Goal: Information Seeking & Learning: Learn about a topic

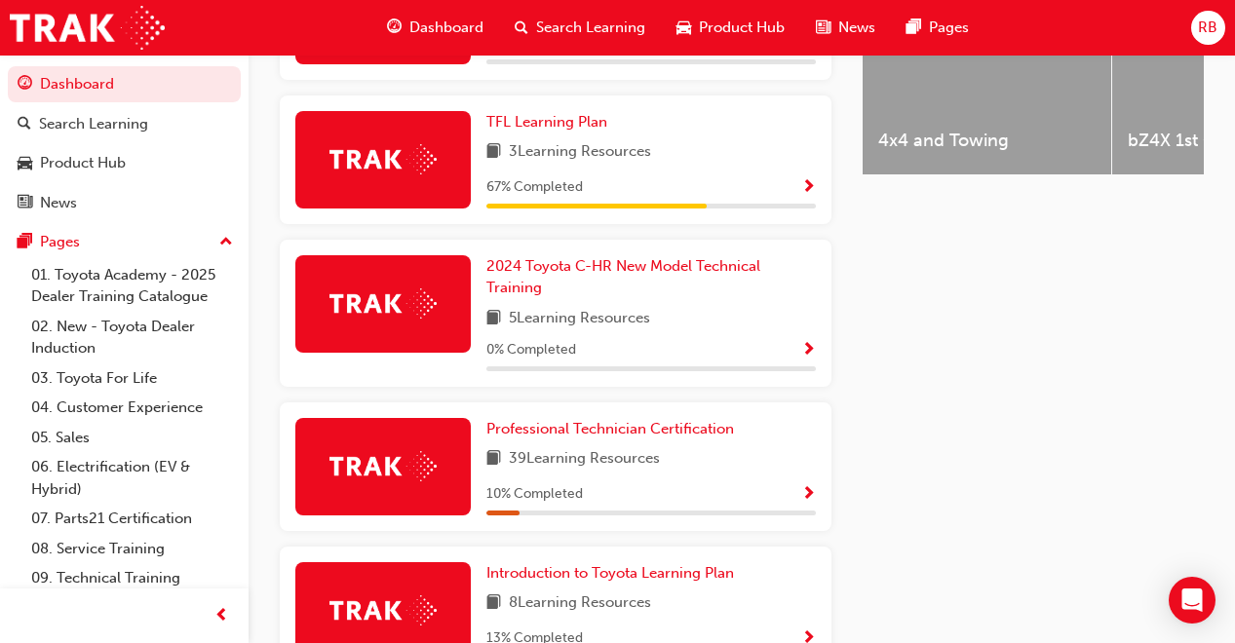
scroll to position [910, 0]
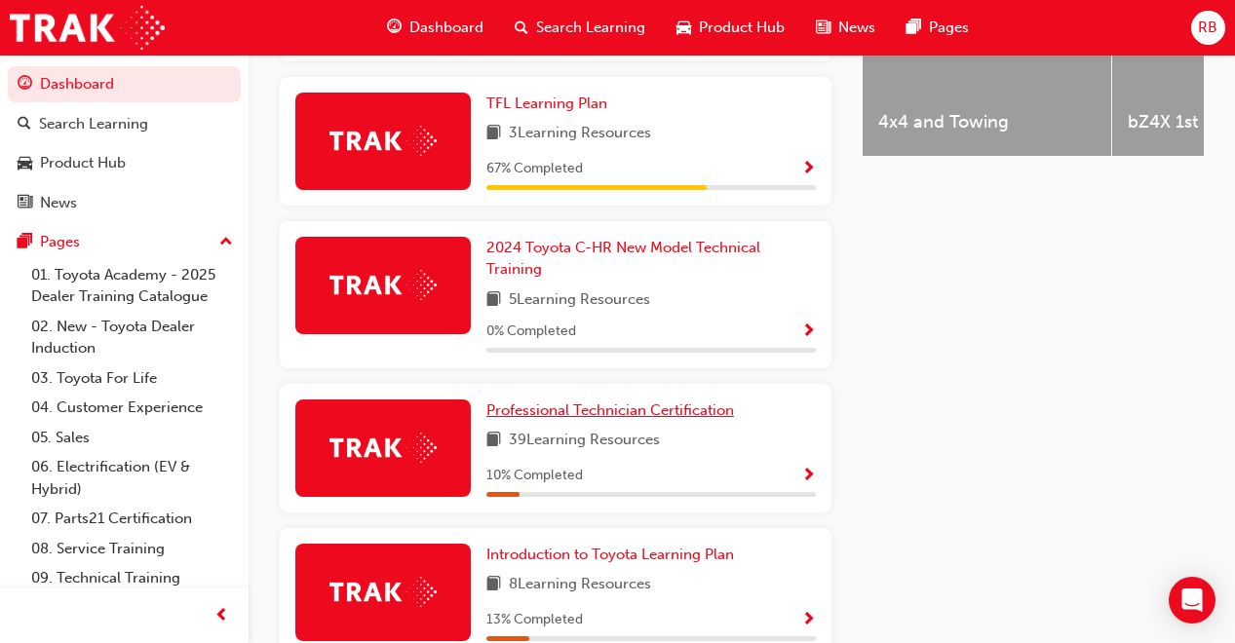
click at [612, 402] on span "Professional Technician Certification" at bounding box center [610, 411] width 248 height 18
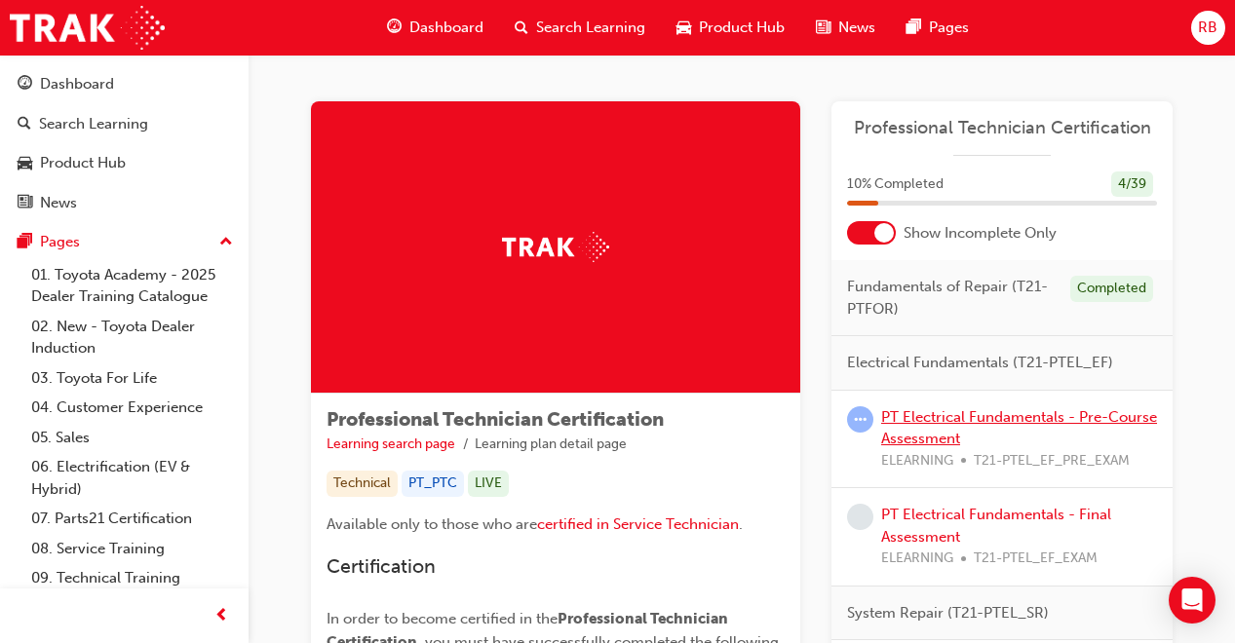
click at [1021, 422] on link "PT Electrical Fundamentals - Pre-Course Assessment" at bounding box center [1019, 428] width 276 height 40
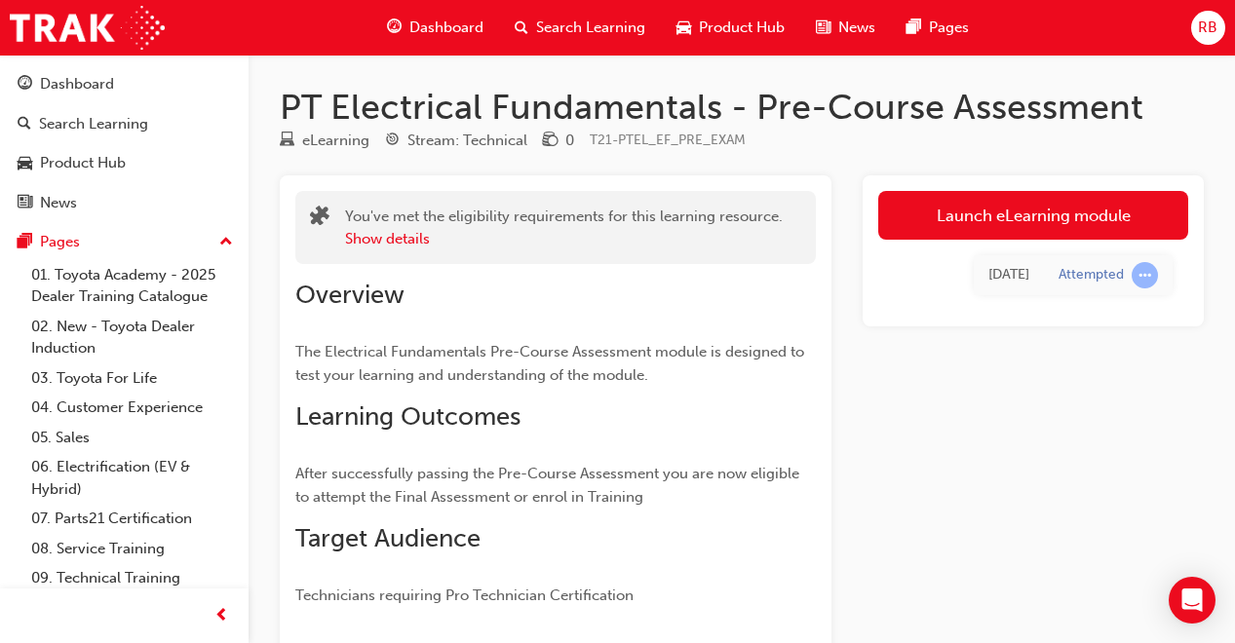
click at [1062, 217] on link "Launch eLearning module" at bounding box center [1033, 215] width 310 height 49
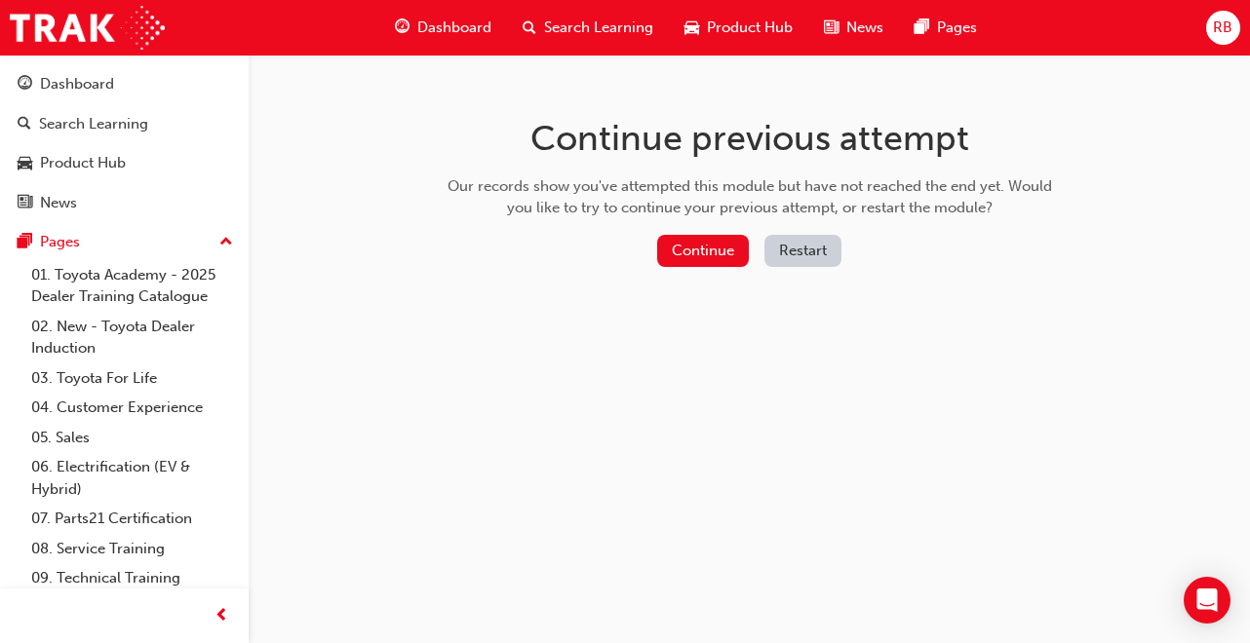
click at [696, 257] on button "Continue" at bounding box center [703, 251] width 92 height 32
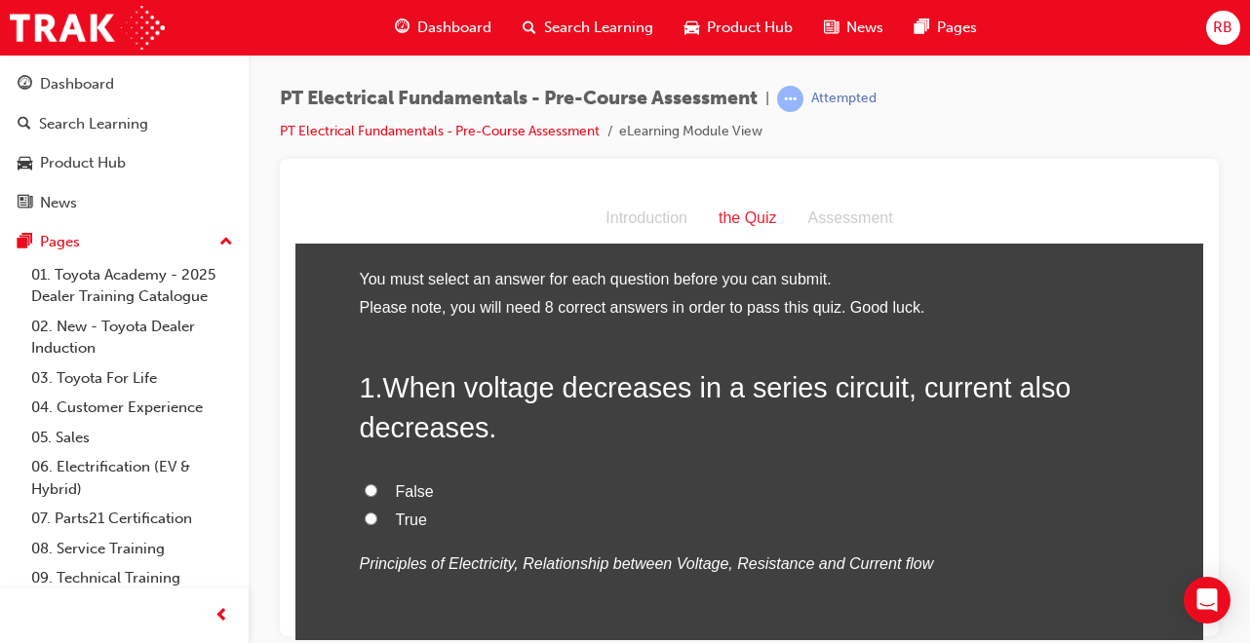
click at [365, 522] on input "True" at bounding box center [371, 518] width 13 height 13
radio input "true"
click at [365, 484] on input "False" at bounding box center [371, 490] width 13 height 13
radio input "true"
click at [365, 512] on input "True" at bounding box center [371, 518] width 13 height 13
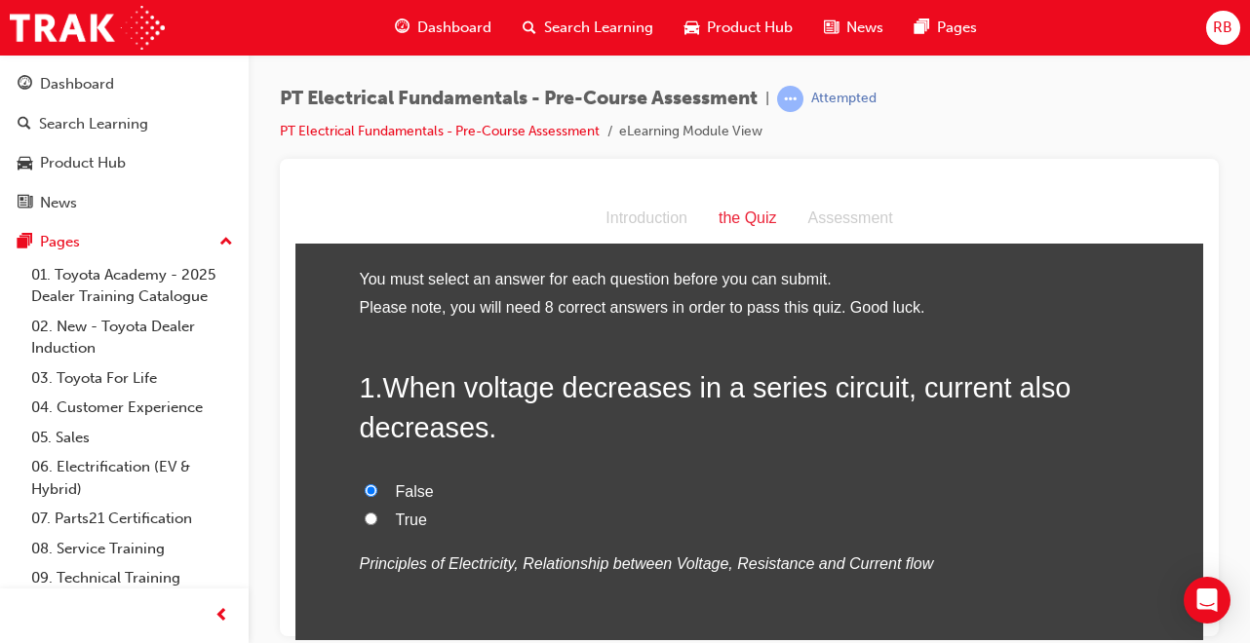
radio input "true"
click at [365, 484] on input "False" at bounding box center [371, 490] width 13 height 13
radio input "true"
click at [365, 512] on input "True" at bounding box center [371, 518] width 13 height 13
radio input "true"
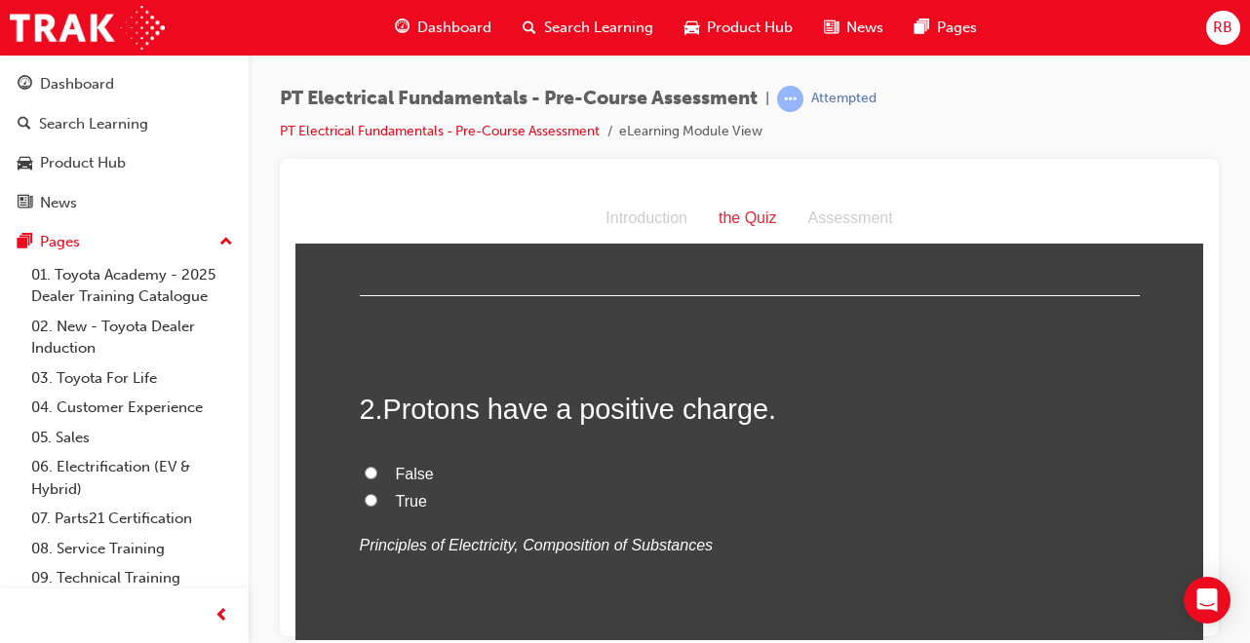
scroll to position [390, 0]
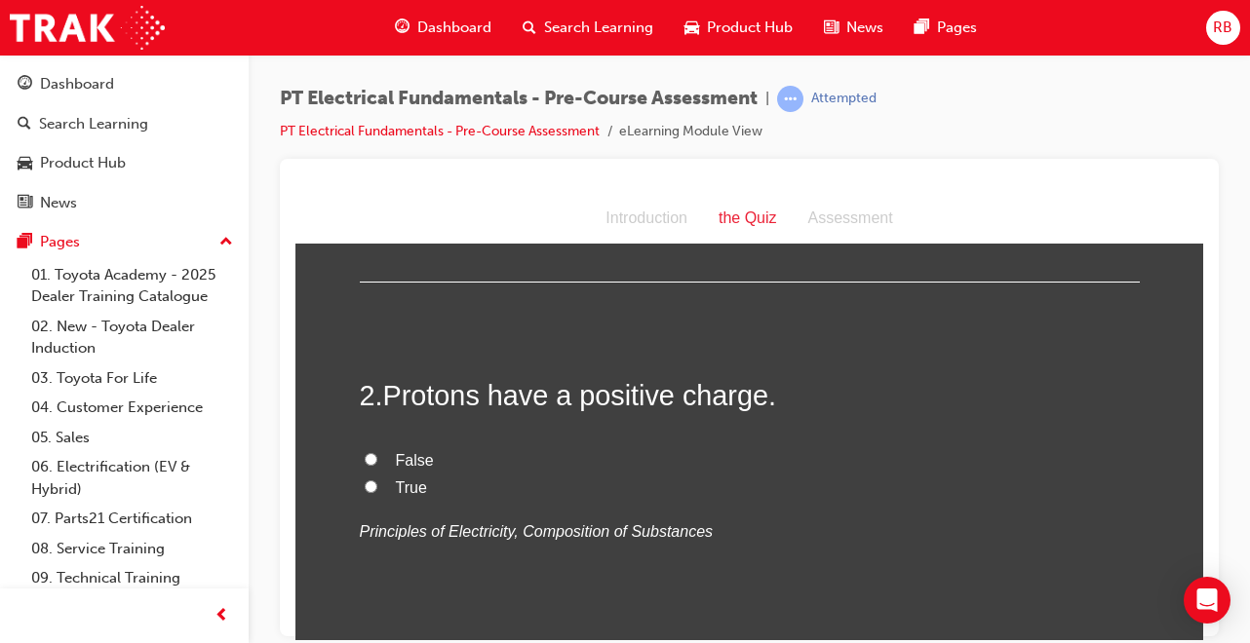
click at [365, 484] on input "True" at bounding box center [371, 486] width 13 height 13
radio input "true"
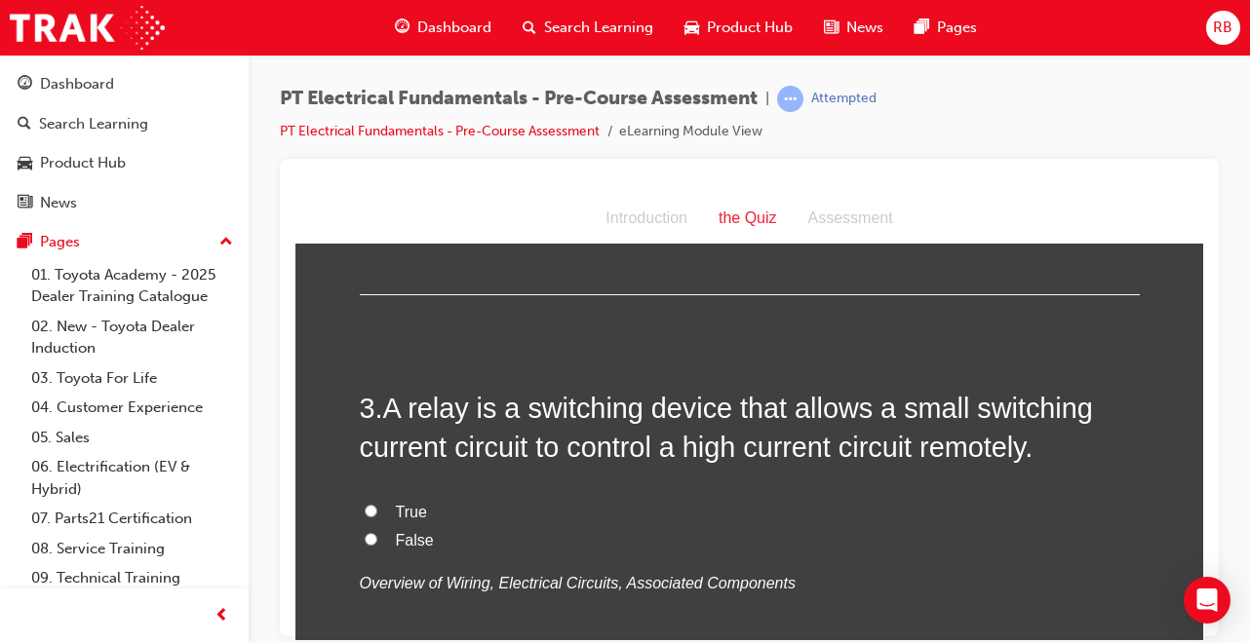
scroll to position [780, 0]
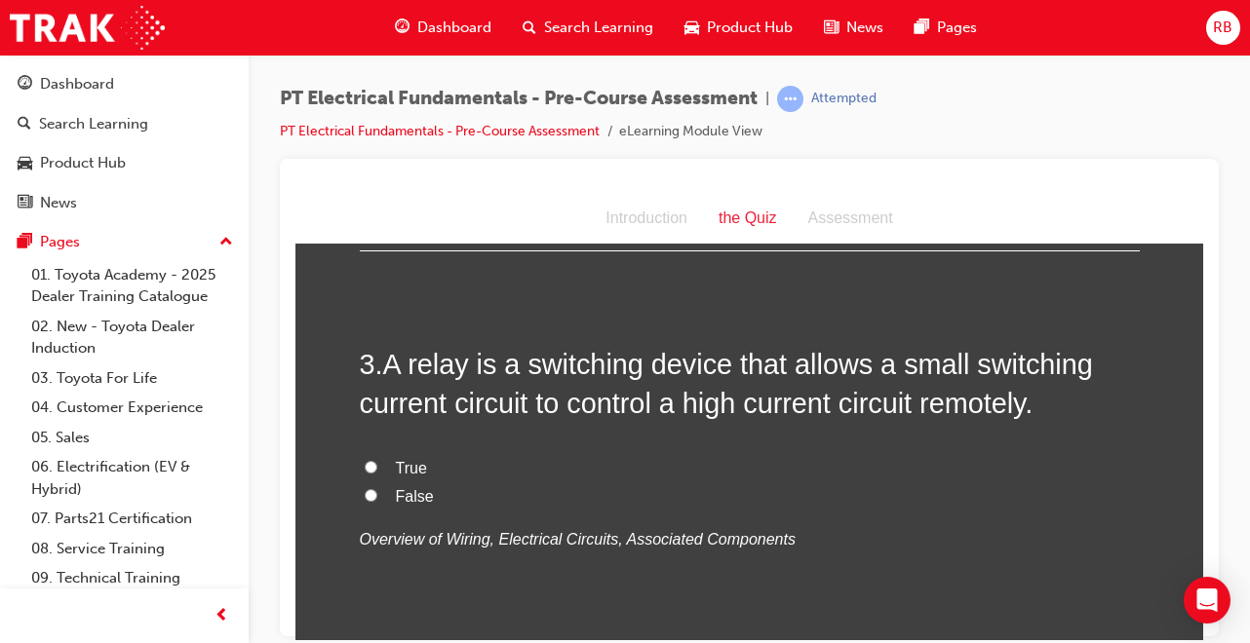
click at [367, 464] on input "True" at bounding box center [371, 466] width 13 height 13
radio input "true"
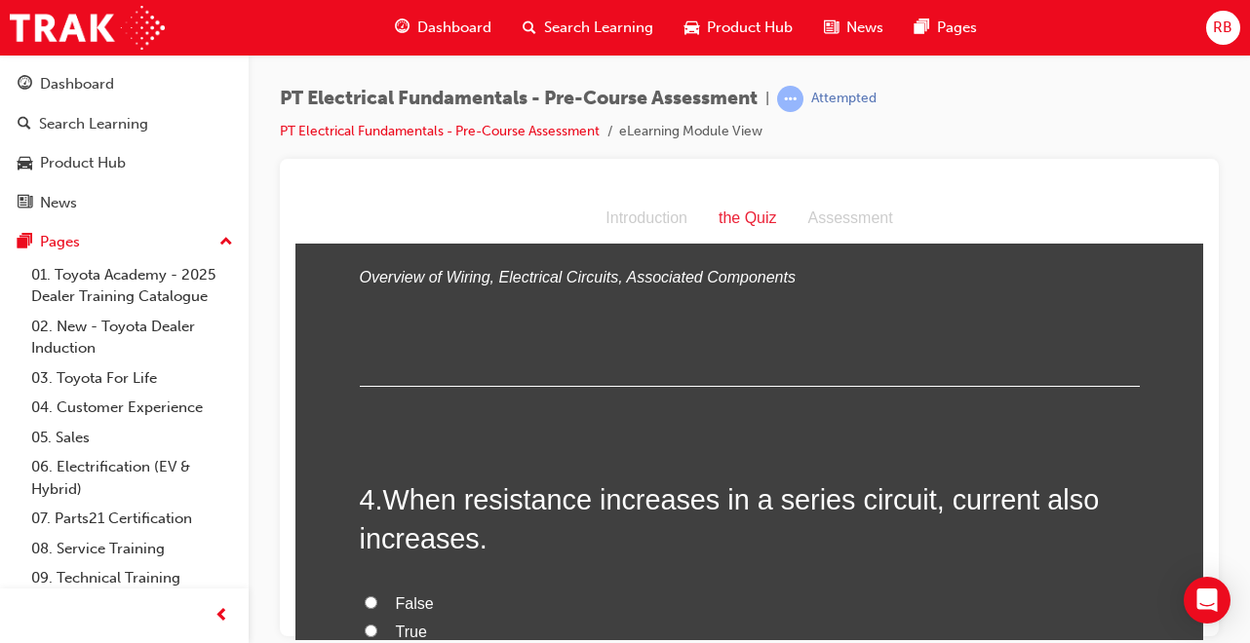
scroll to position [1053, 0]
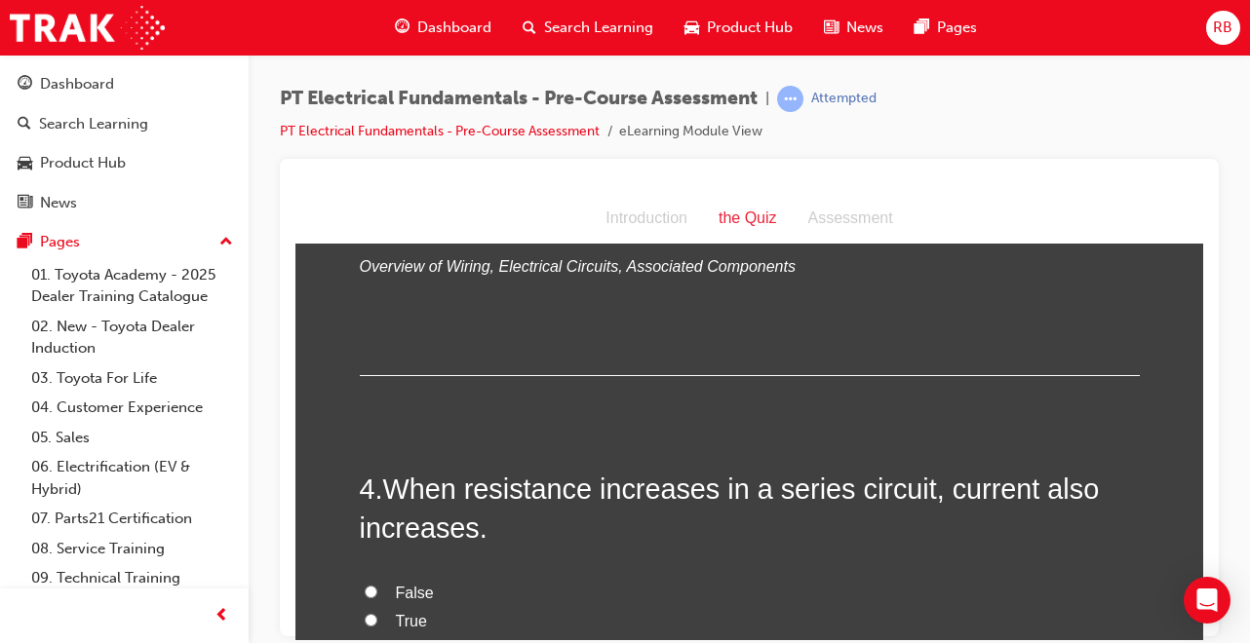
click at [365, 590] on input "False" at bounding box center [371, 591] width 13 height 13
radio input "true"
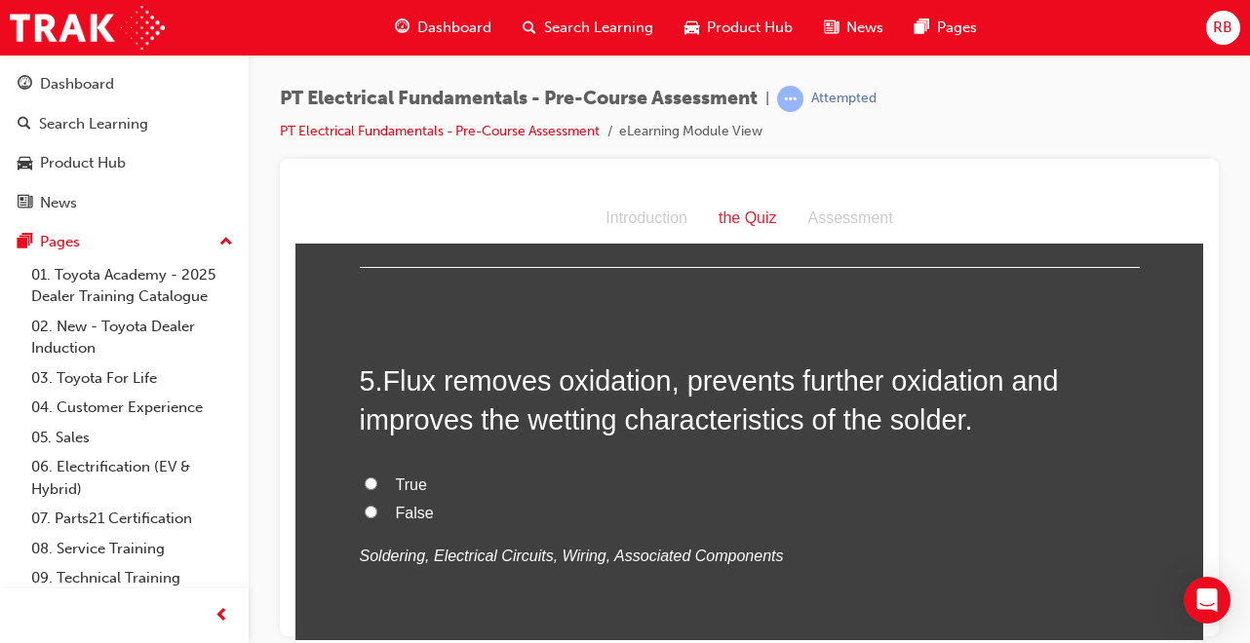
scroll to position [1560, 0]
click at [365, 480] on input "True" at bounding box center [371, 482] width 13 height 13
radio input "true"
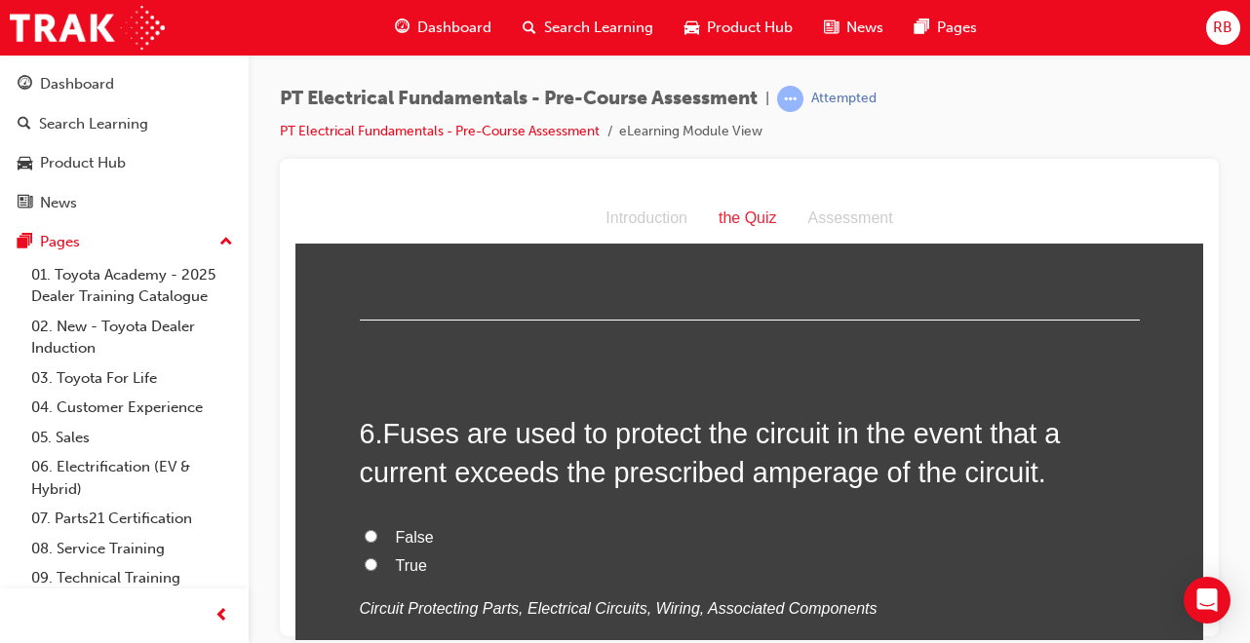
scroll to position [1911, 0]
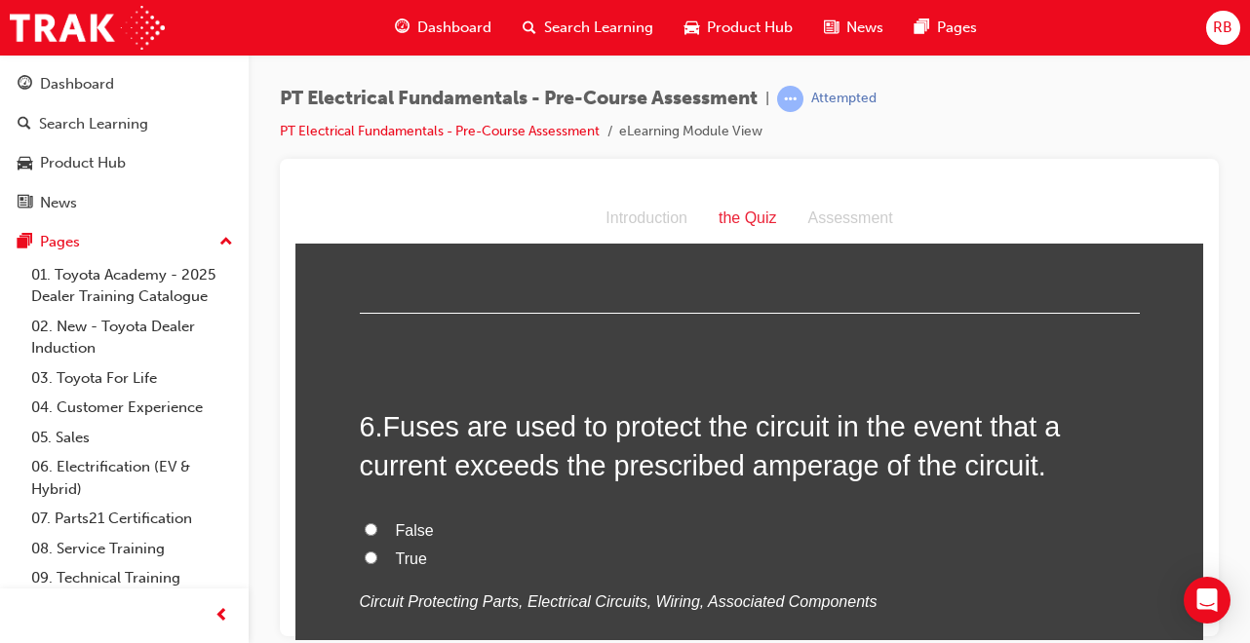
click at [365, 558] on input "True" at bounding box center [371, 557] width 13 height 13
radio input "true"
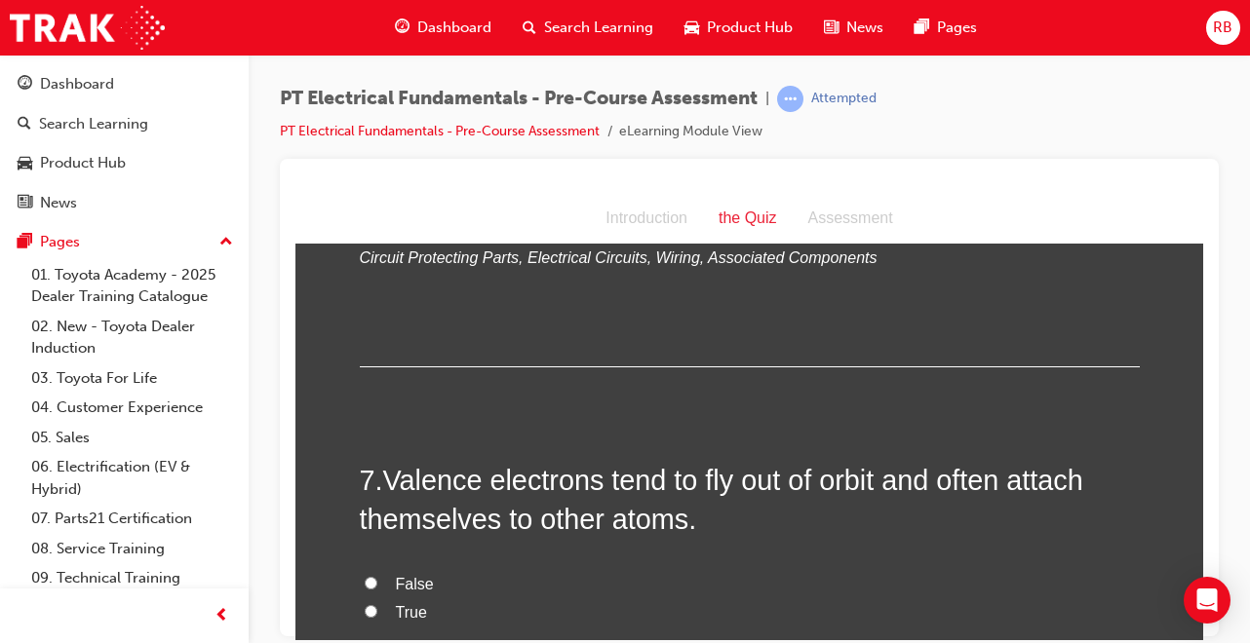
scroll to position [2301, 0]
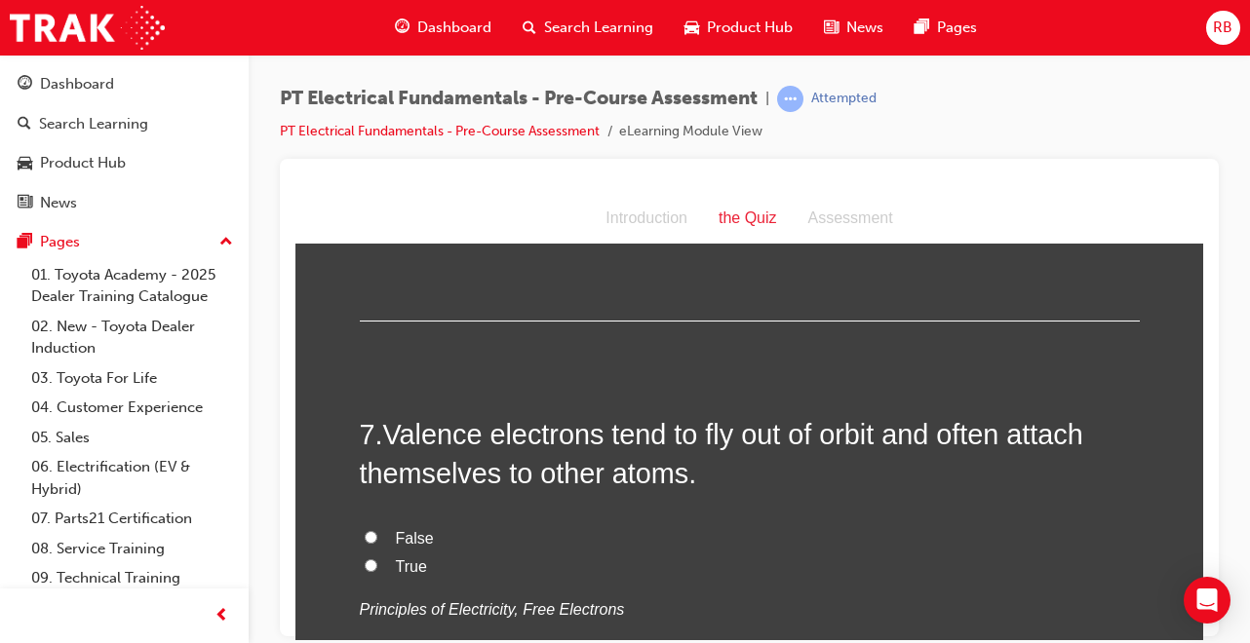
click at [371, 537] on label "False" at bounding box center [750, 538] width 780 height 28
click at [371, 537] on input "False" at bounding box center [371, 536] width 13 height 13
radio input "true"
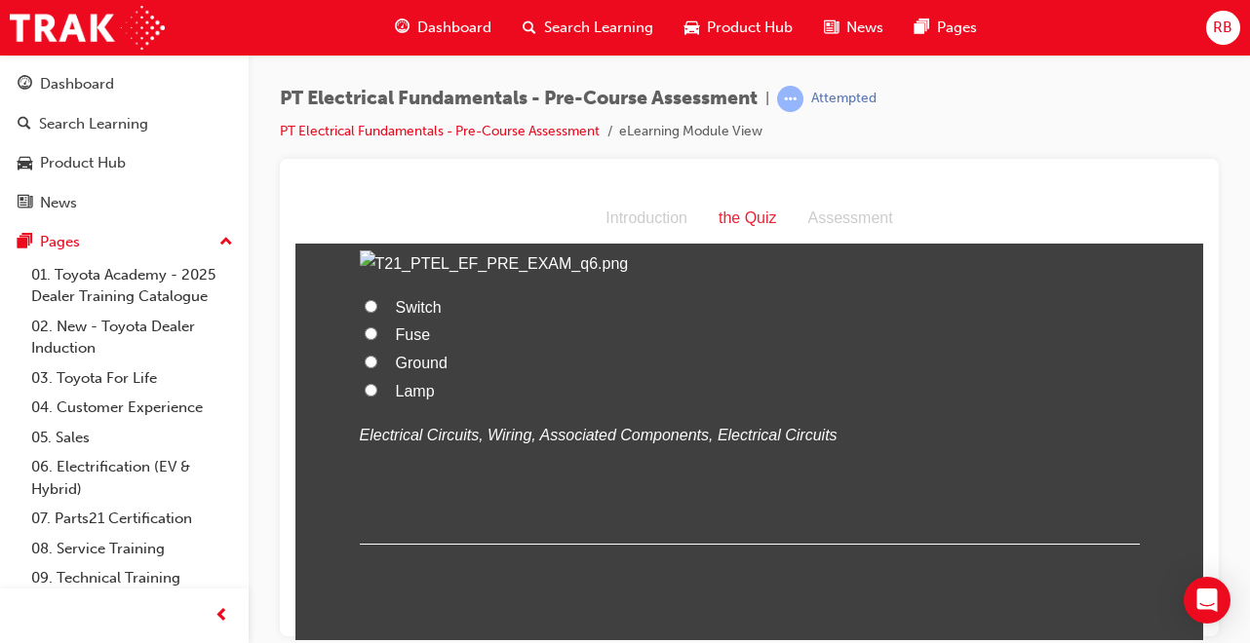
scroll to position [3002, 0]
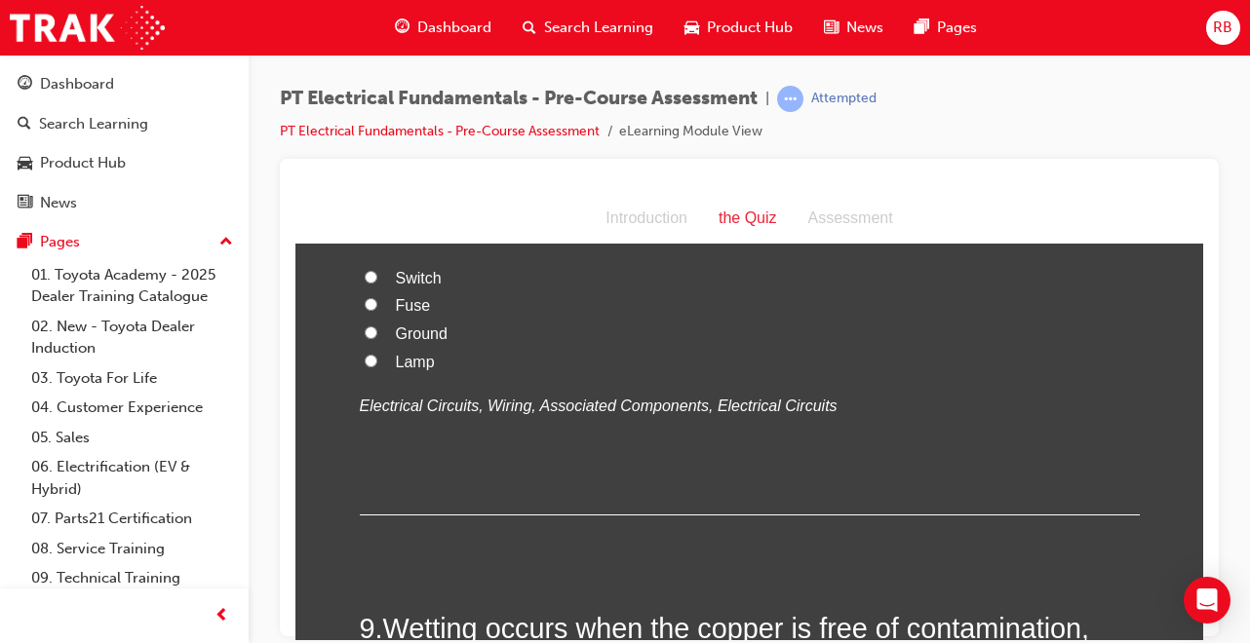
click at [365, 310] on input "Fuse" at bounding box center [371, 303] width 13 height 13
radio input "true"
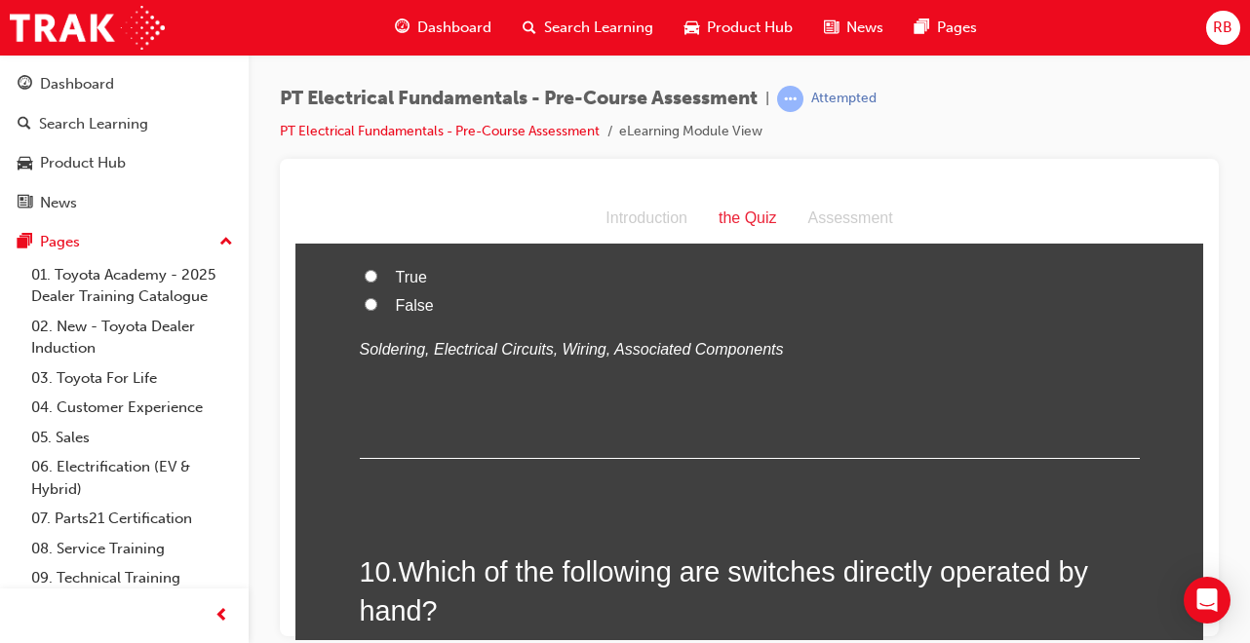
scroll to position [3470, 0]
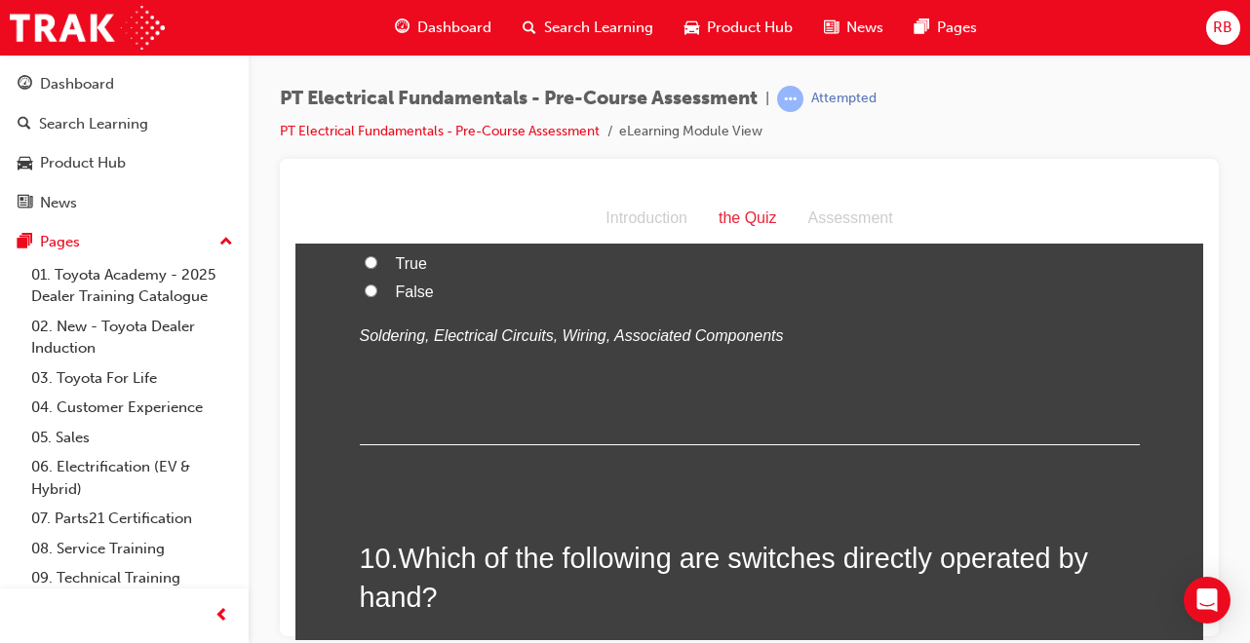
click at [365, 268] on input "True" at bounding box center [371, 261] width 13 height 13
radio input "true"
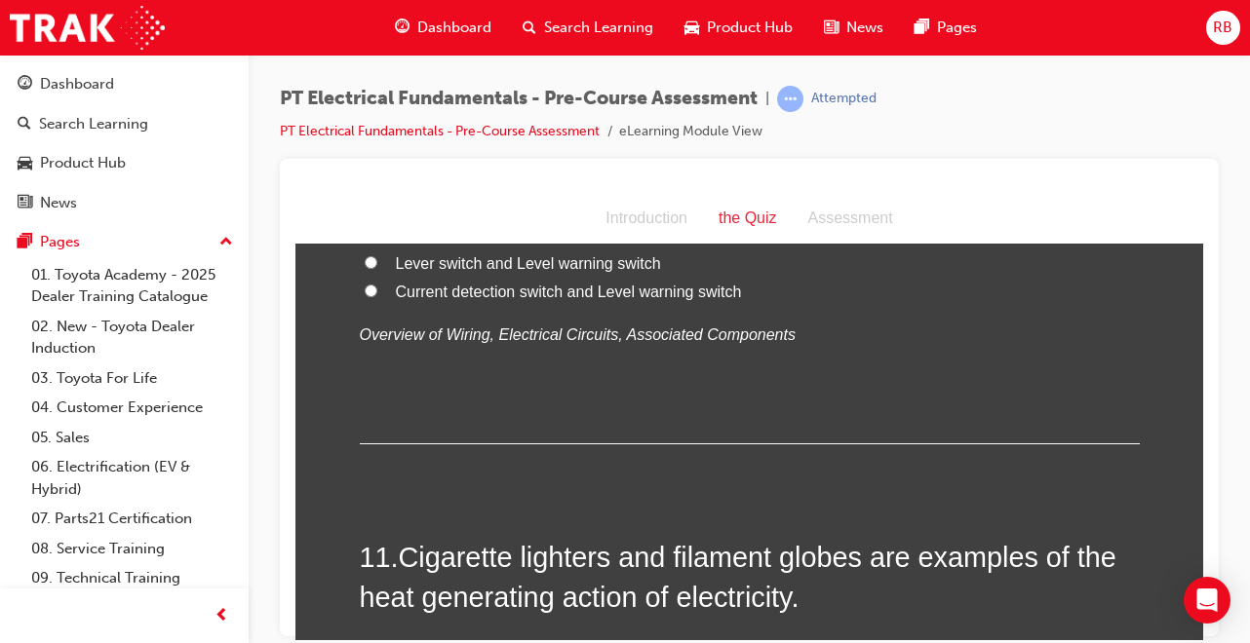
scroll to position [3938, 0]
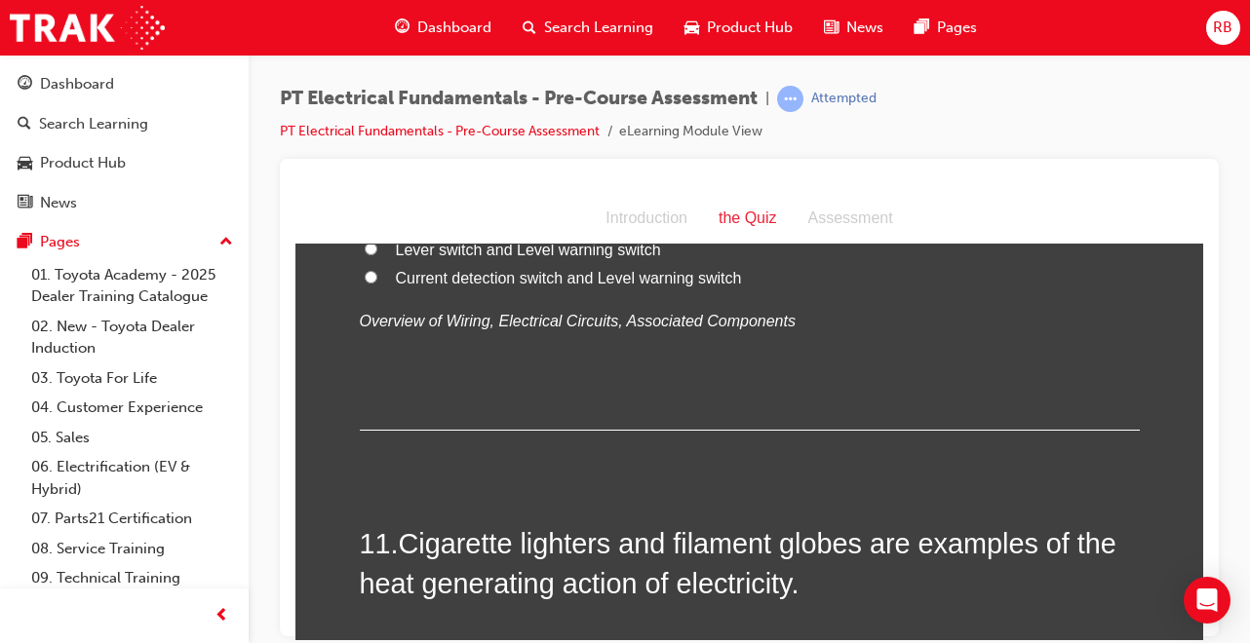
click at [366, 198] on input "Push switch and Lever switch" at bounding box center [371, 191] width 13 height 13
radio input "true"
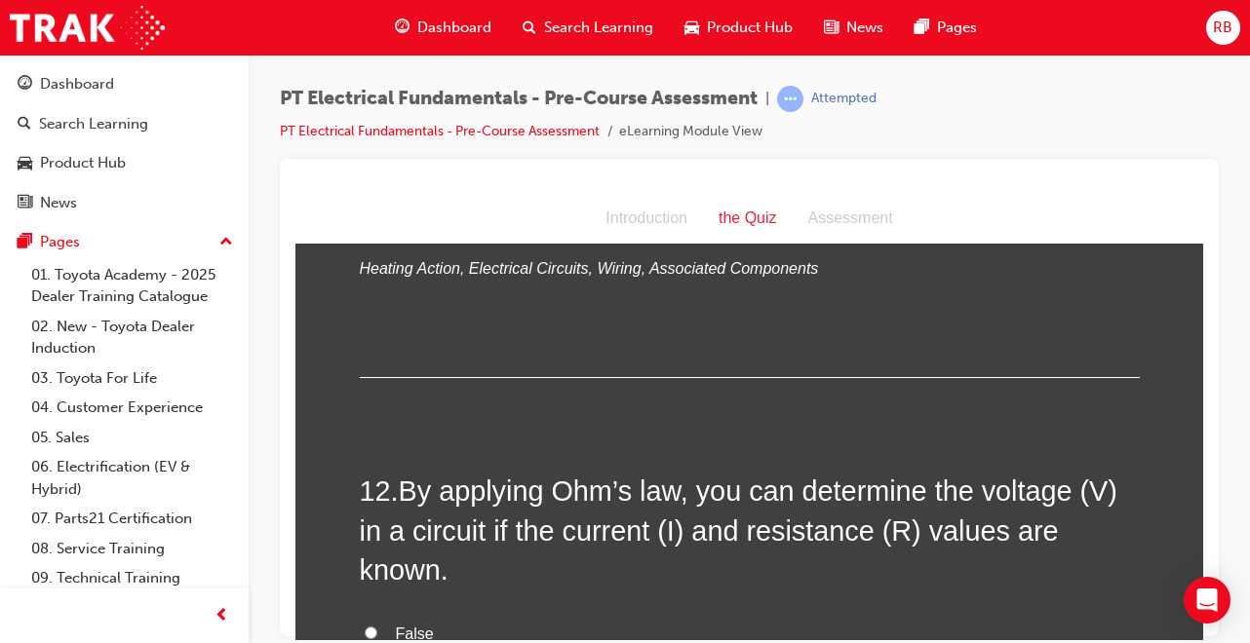
scroll to position [4406, 0]
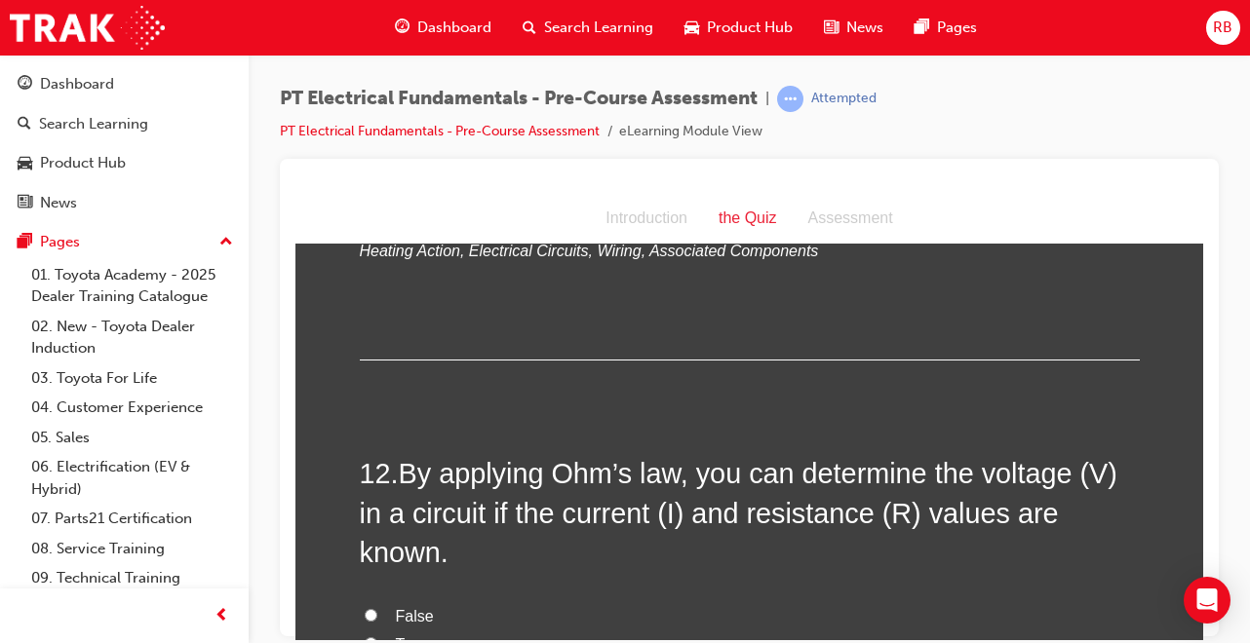
click at [365, 184] on input "True" at bounding box center [371, 178] width 13 height 13
radio input "true"
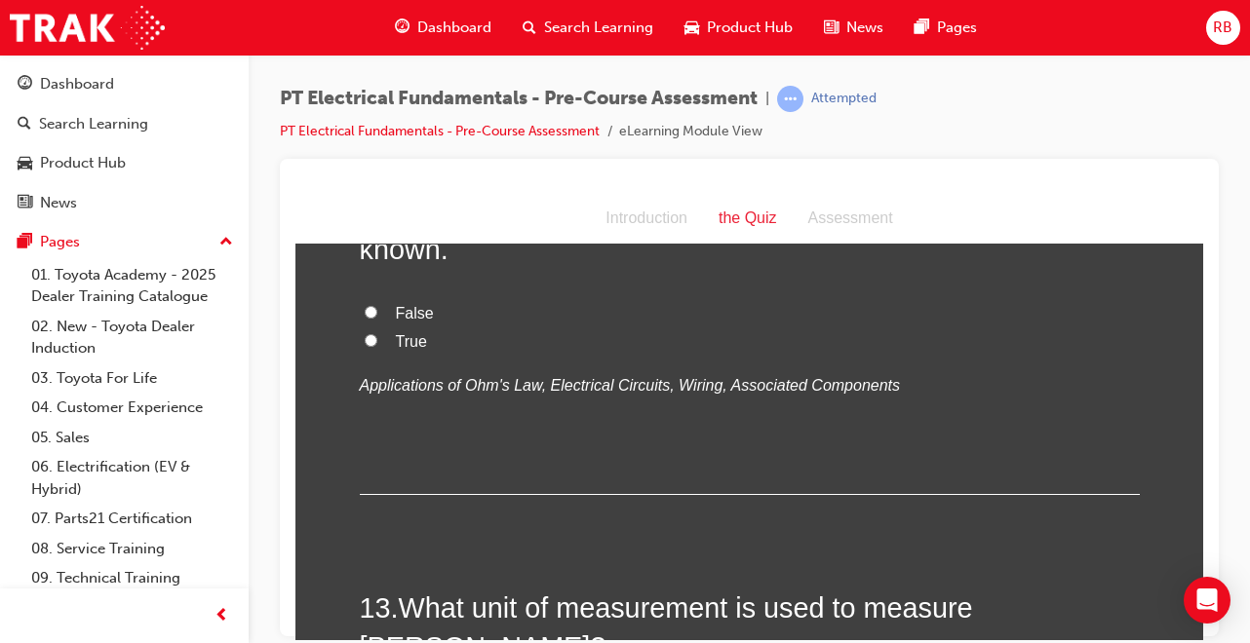
scroll to position [4718, 0]
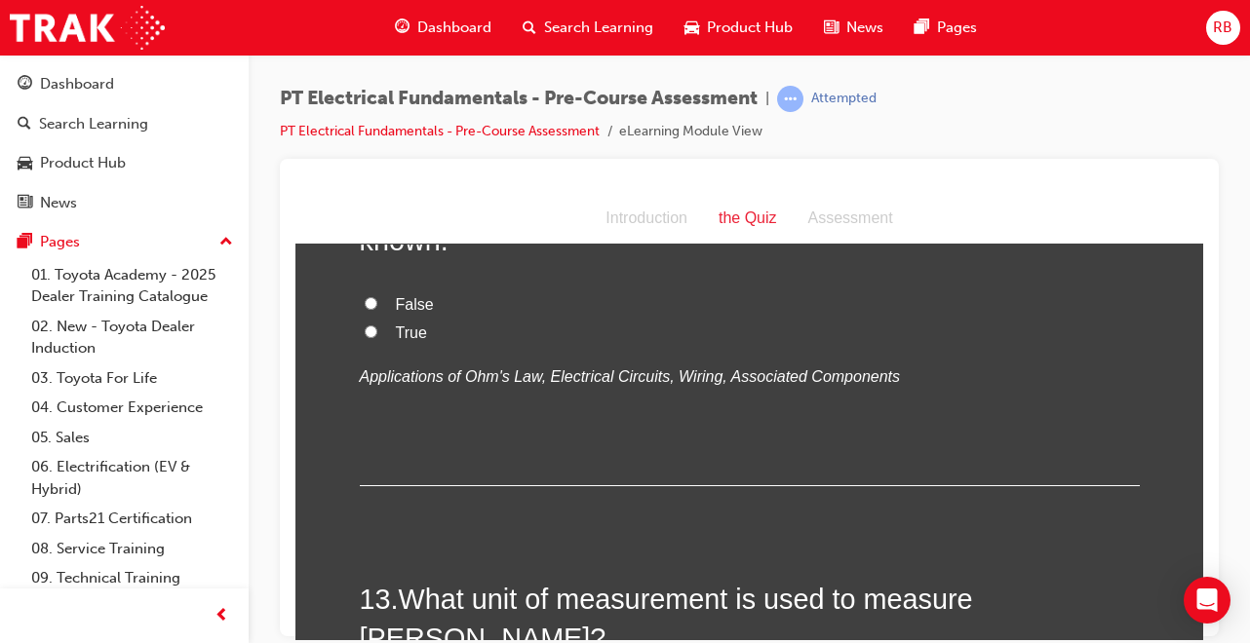
click at [365, 337] on input "True" at bounding box center [371, 331] width 13 height 13
radio input "true"
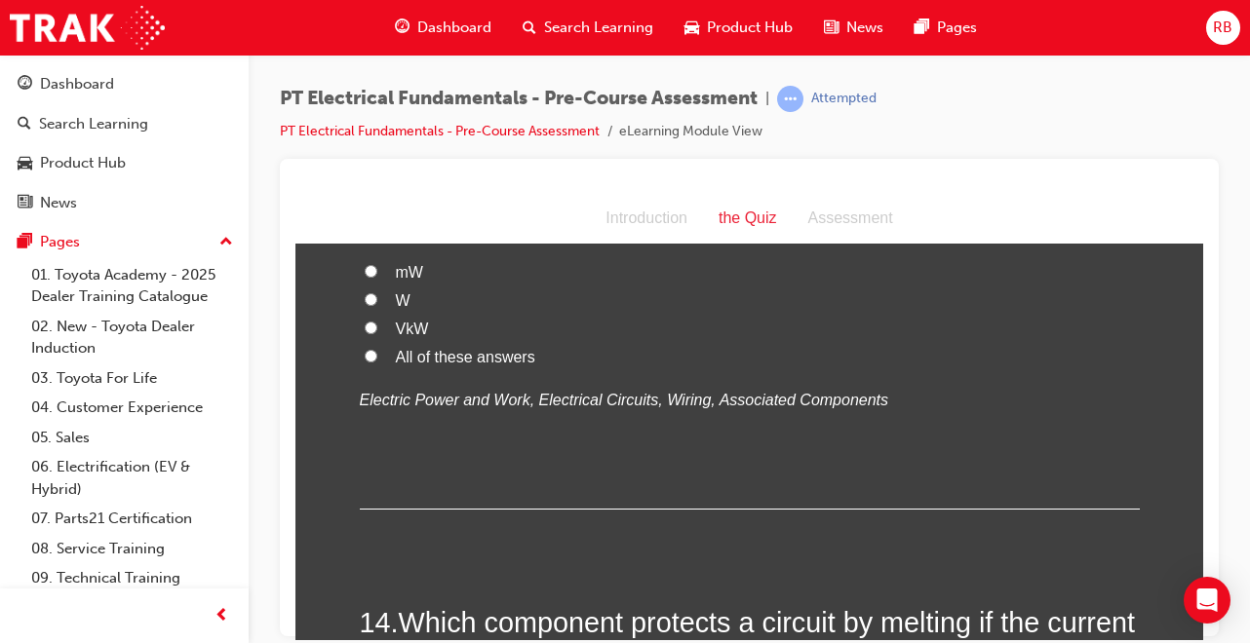
scroll to position [5186, 0]
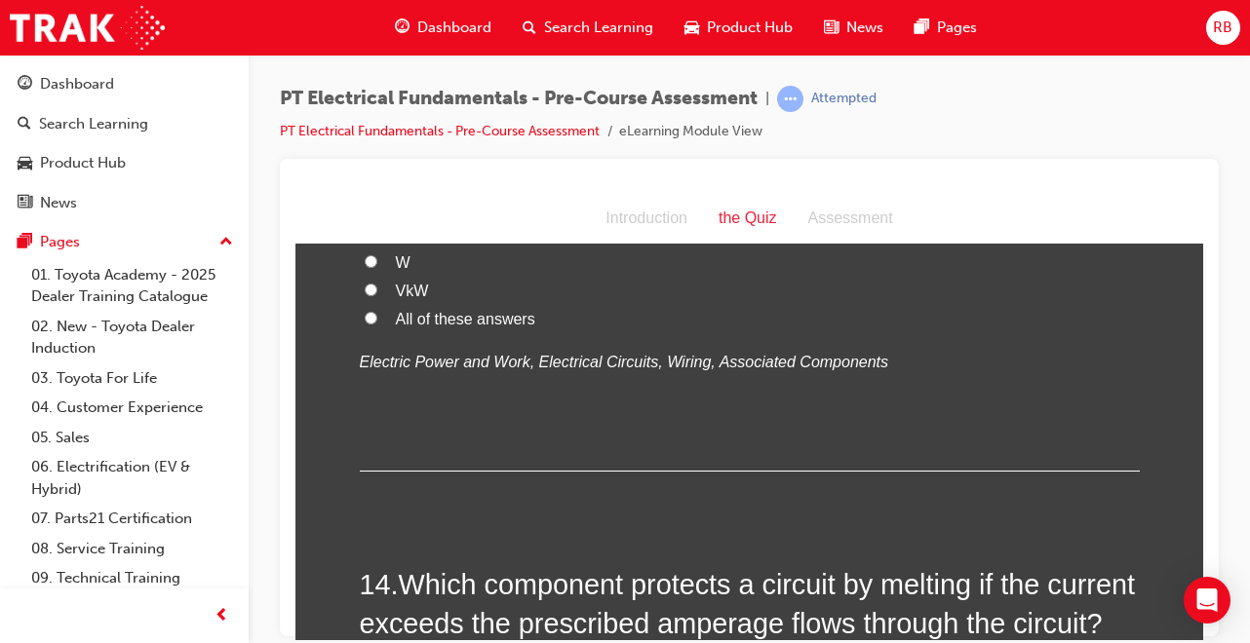
click at [365, 324] on input "All of these answers" at bounding box center [371, 317] width 13 height 13
radio input "true"
click at [365, 324] on input "All of these answers" at bounding box center [371, 317] width 13 height 13
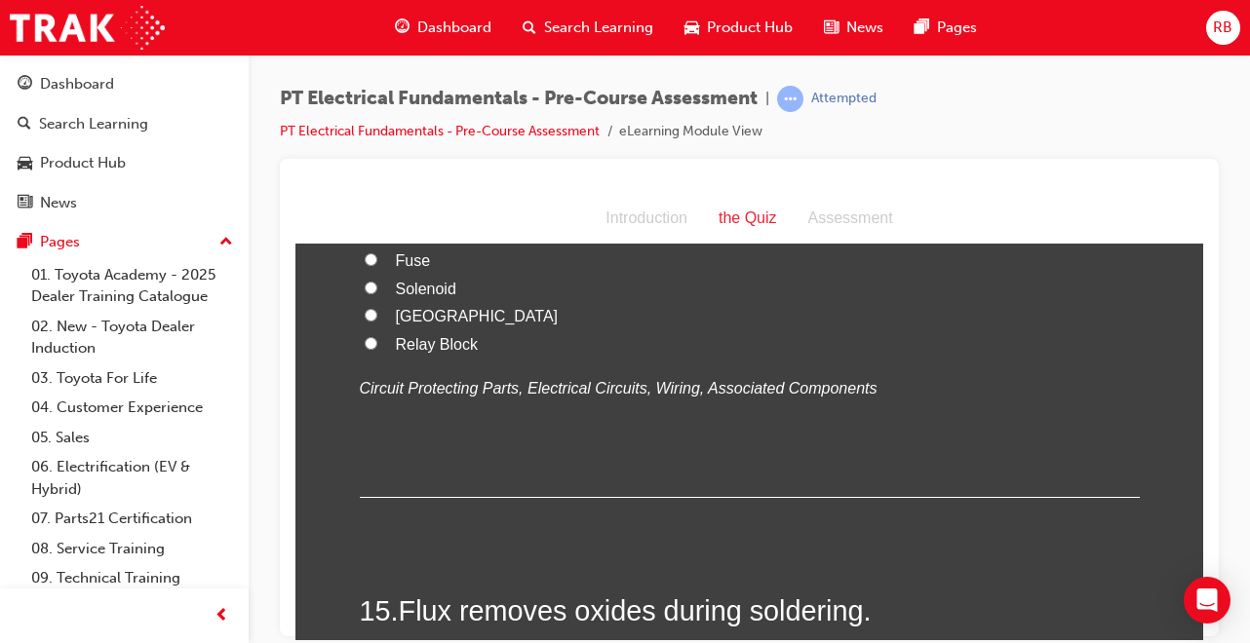
scroll to position [5615, 0]
click at [367, 264] on input "Fuse" at bounding box center [371, 258] width 13 height 13
radio input "true"
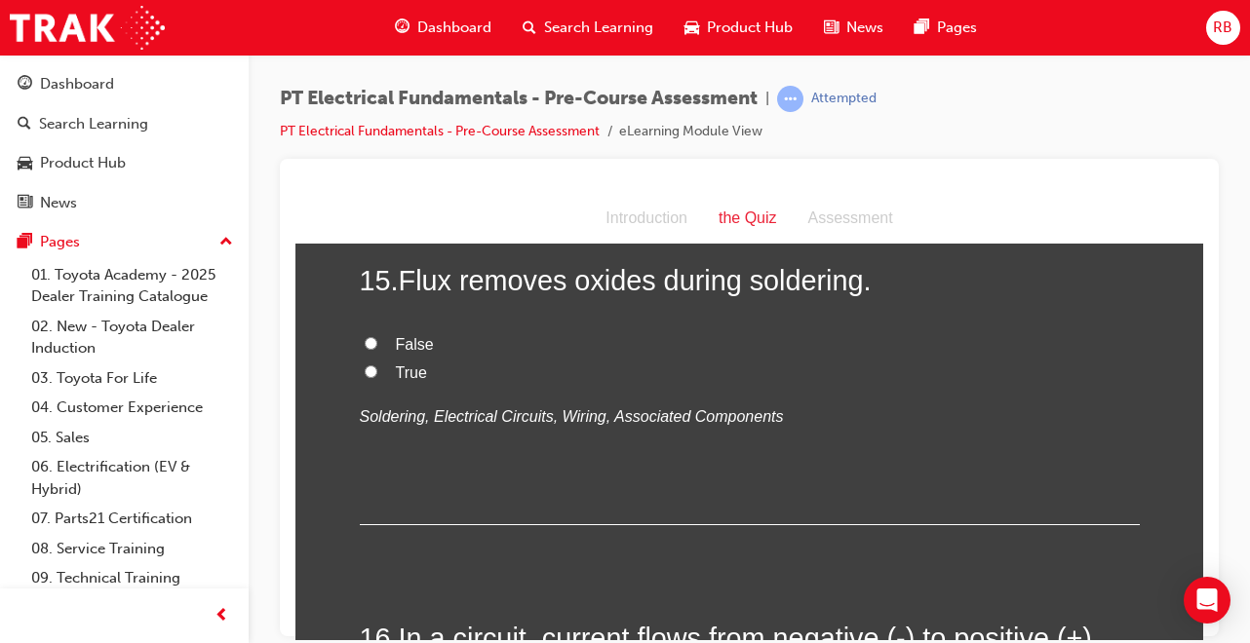
scroll to position [5966, 0]
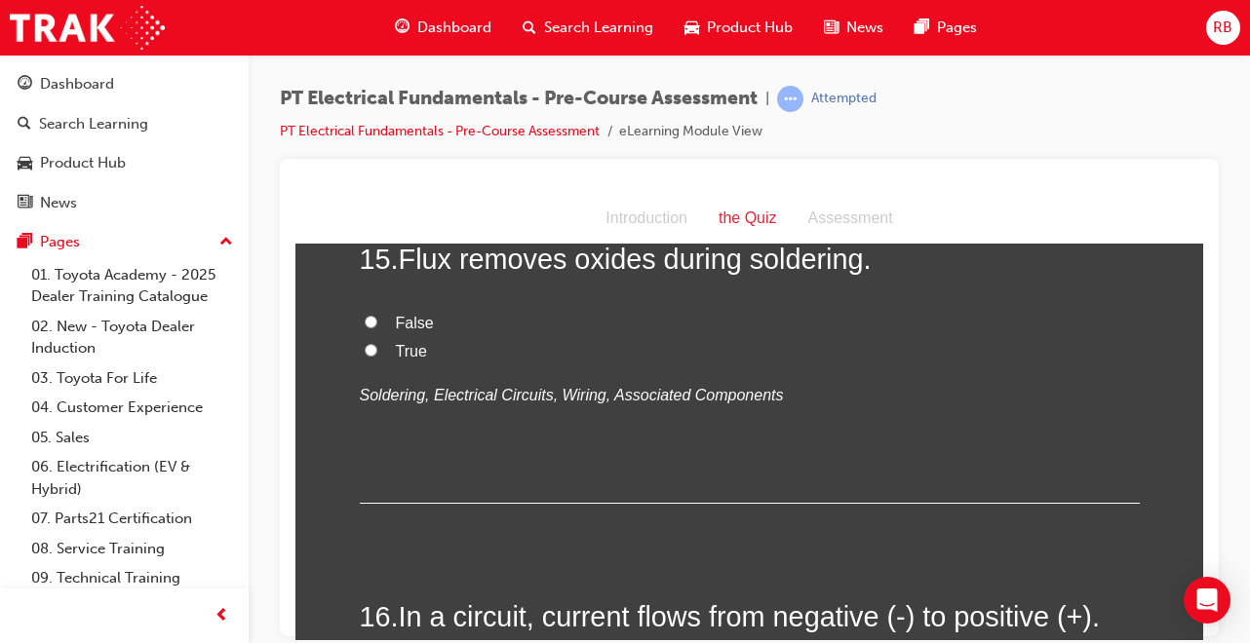
click at [365, 356] on input "True" at bounding box center [371, 349] width 13 height 13
radio input "true"
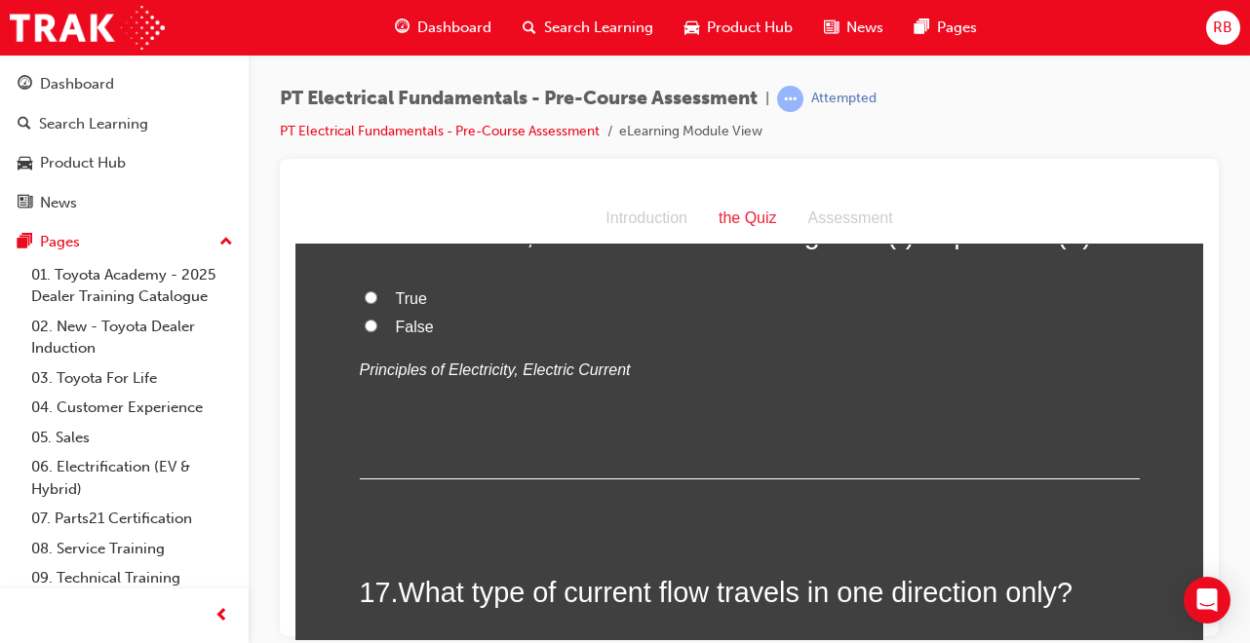
scroll to position [6356, 0]
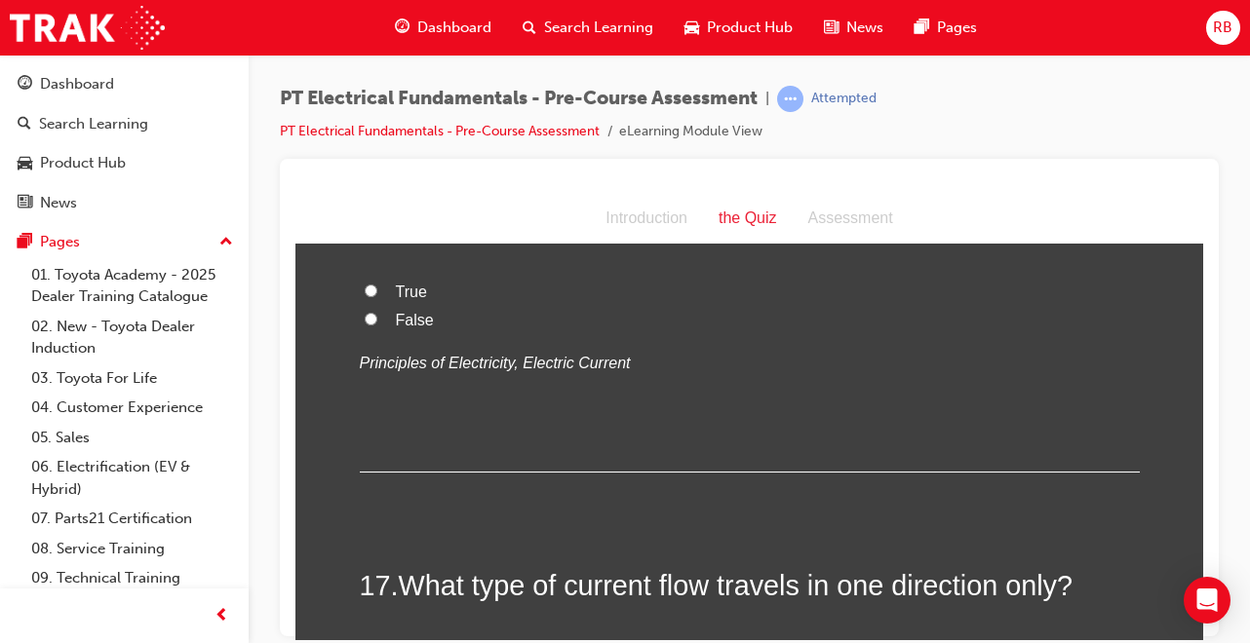
click at [365, 325] on input "False" at bounding box center [371, 318] width 13 height 13
radio input "true"
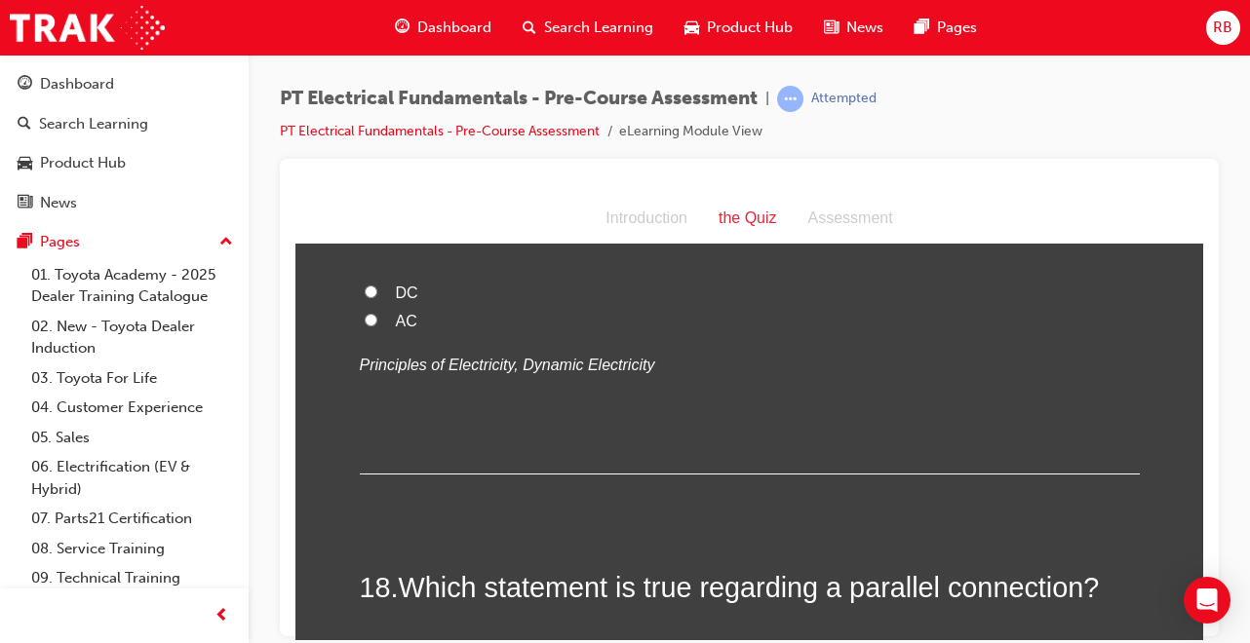
scroll to position [6746, 0]
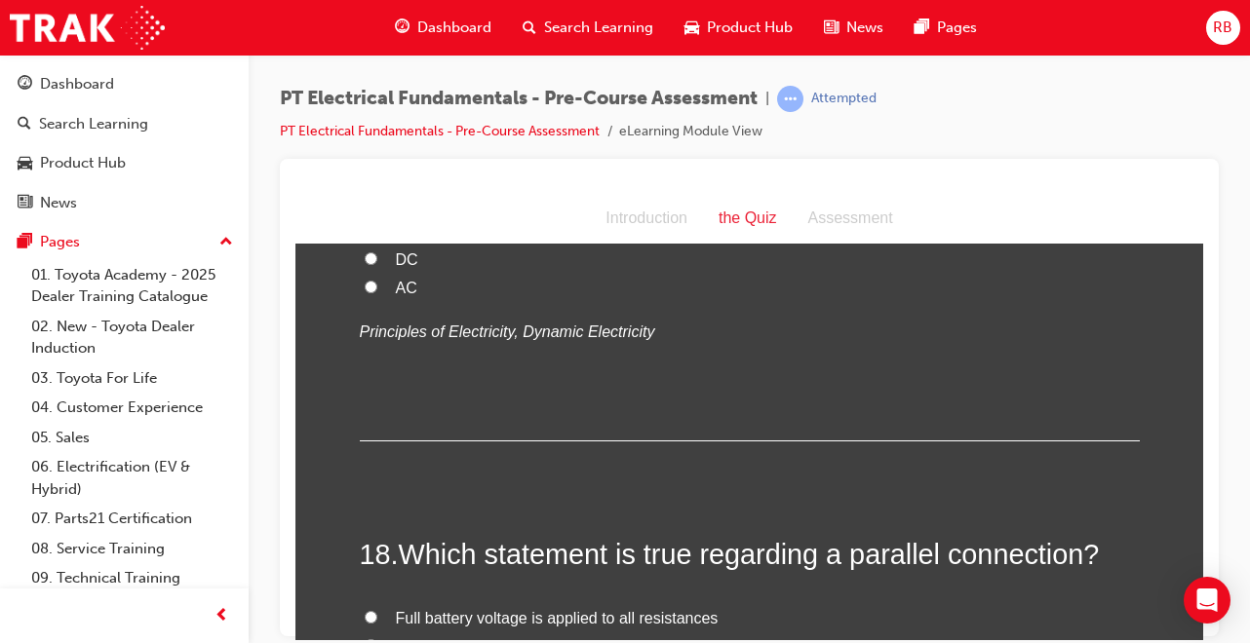
click at [365, 264] on input "DC" at bounding box center [371, 258] width 13 height 13
radio input "true"
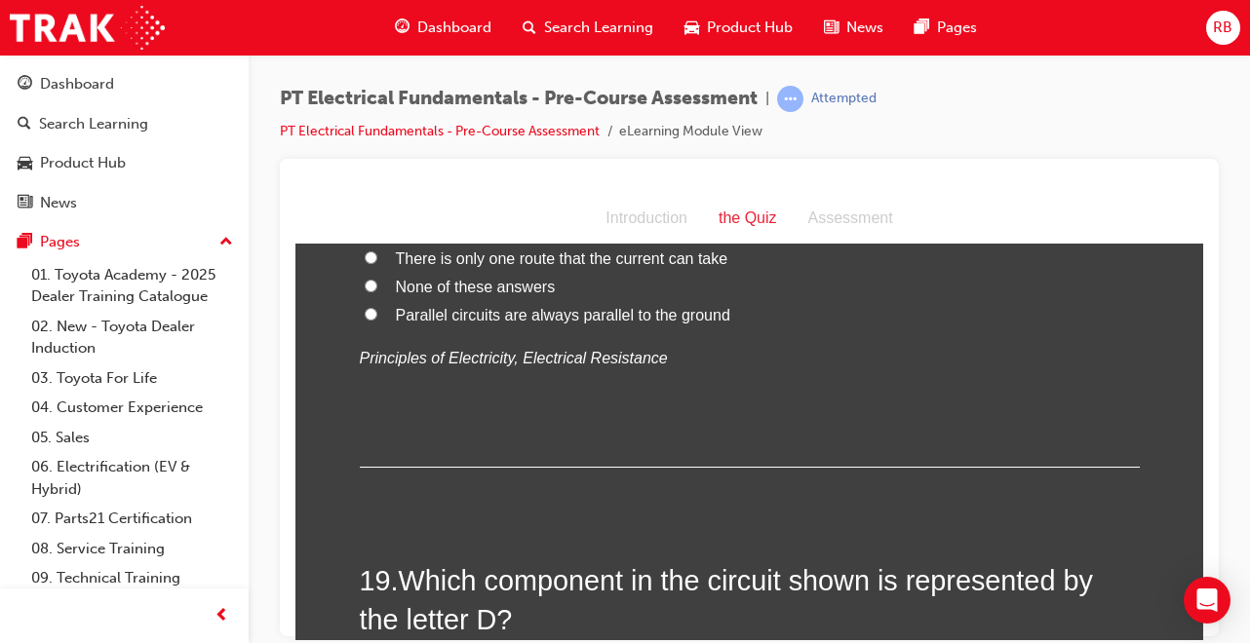
scroll to position [7136, 0]
click at [1182, 628] on div "You must select an answer for each question before you can submit. Please note,…" at bounding box center [749, 53] width 908 height 13848
click at [367, 243] on label "Full battery voltage is applied to all resistances" at bounding box center [750, 228] width 780 height 28
click at [367, 233] on input "Full battery voltage is applied to all resistances" at bounding box center [371, 226] width 13 height 13
radio input "true"
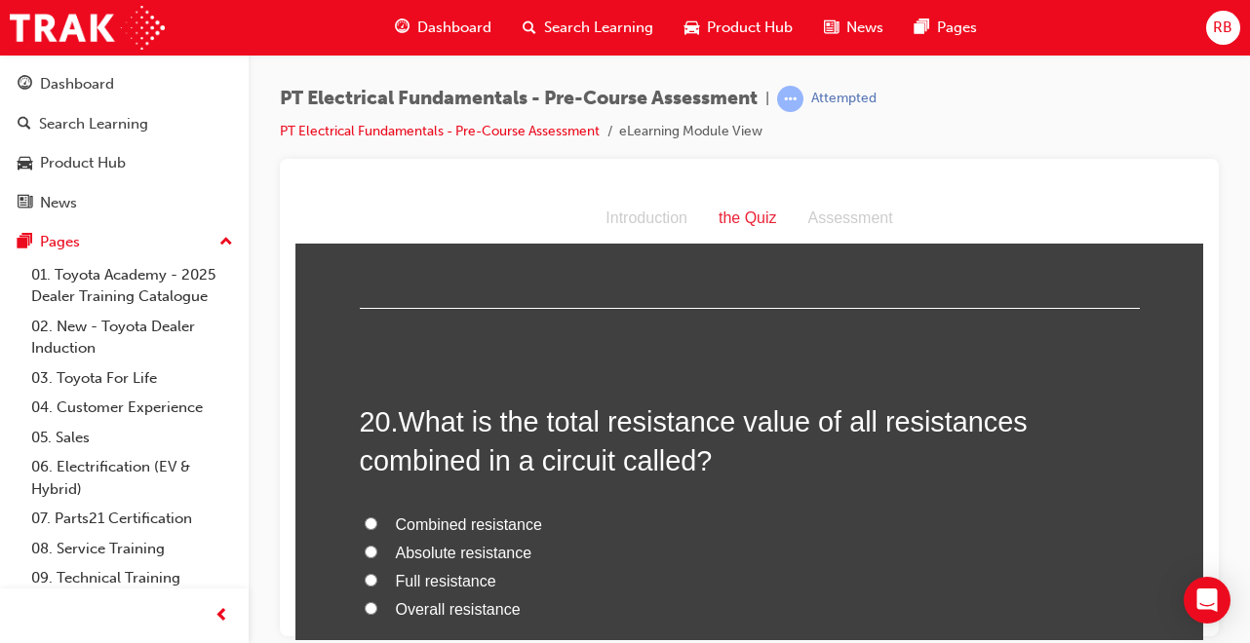
scroll to position [7799, 0]
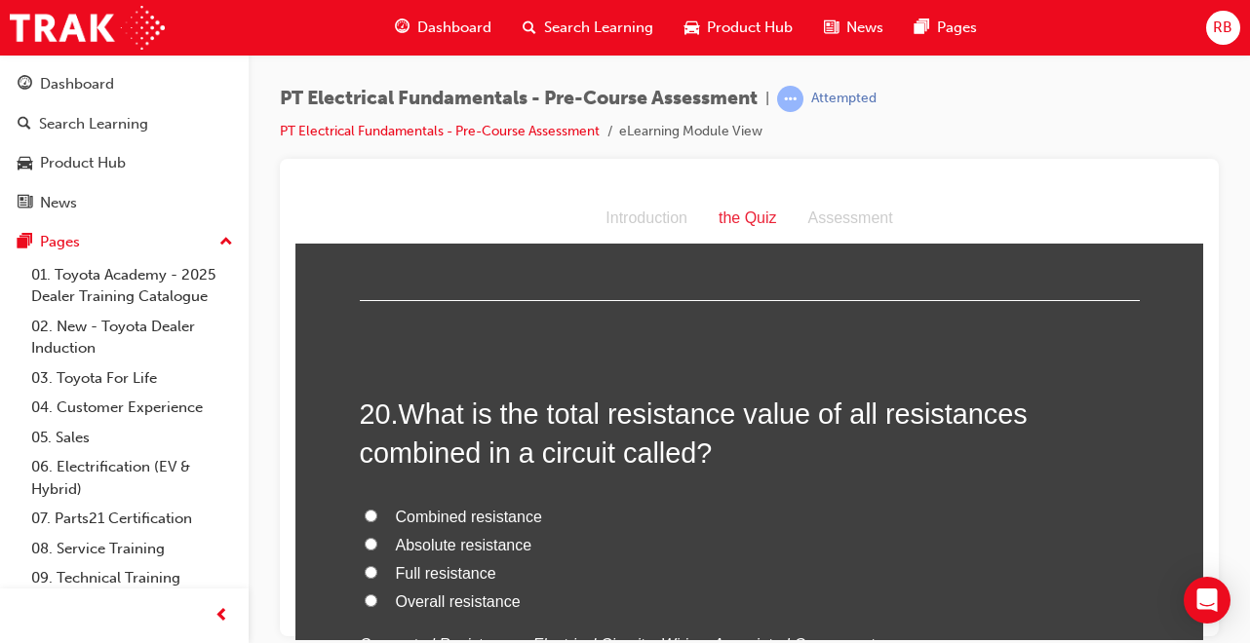
click at [365, 96] on input "Switch" at bounding box center [371, 89] width 13 height 13
radio input "true"
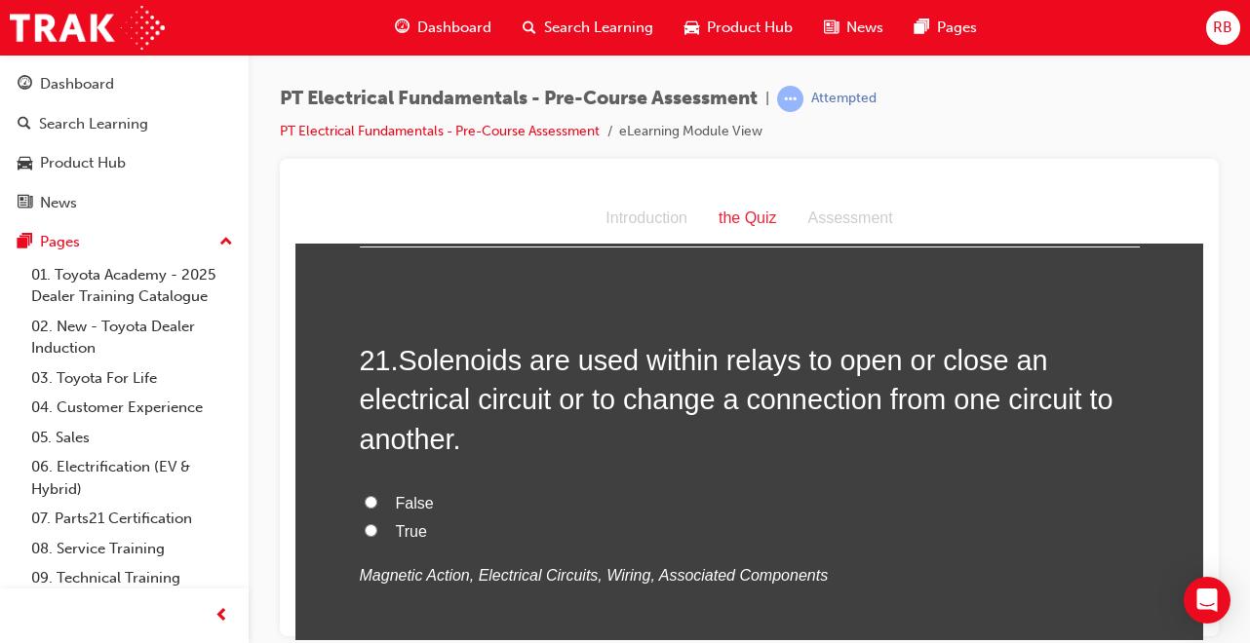
scroll to position [8345, 0]
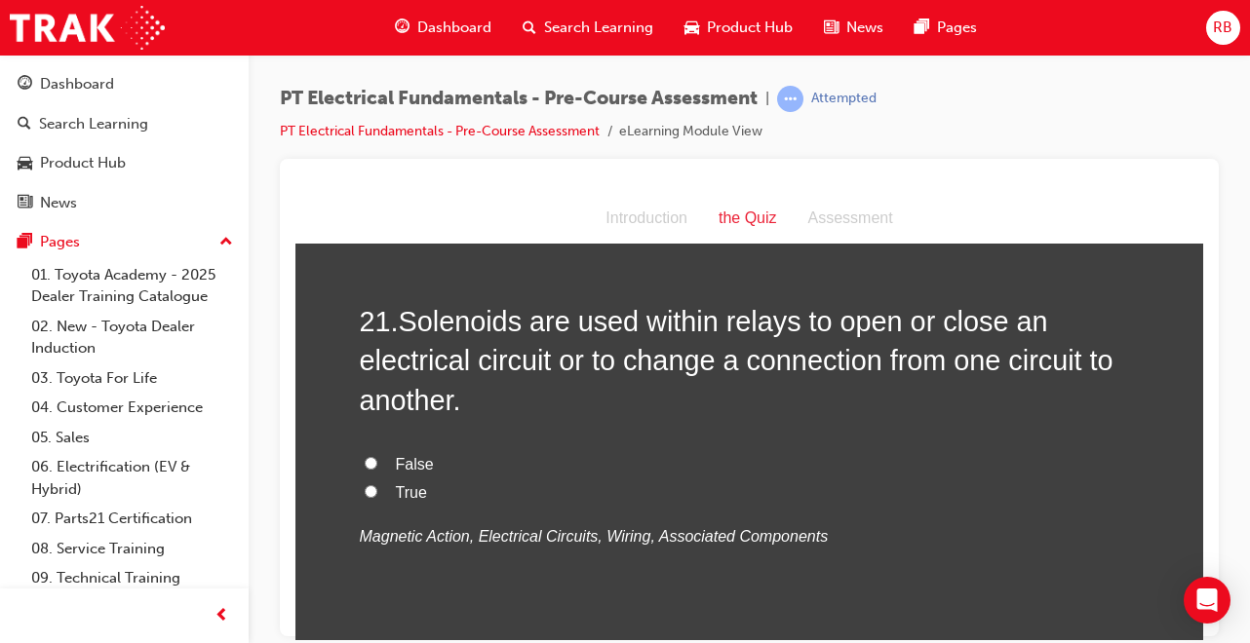
click at [365, 60] on input "Overall resistance" at bounding box center [371, 54] width 13 height 13
radio input "true"
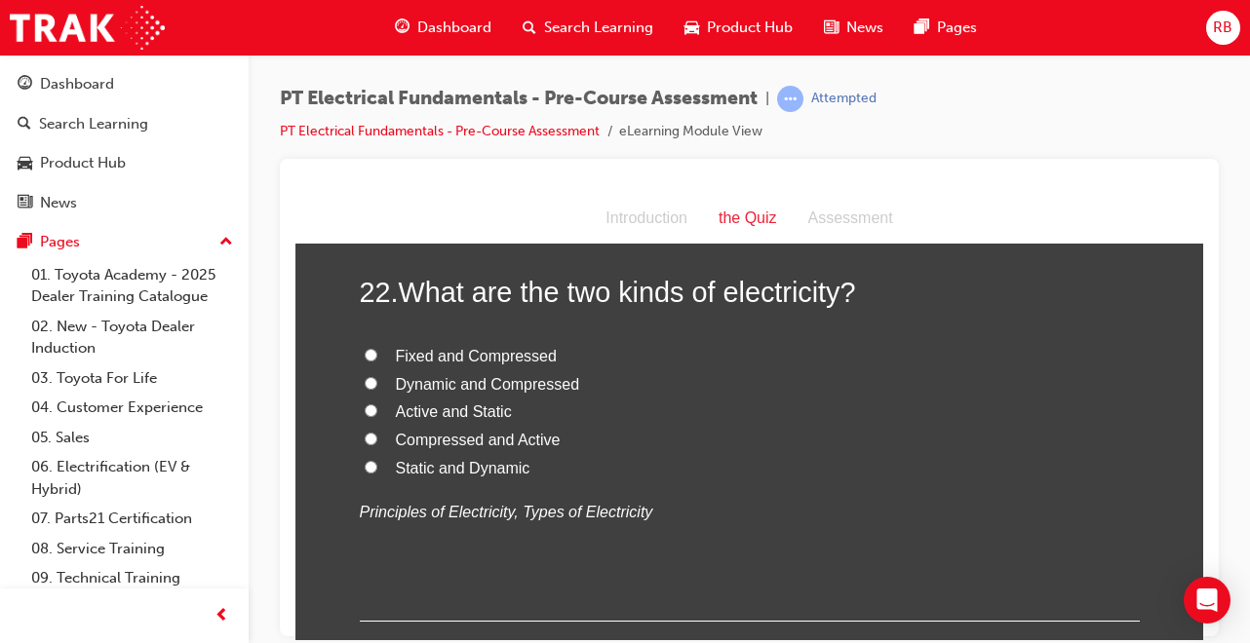
scroll to position [8812, 0]
click at [365, 29] on input "True" at bounding box center [371, 23] width 13 height 13
radio input "true"
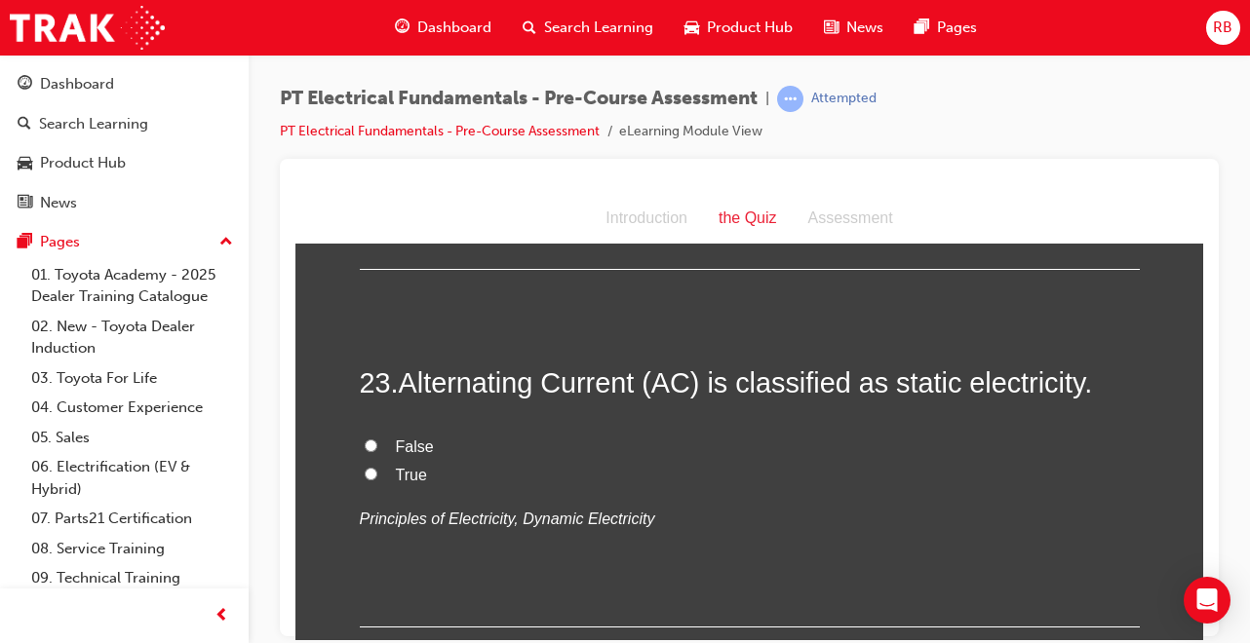
scroll to position [9202, 0]
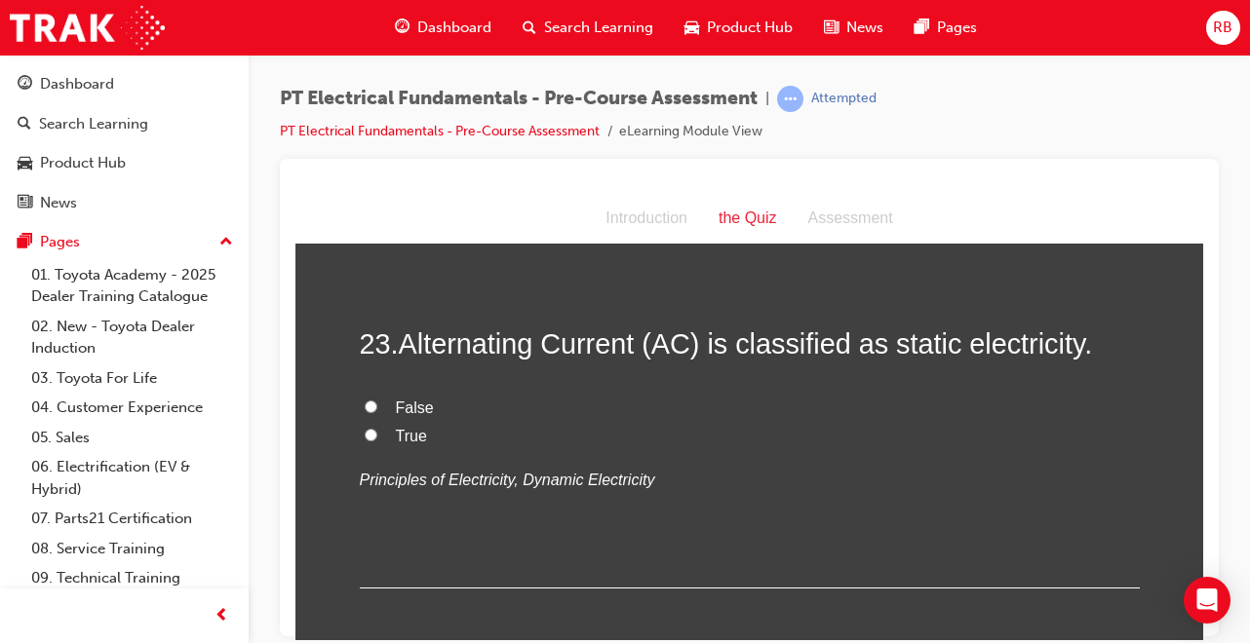
click at [365, 82] on input "Static and Dynamic" at bounding box center [371, 75] width 13 height 13
radio input "true"
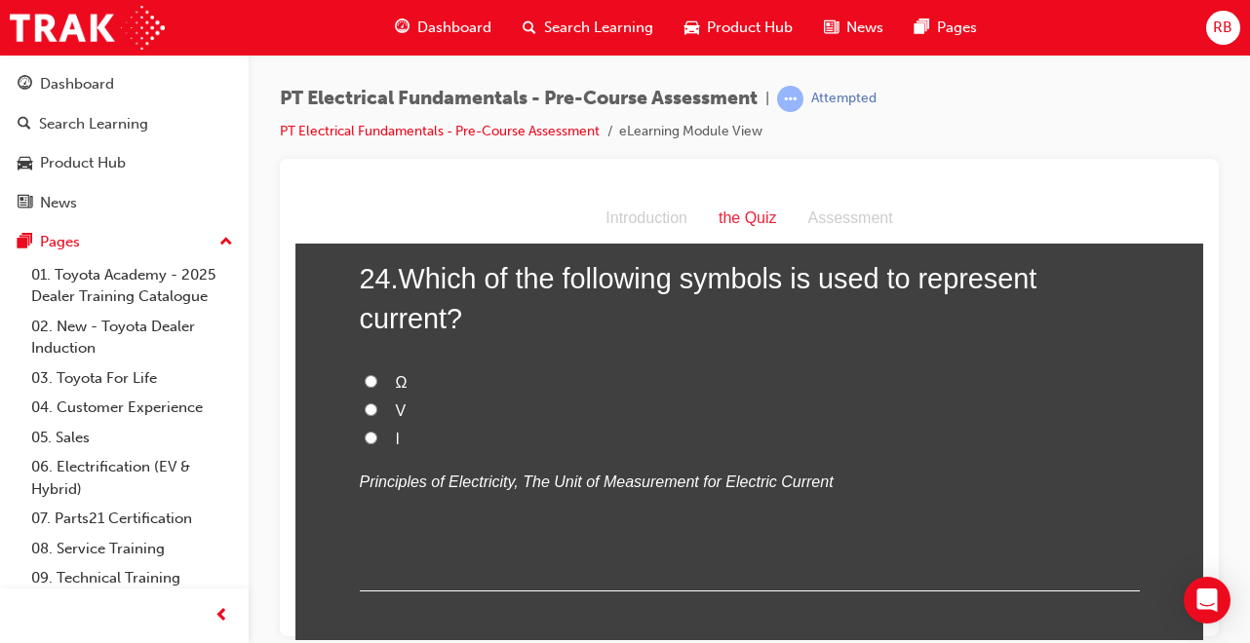
scroll to position [9631, 0]
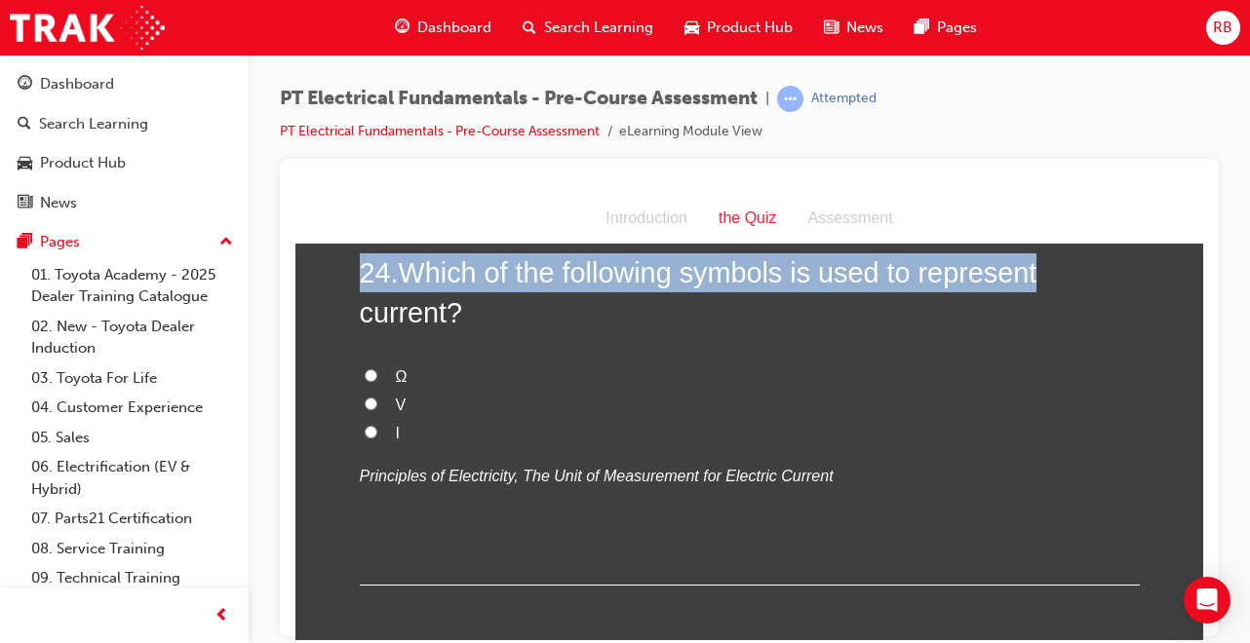
drag, startPoint x: 1325, startPoint y: 509, endPoint x: 1063, endPoint y: 618, distance: 284.1
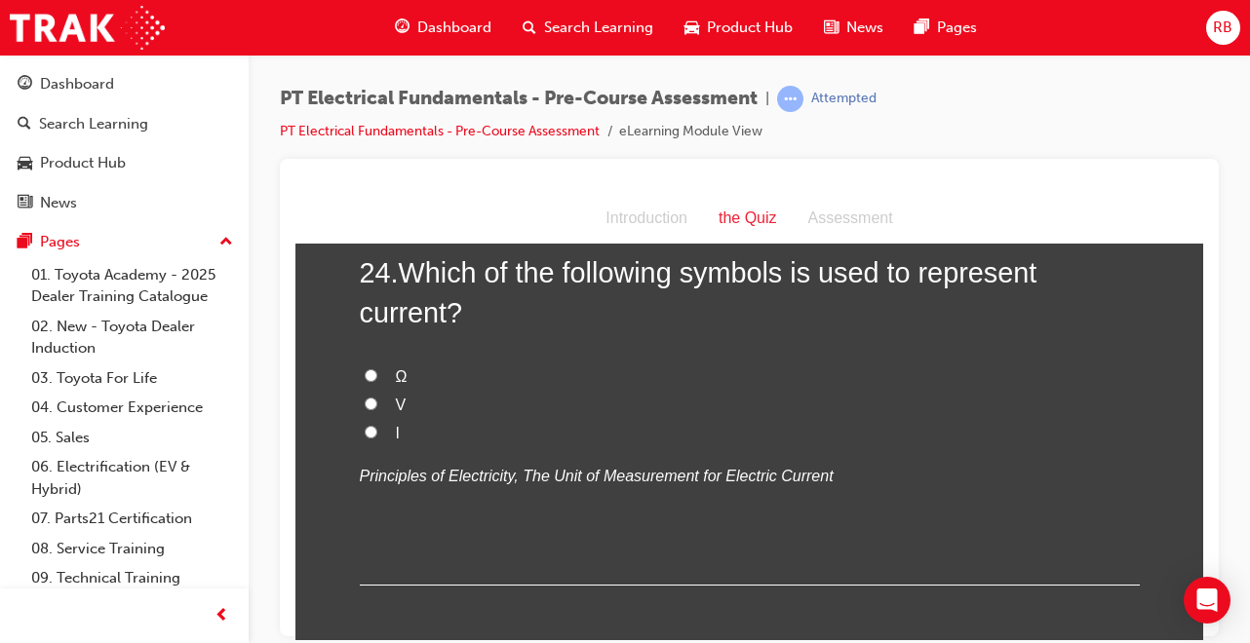
radio input "true"
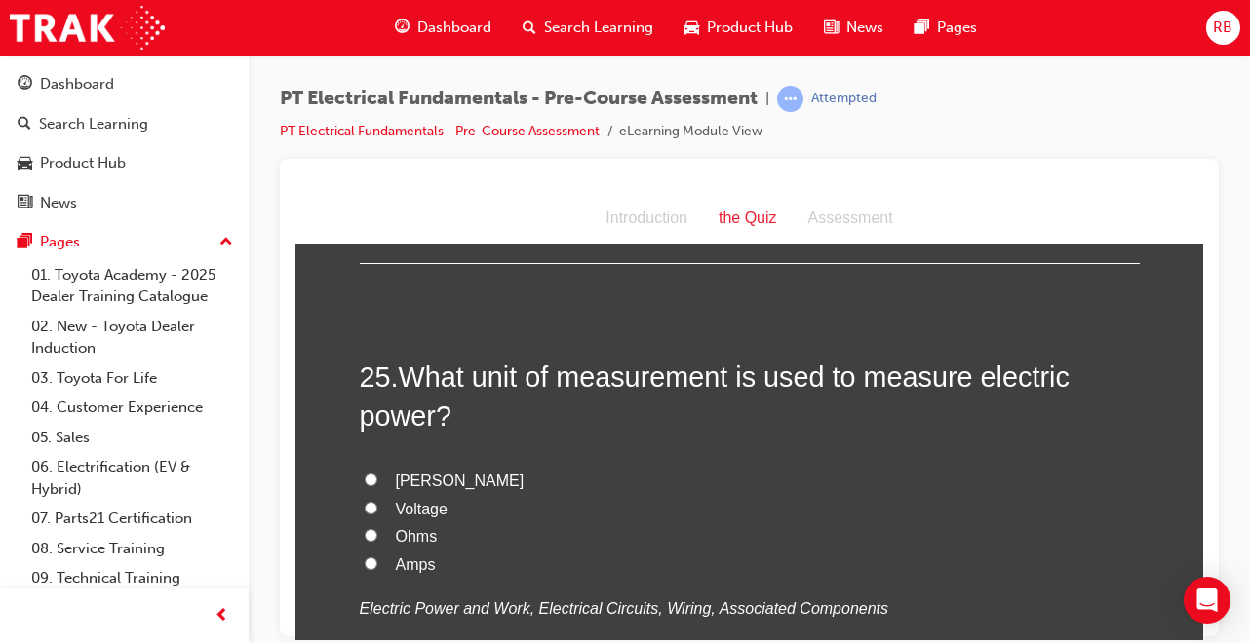
scroll to position [9982, 0]
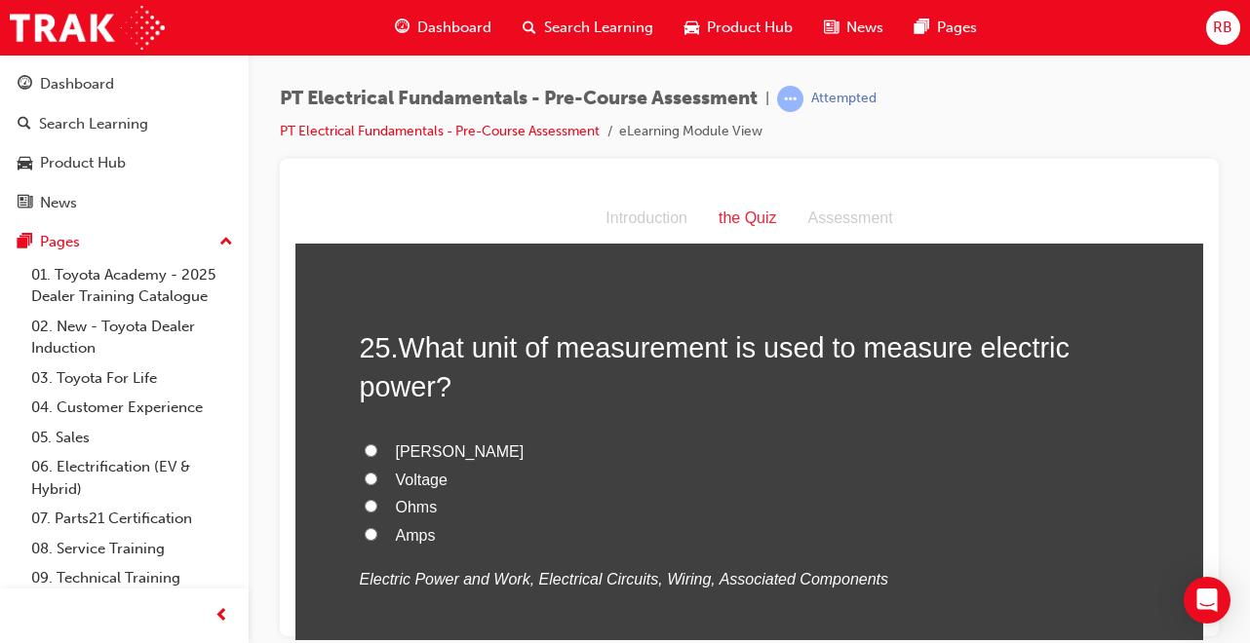
click at [366, 87] on input "I" at bounding box center [371, 80] width 13 height 13
radio input "true"
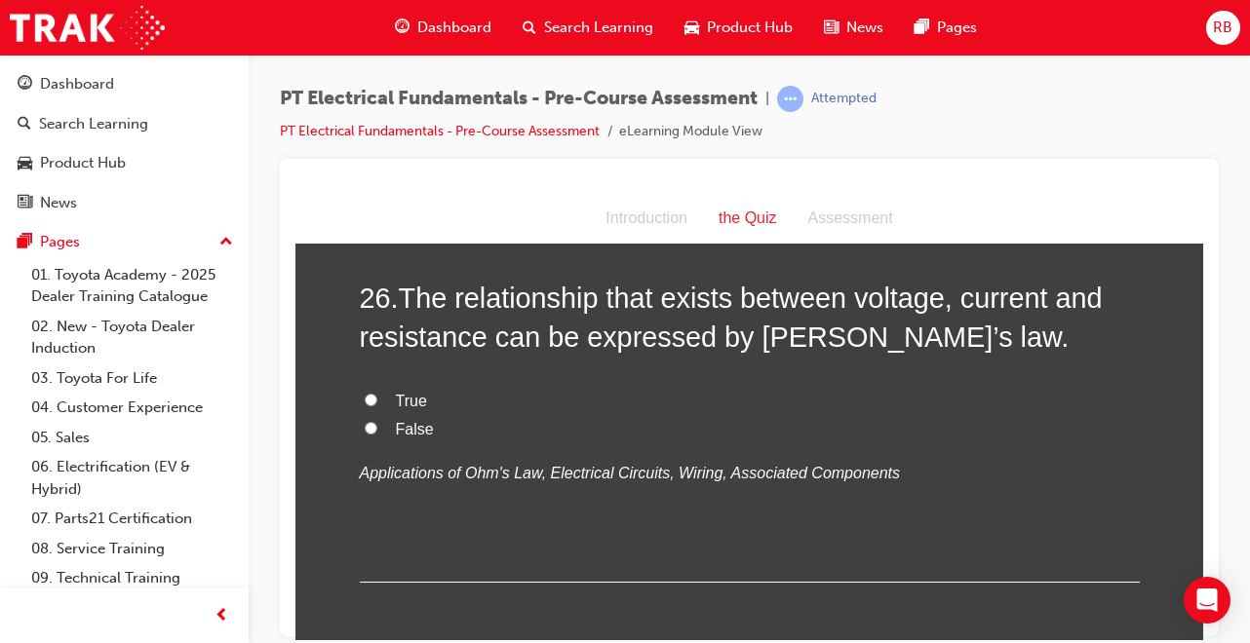
scroll to position [10489, 0]
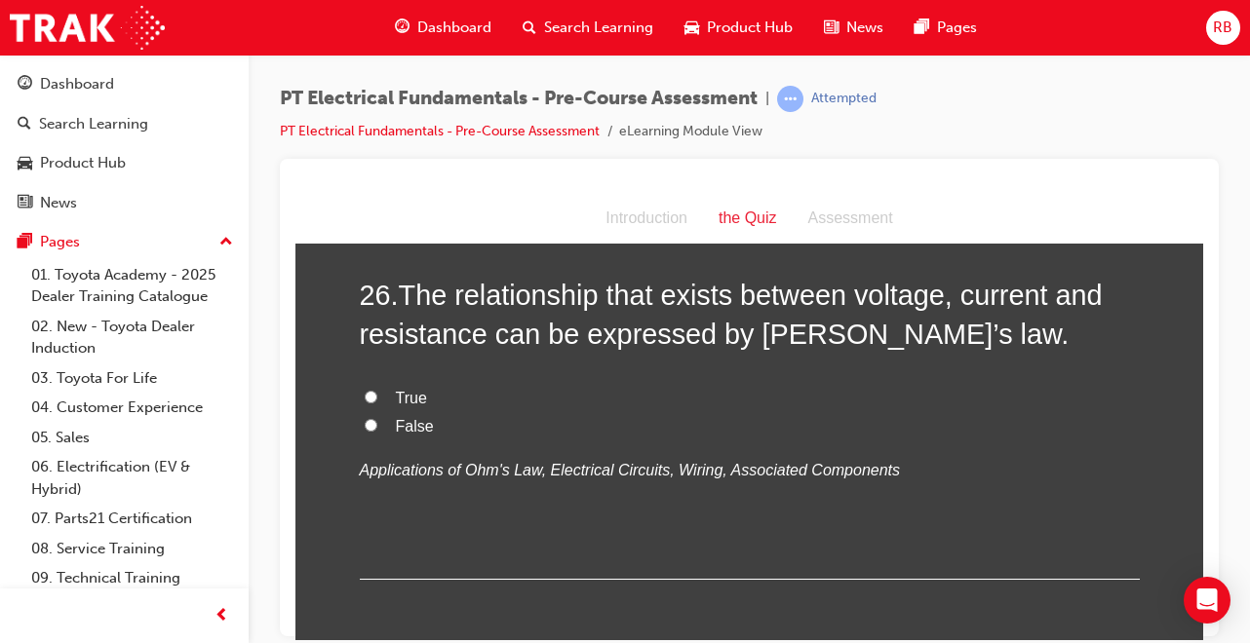
radio input "true"
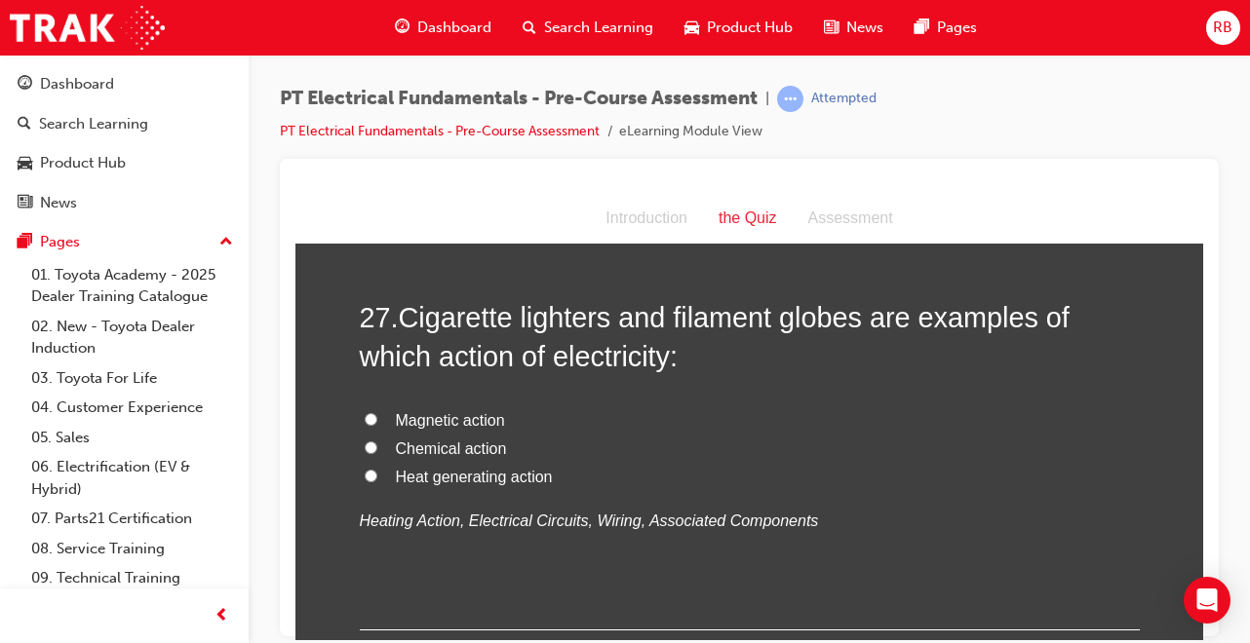
scroll to position [10879, 0]
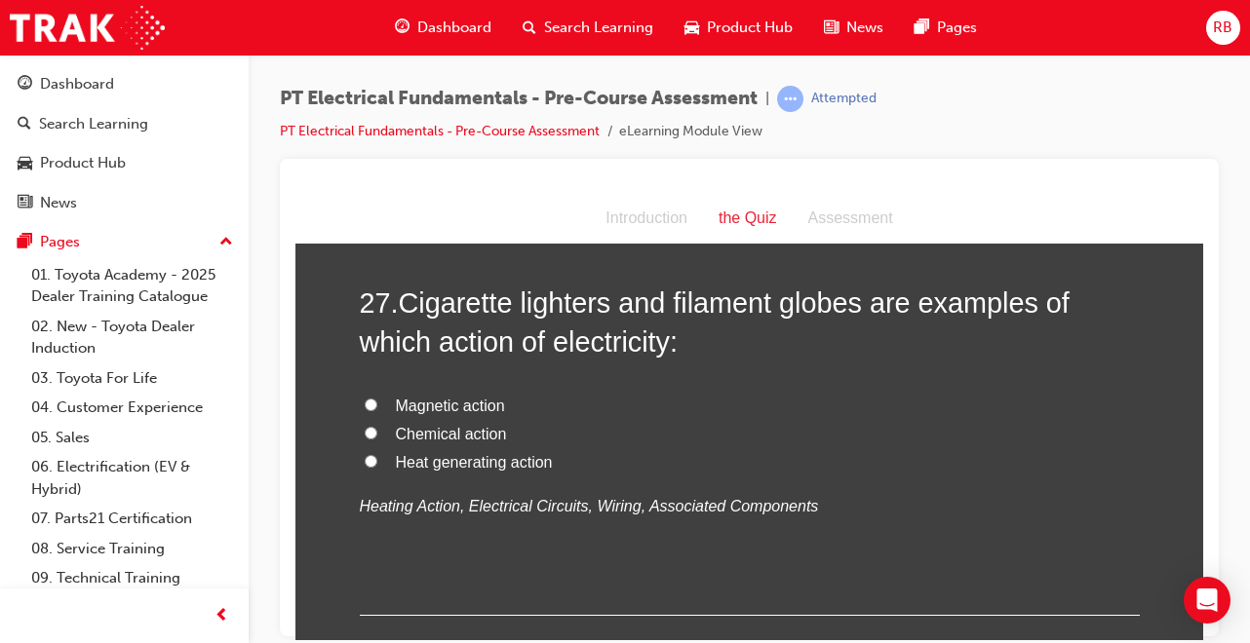
click at [366, 22] on label "True" at bounding box center [750, 8] width 780 height 28
click at [366, 13] on input "True" at bounding box center [371, 6] width 13 height 13
radio input "true"
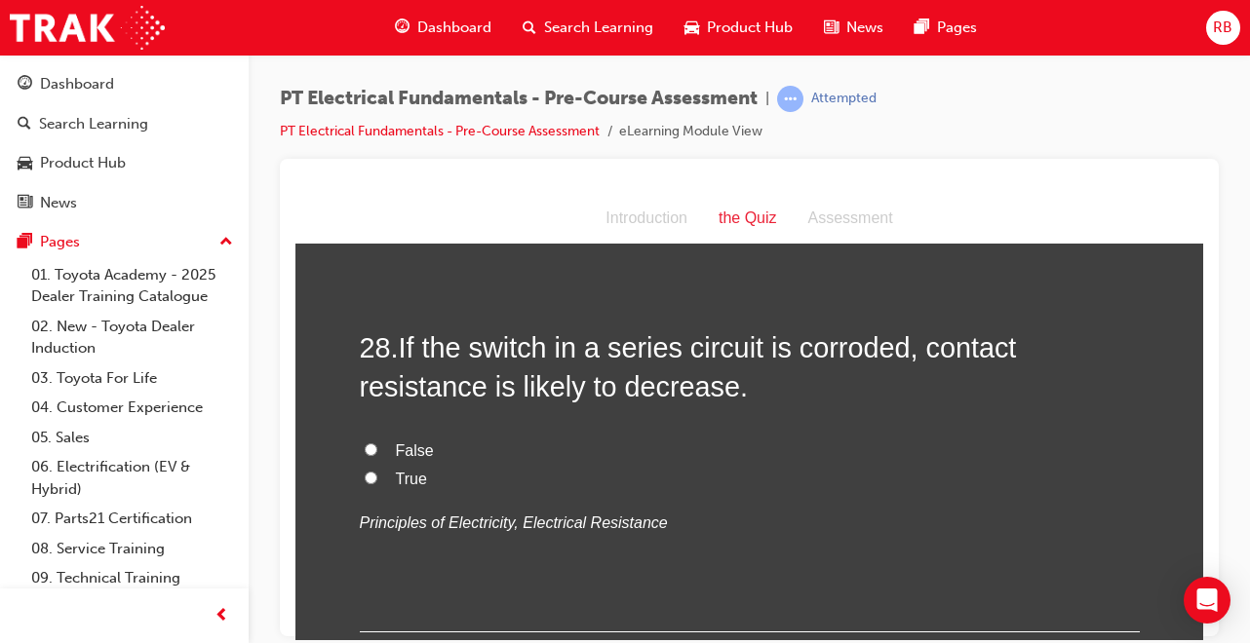
scroll to position [11269, 0]
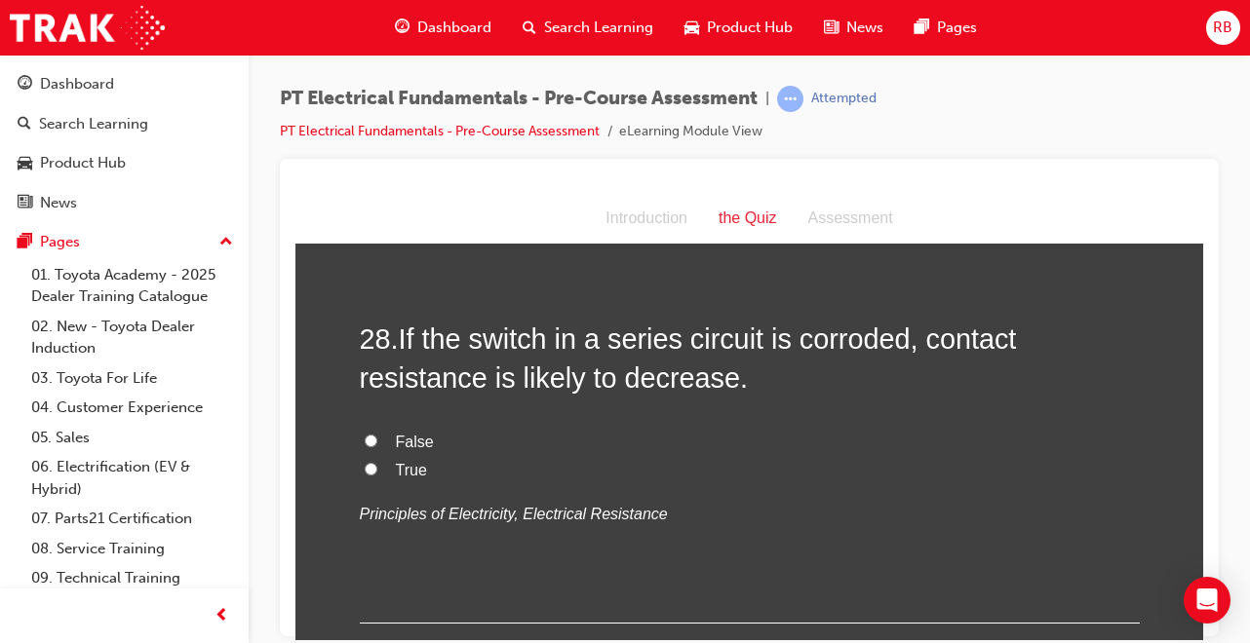
click at [365, 77] on input "Heat generating action" at bounding box center [371, 70] width 13 height 13
radio input "true"
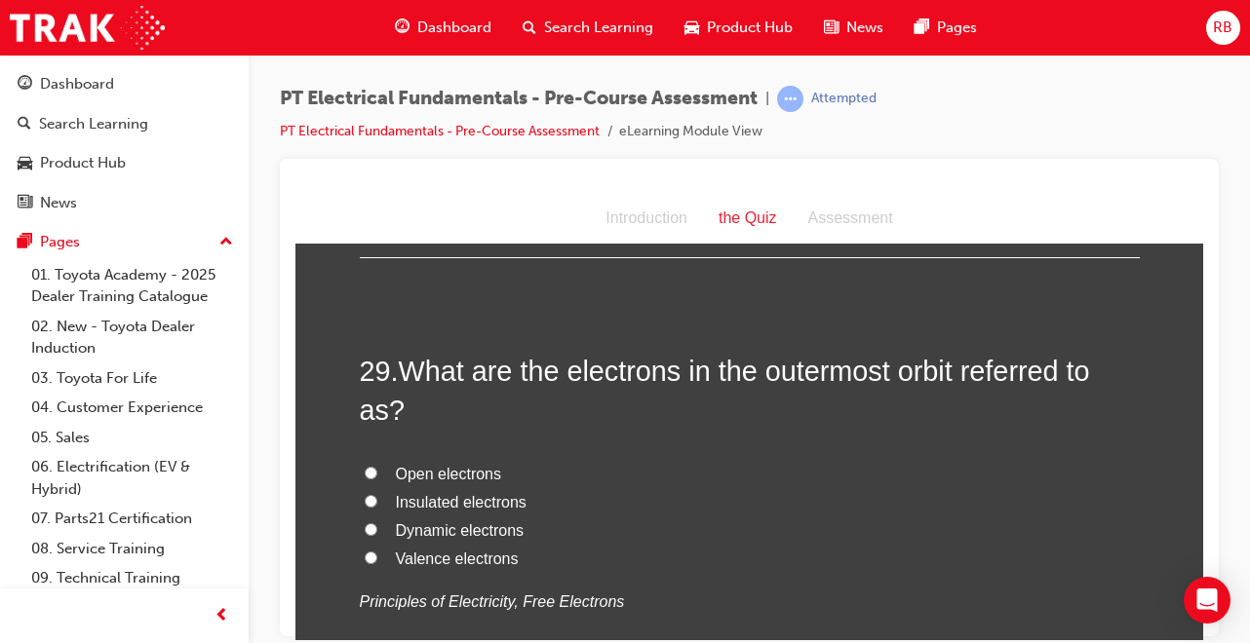
scroll to position [11659, 0]
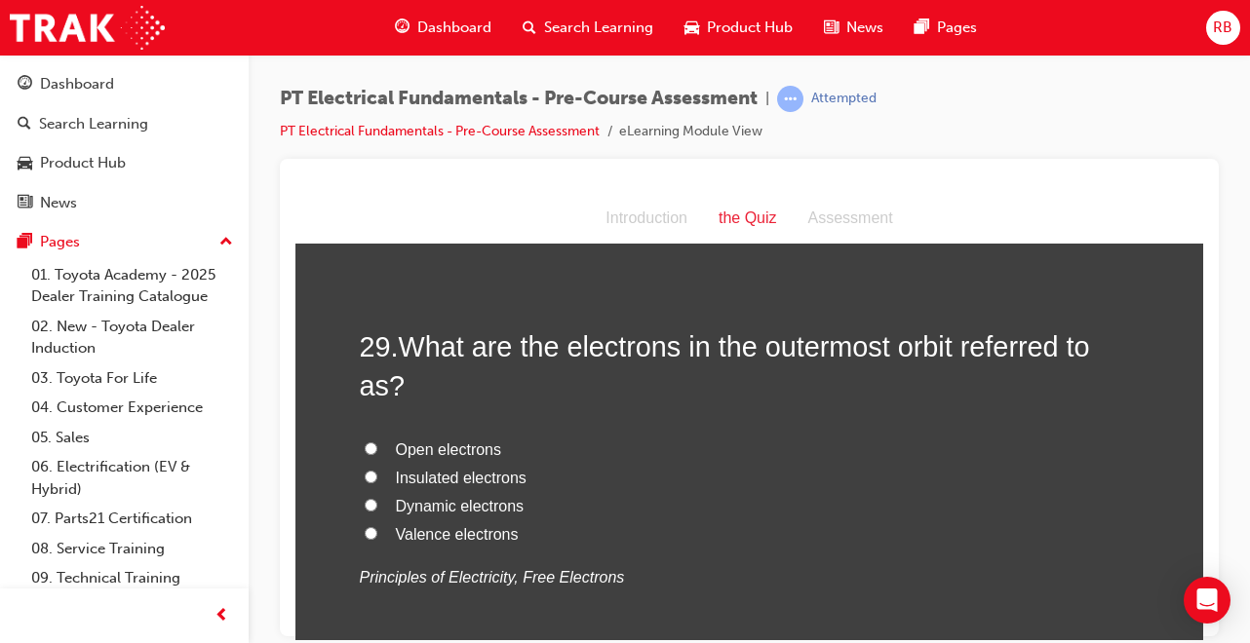
click at [367, 57] on input "False" at bounding box center [371, 50] width 13 height 13
radio input "true"
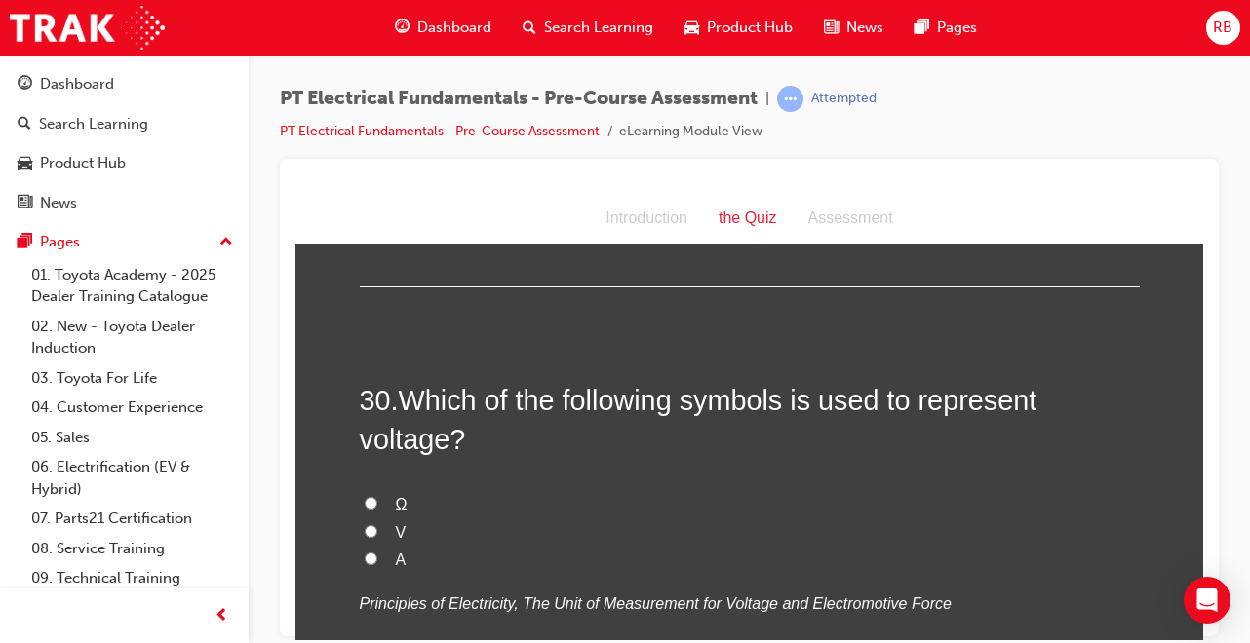
scroll to position [12088, 0]
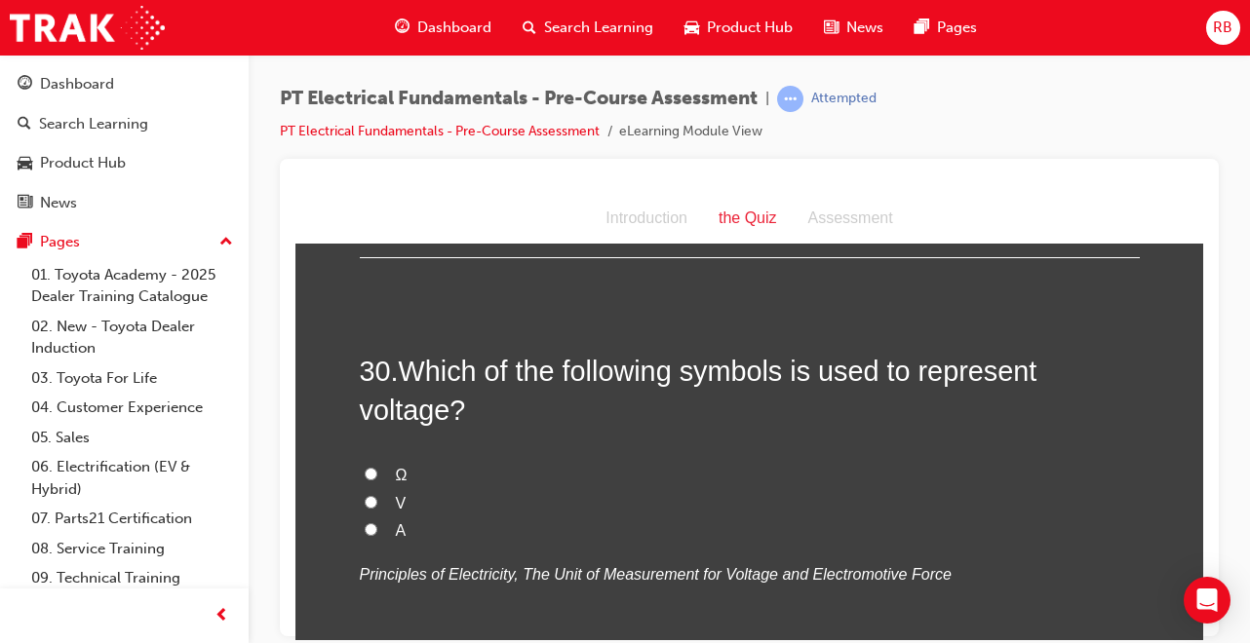
click at [372, 120] on label "Valence electrons" at bounding box center [750, 106] width 780 height 28
click at [372, 110] on input "Valence electrons" at bounding box center [371, 103] width 13 height 13
radio input "true"
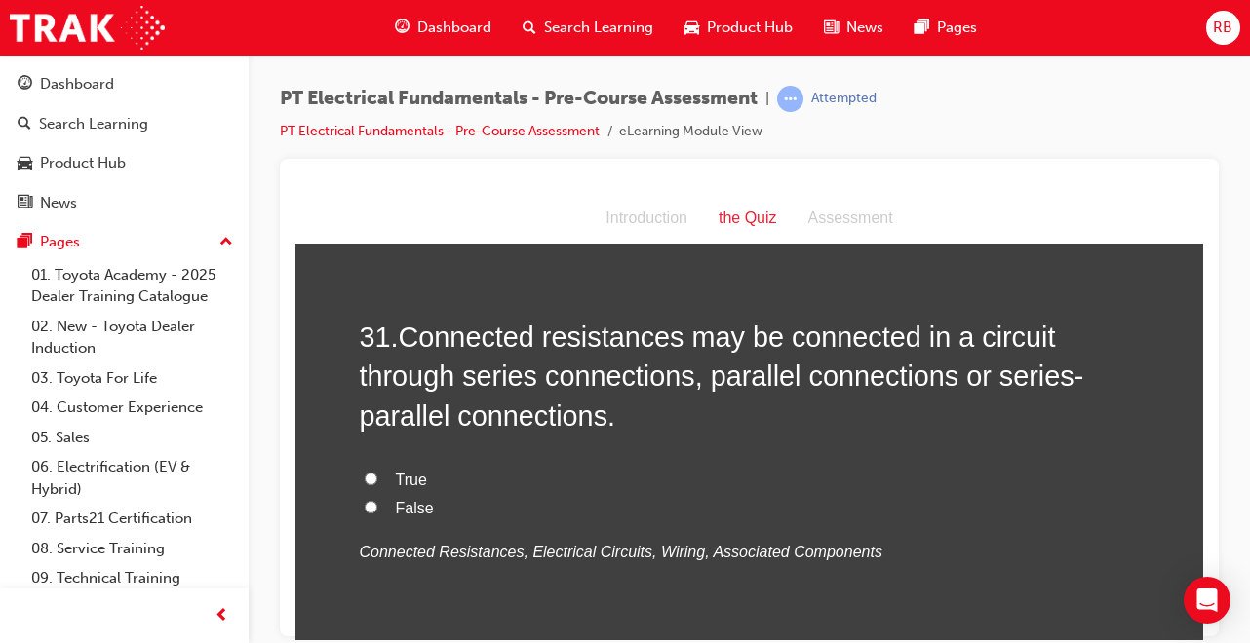
scroll to position [12556, 0]
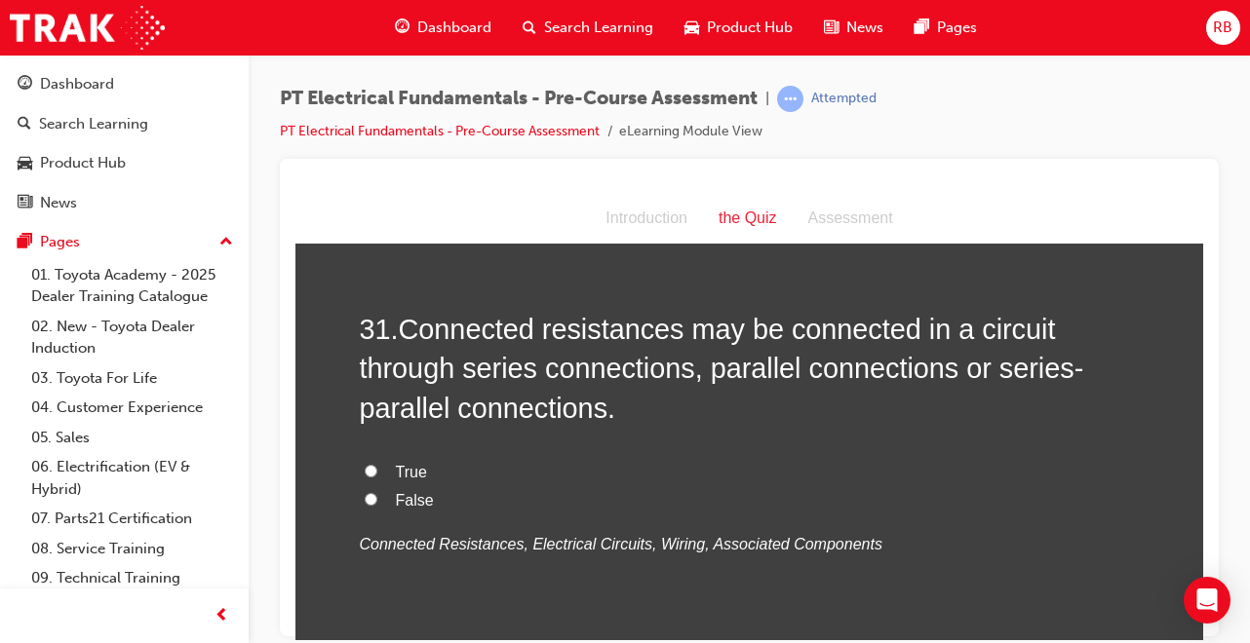
click at [365, 40] on input "V" at bounding box center [371, 33] width 13 height 13
radio input "true"
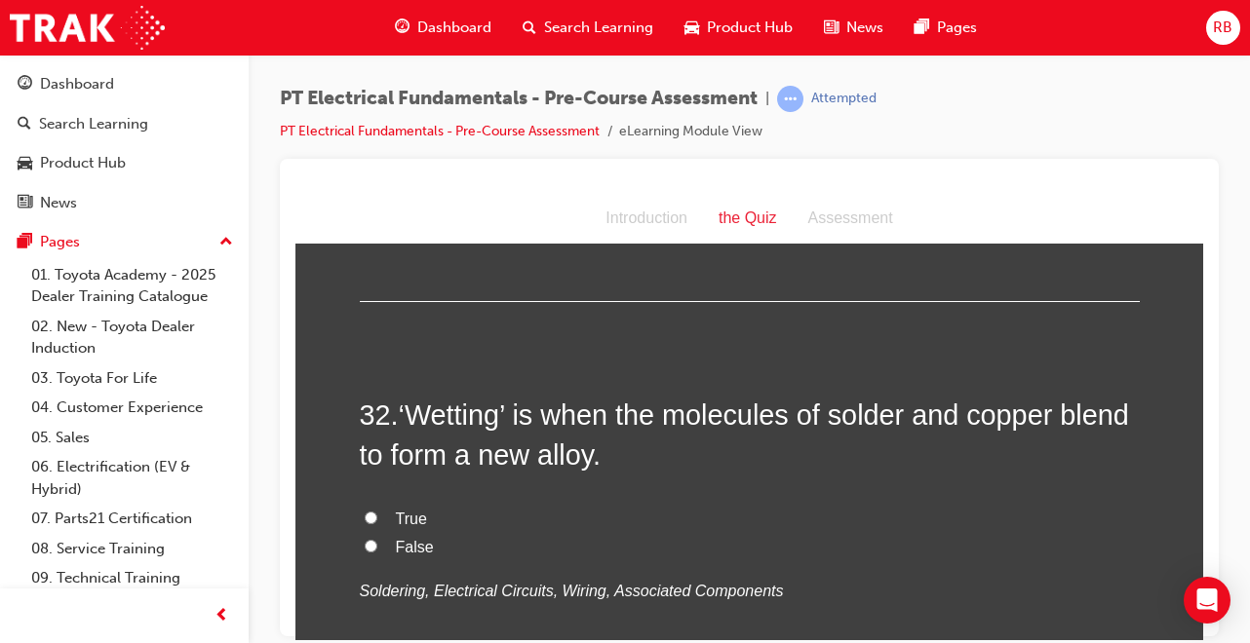
scroll to position [12946, 0]
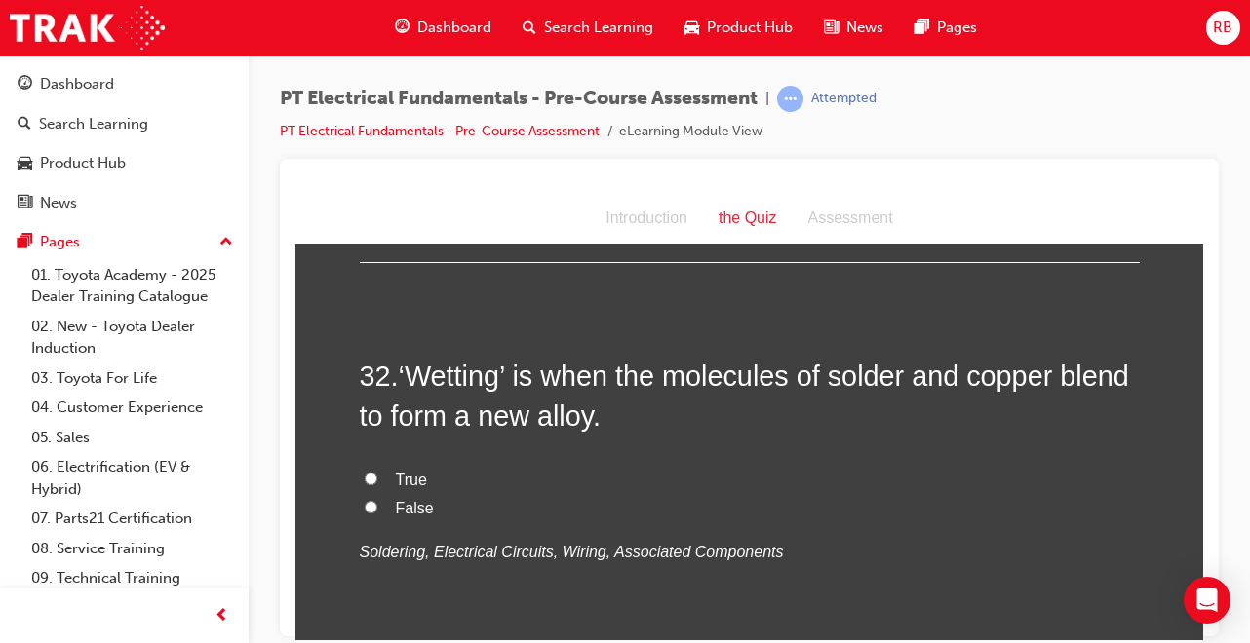
click at [367, 87] on input "True" at bounding box center [371, 80] width 13 height 13
radio input "true"
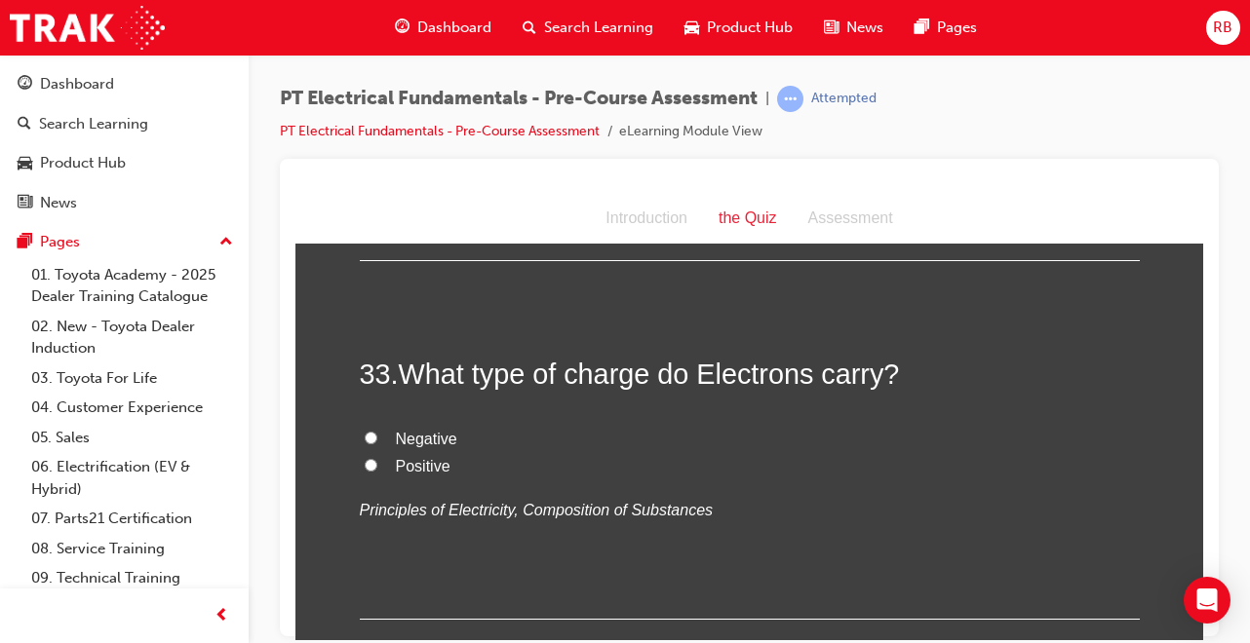
scroll to position [13375, 0]
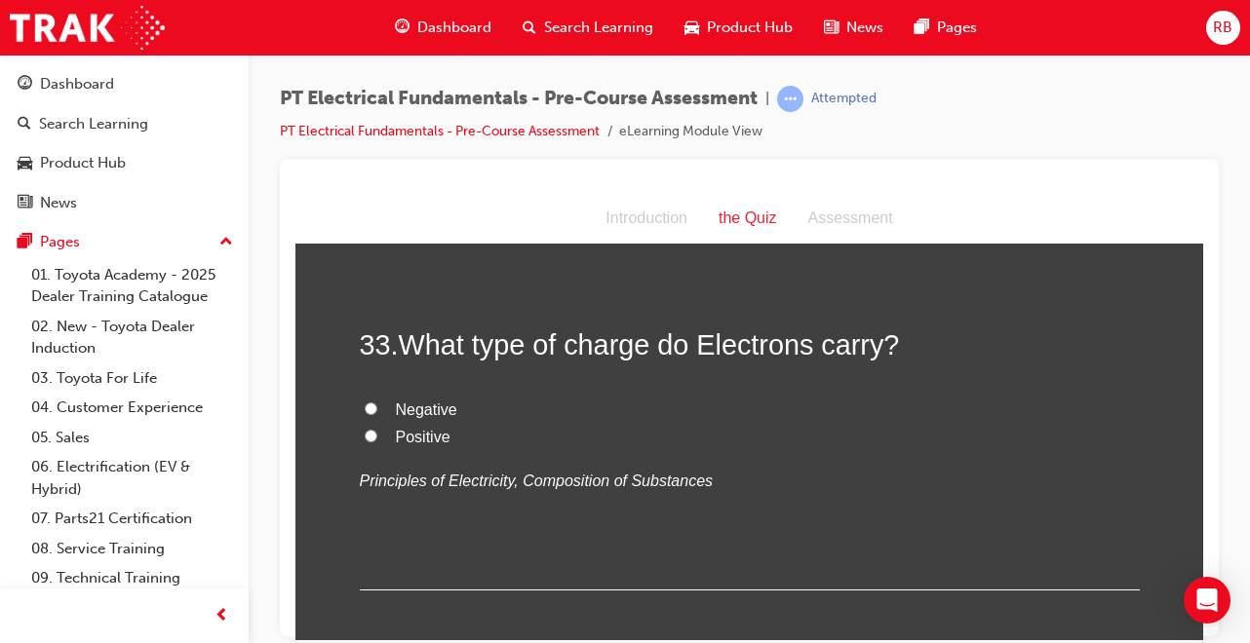
click at [365, 56] on input "True" at bounding box center [371, 49] width 13 height 13
radio input "true"
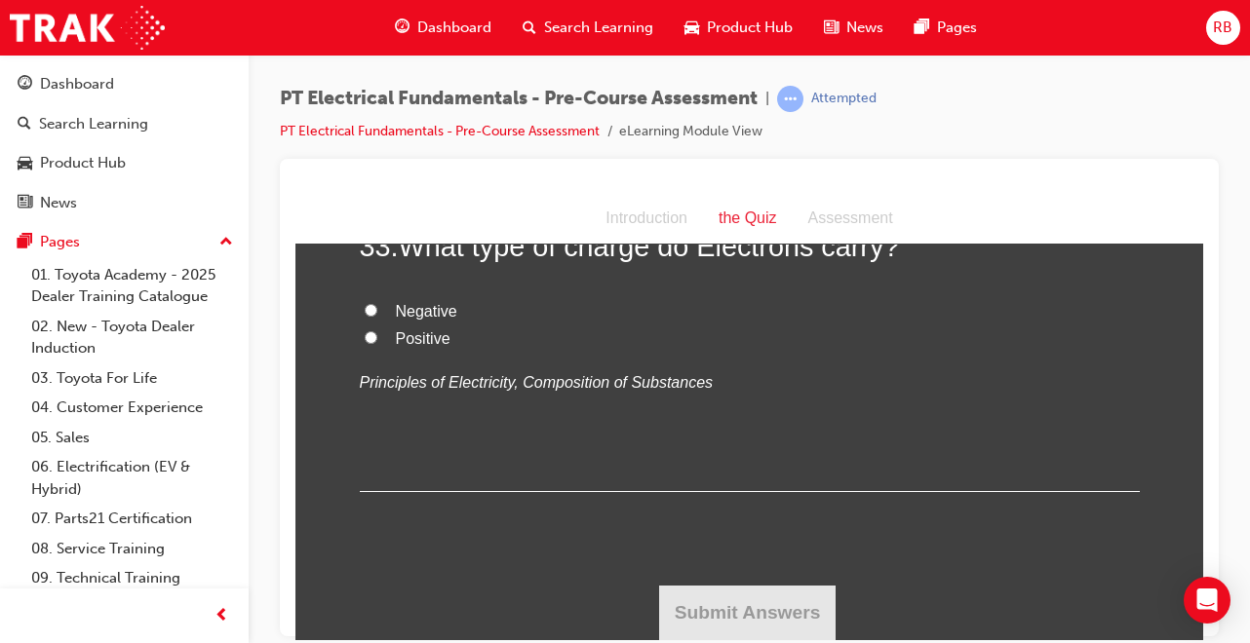
scroll to position [13765, 0]
click at [366, 316] on input "Negative" at bounding box center [371, 309] width 13 height 13
radio input "true"
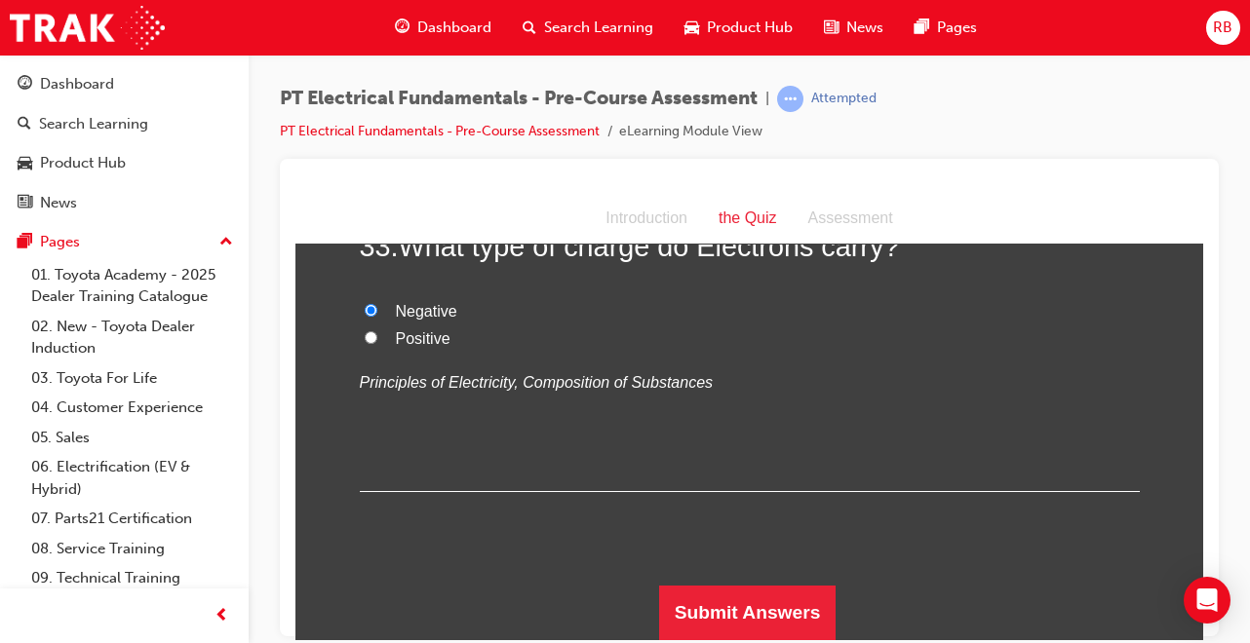
scroll to position [13804, 0]
click at [1234, 210] on div "PT Electrical Fundamentals - Pre-Course Assessment | Attempted PT Electrical Fu…" at bounding box center [749, 325] width 1001 height 540
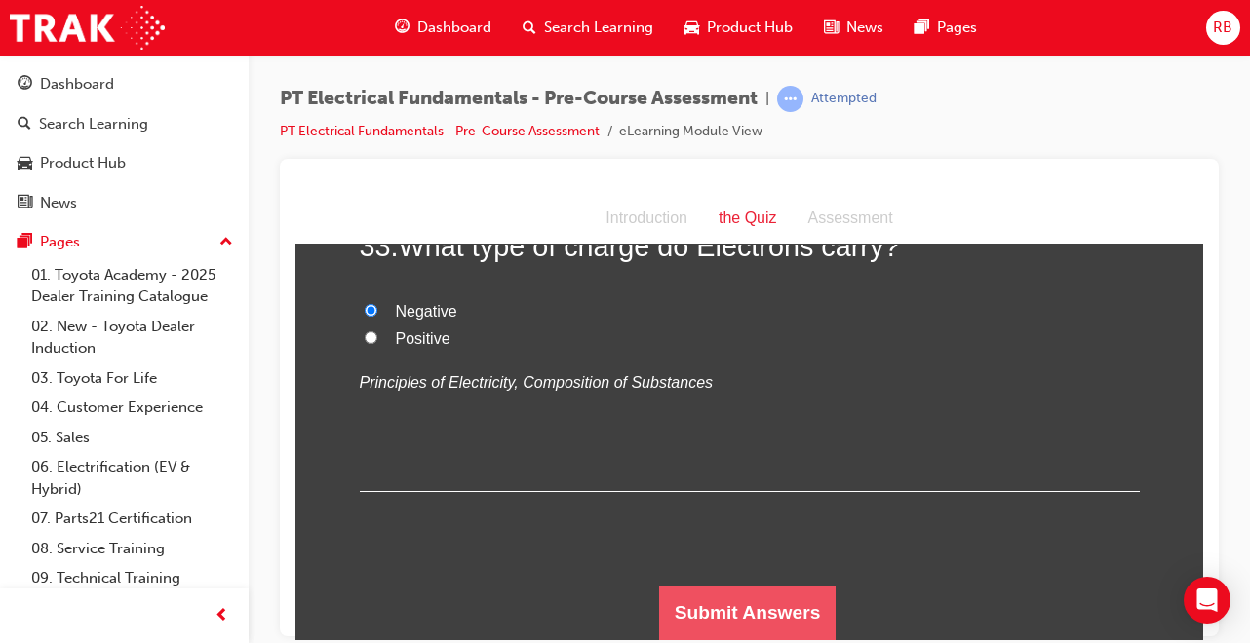
click at [742, 625] on button "Submit Answers" at bounding box center [747, 612] width 177 height 55
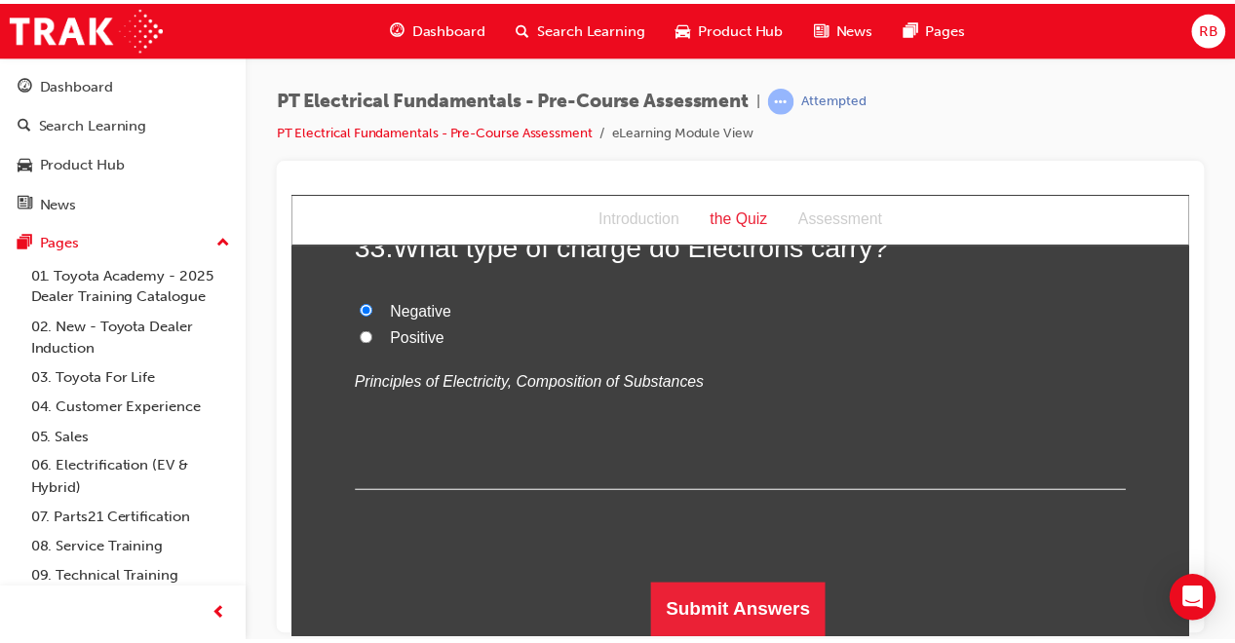
scroll to position [0, 0]
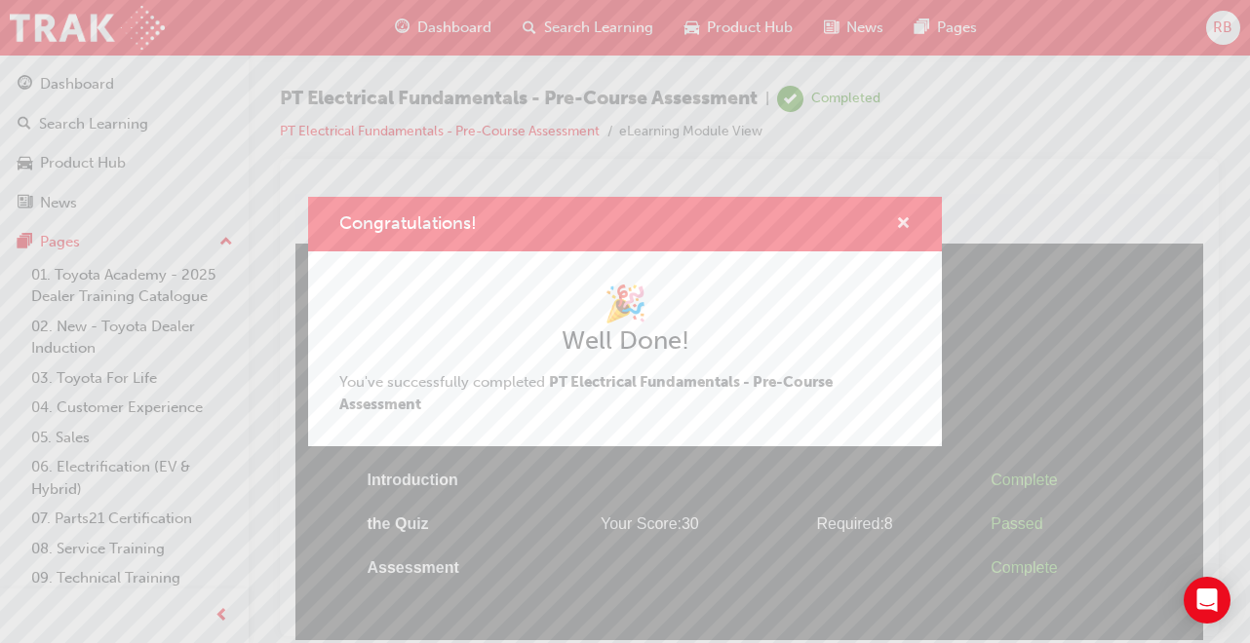
click at [903, 225] on span "cross-icon" at bounding box center [903, 225] width 15 height 18
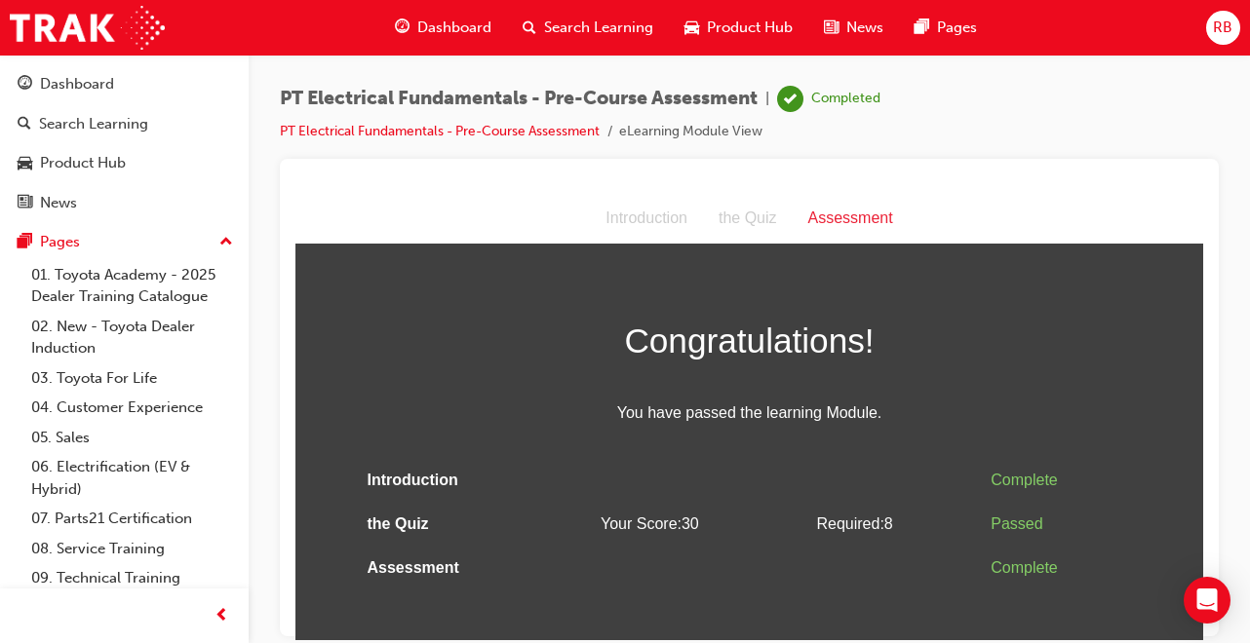
click at [52, 90] on div "Dashboard" at bounding box center [77, 84] width 74 height 22
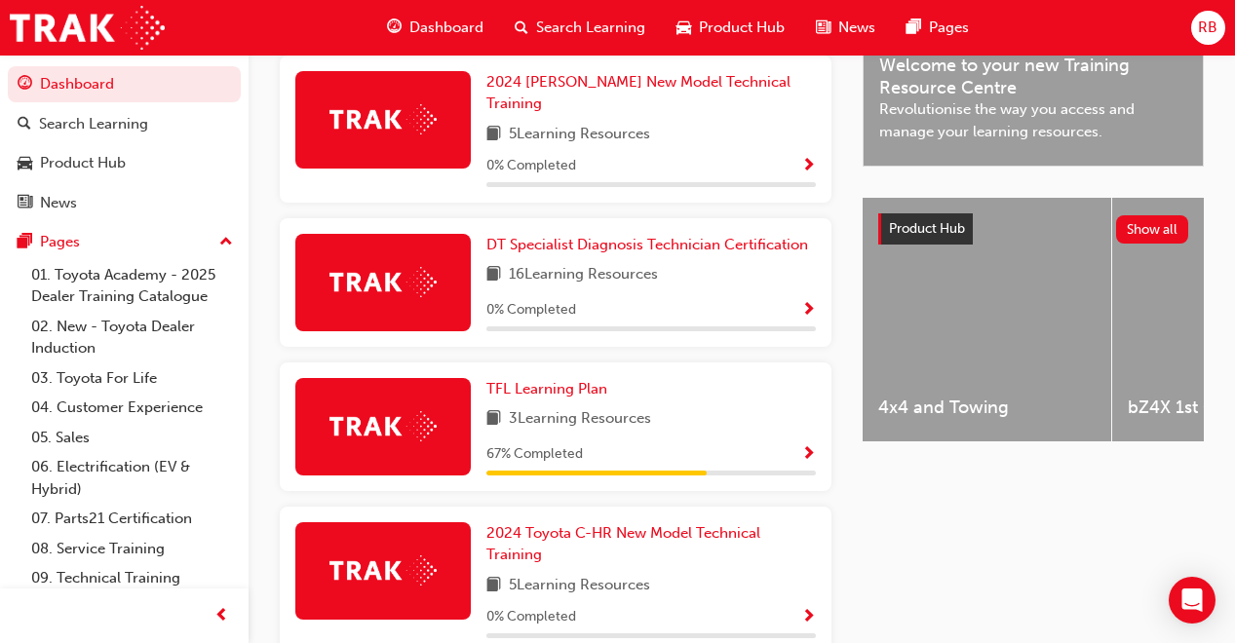
scroll to position [663, 0]
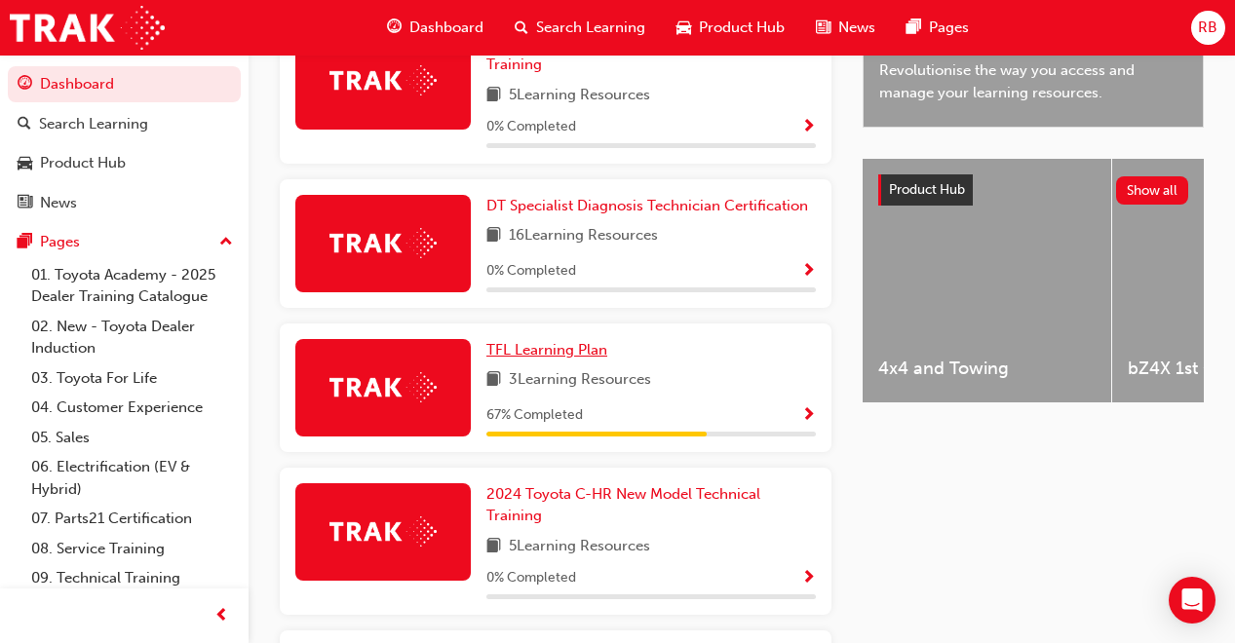
click at [567, 345] on span "TFL Learning Plan" at bounding box center [546, 350] width 121 height 18
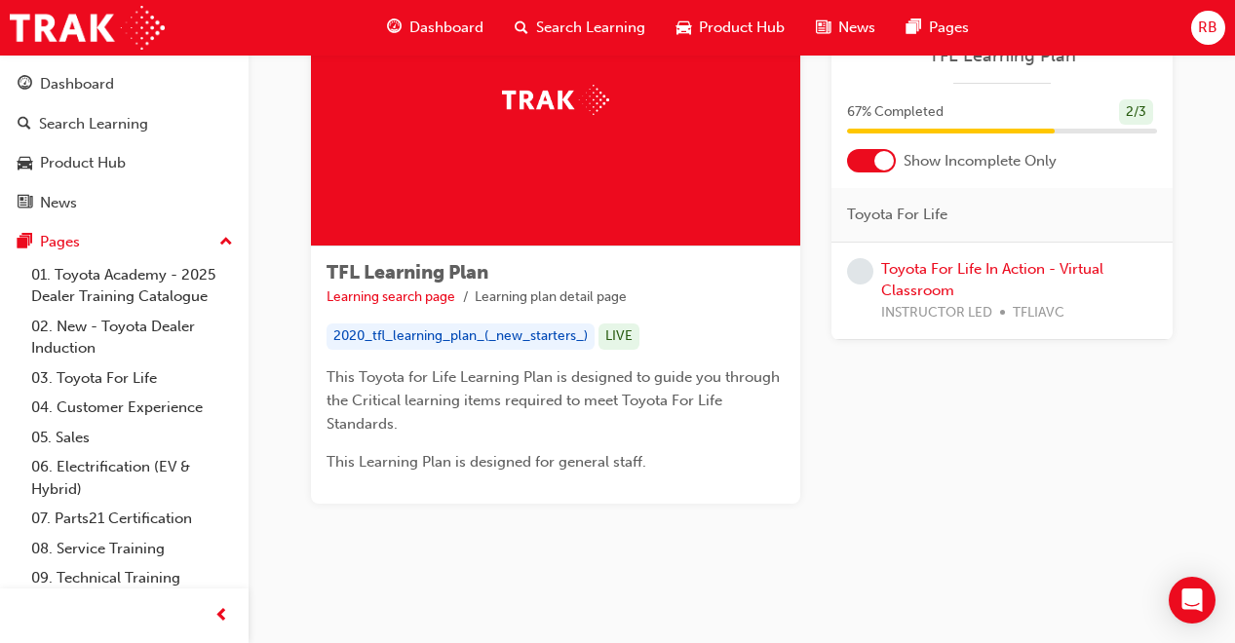
scroll to position [150, 0]
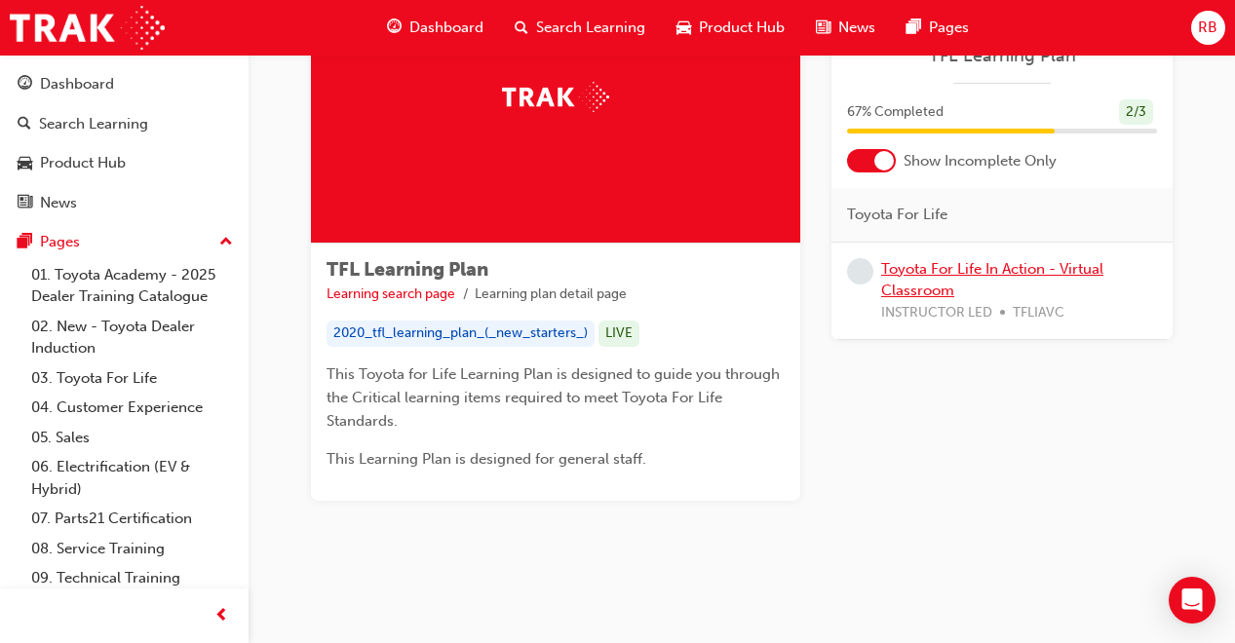
click at [903, 275] on link "Toyota For Life In Action - Virtual Classroom" at bounding box center [992, 280] width 222 height 40
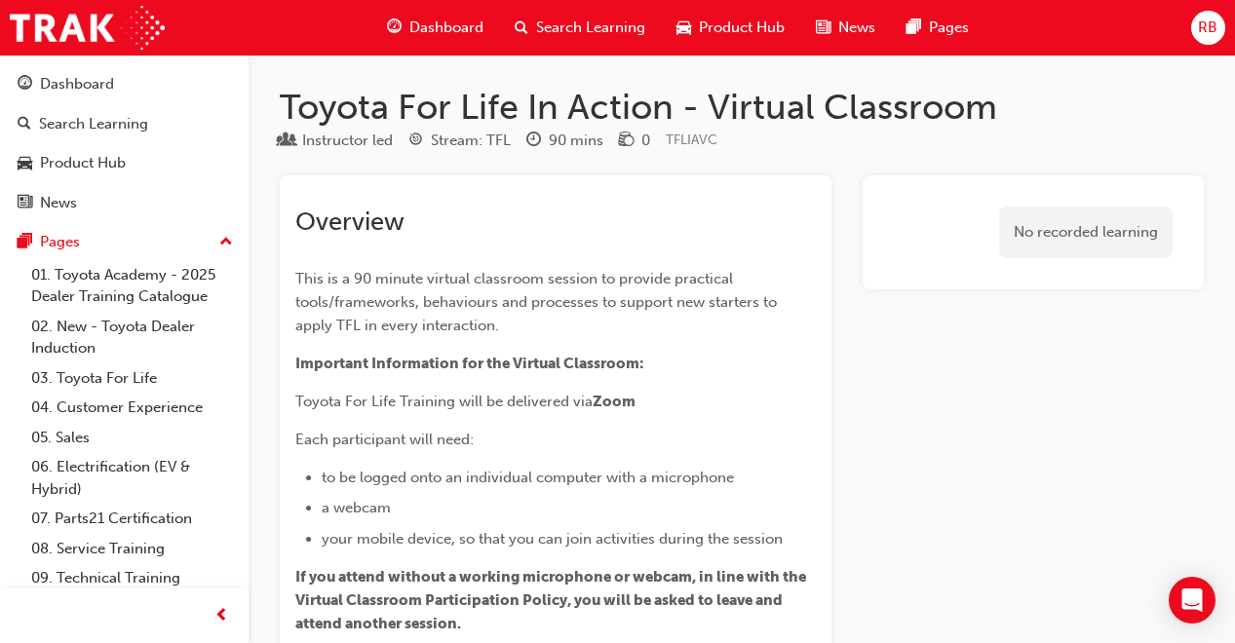
click at [473, 29] on span "Dashboard" at bounding box center [446, 28] width 74 height 22
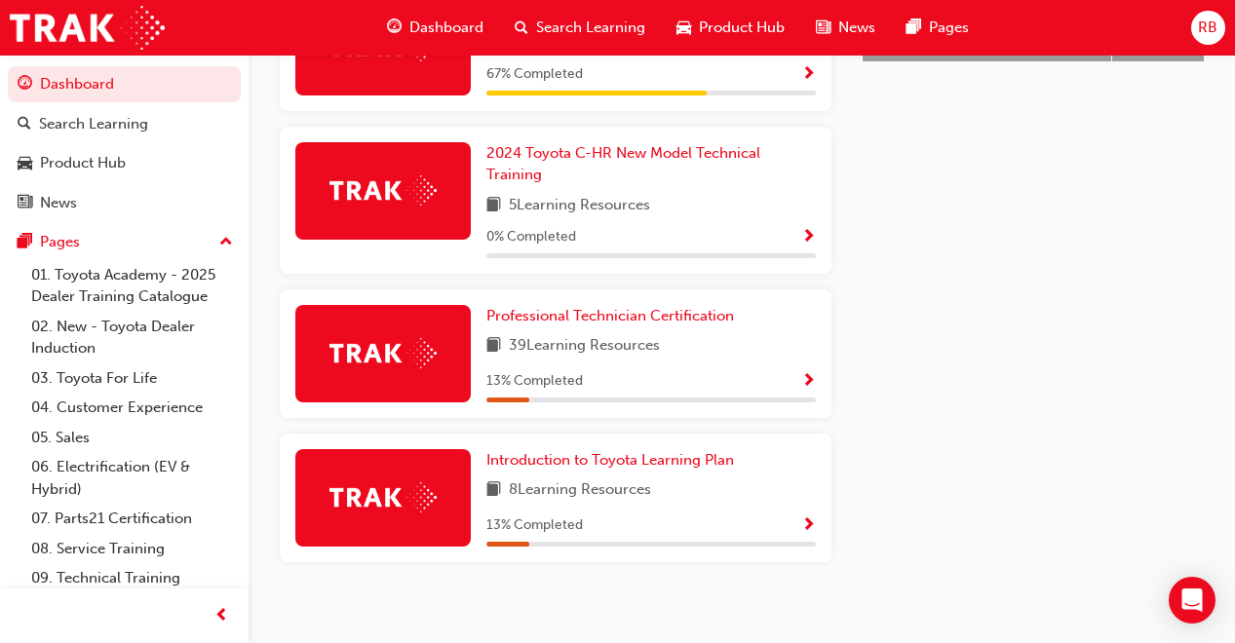
scroll to position [1008, 0]
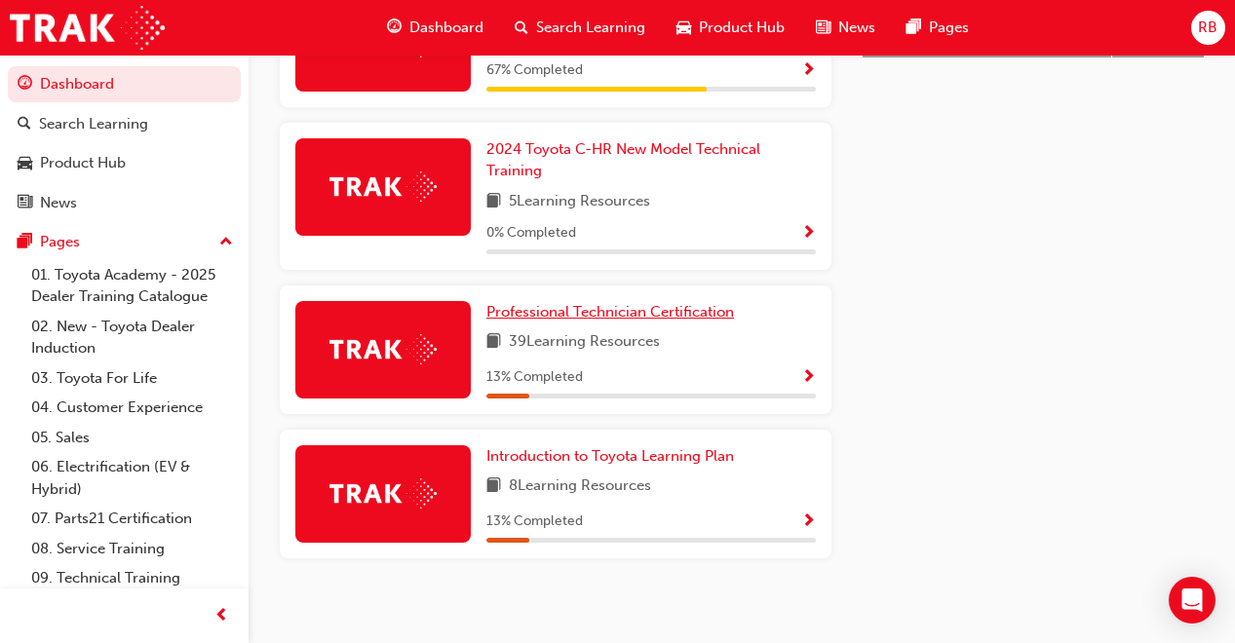
click at [579, 305] on span "Professional Technician Certification" at bounding box center [610, 312] width 248 height 18
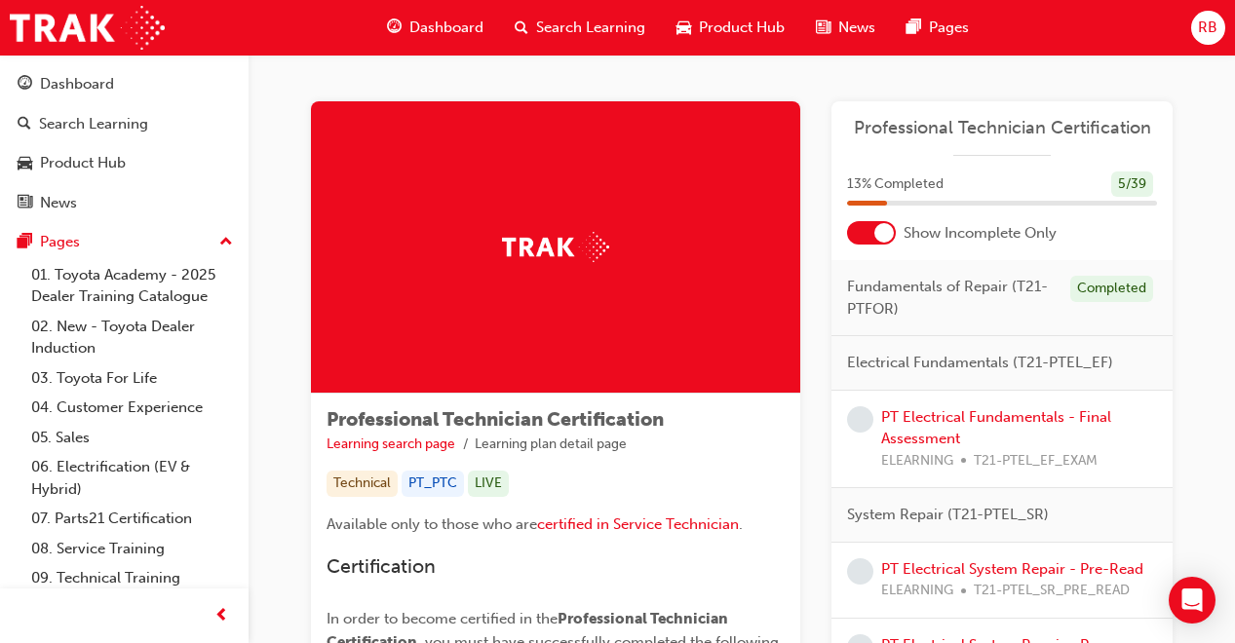
click at [865, 574] on span "learningRecordVerb_NONE-icon" at bounding box center [860, 572] width 26 height 26
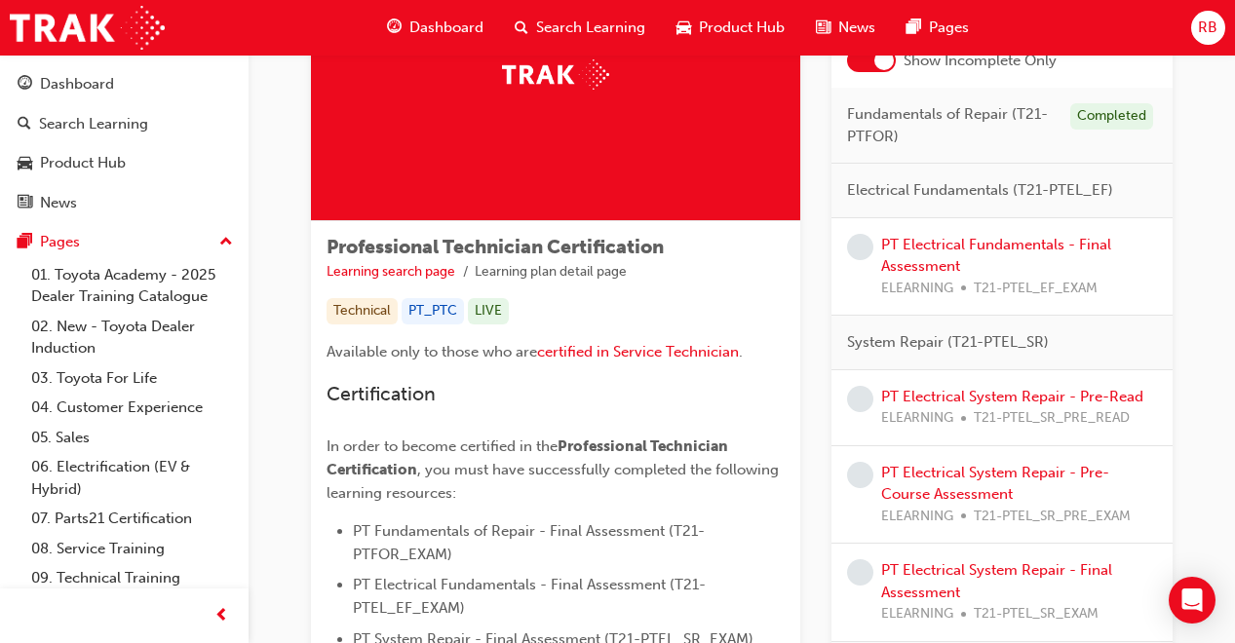
scroll to position [195, 0]
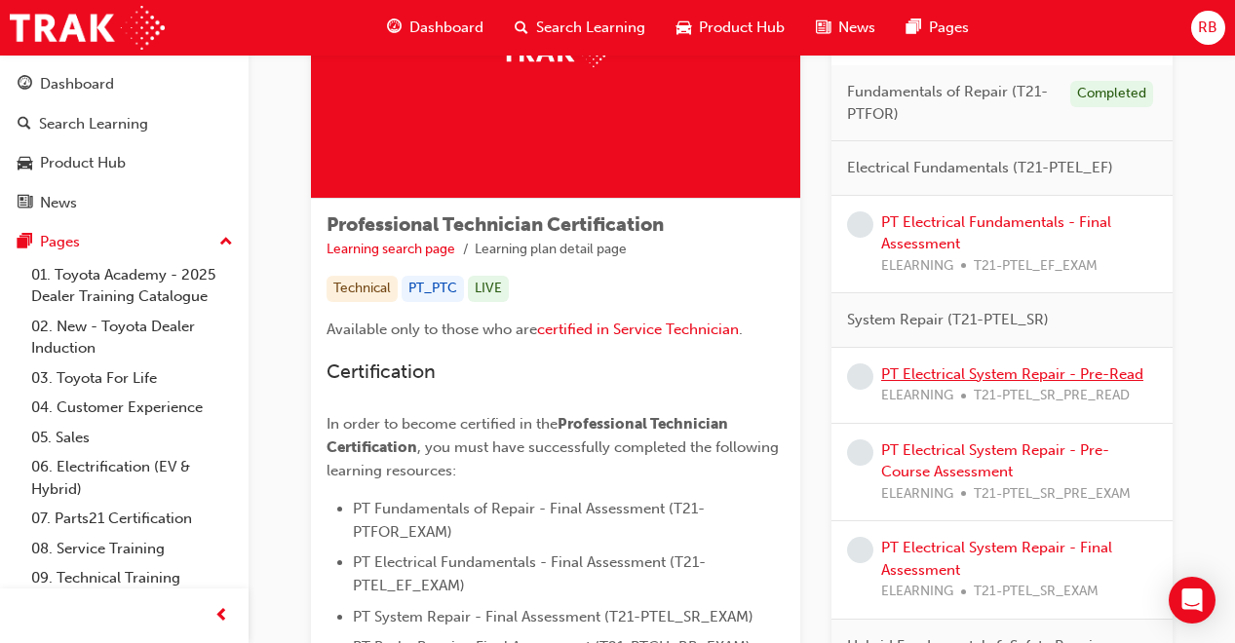
click at [998, 373] on link "PT Electrical System Repair - Pre-Read" at bounding box center [1012, 375] width 262 height 18
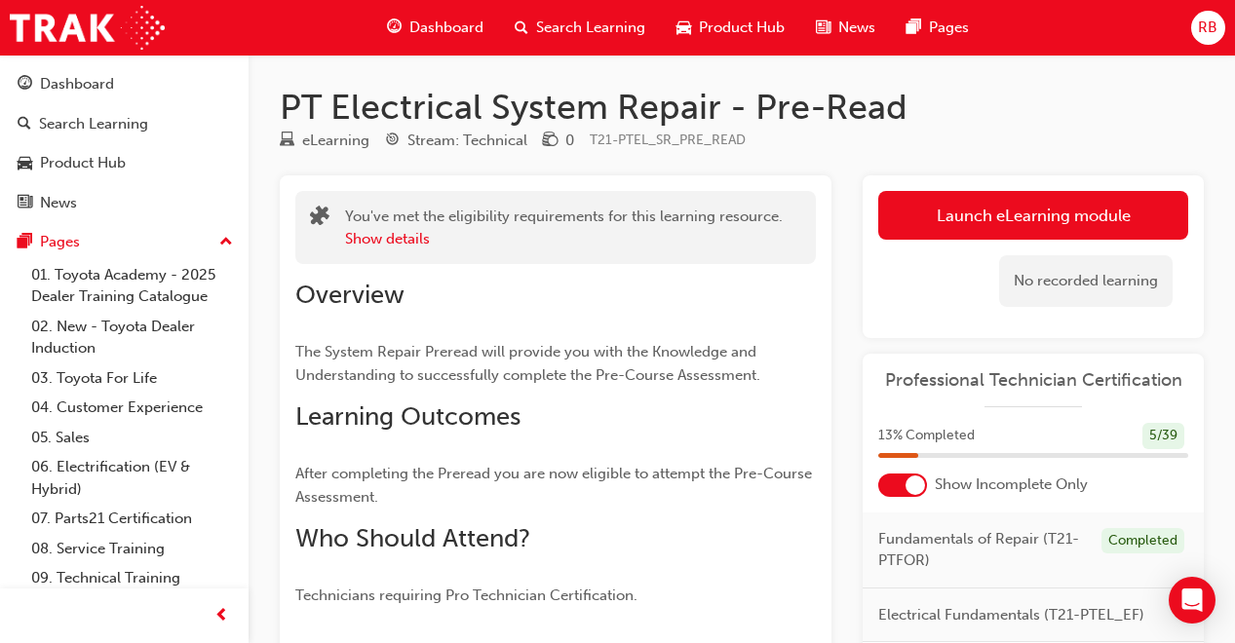
click at [1036, 200] on link "Launch eLearning module" at bounding box center [1033, 215] width 310 height 49
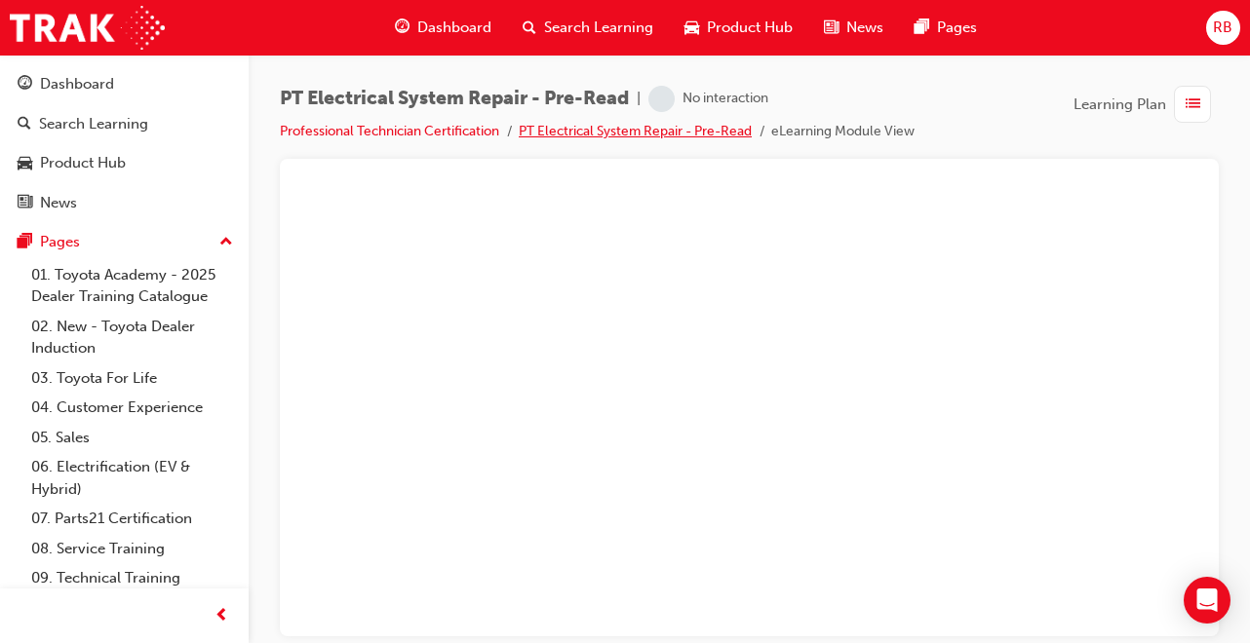
click at [612, 133] on link "PT Electrical System Repair - Pre-Read" at bounding box center [635, 131] width 233 height 17
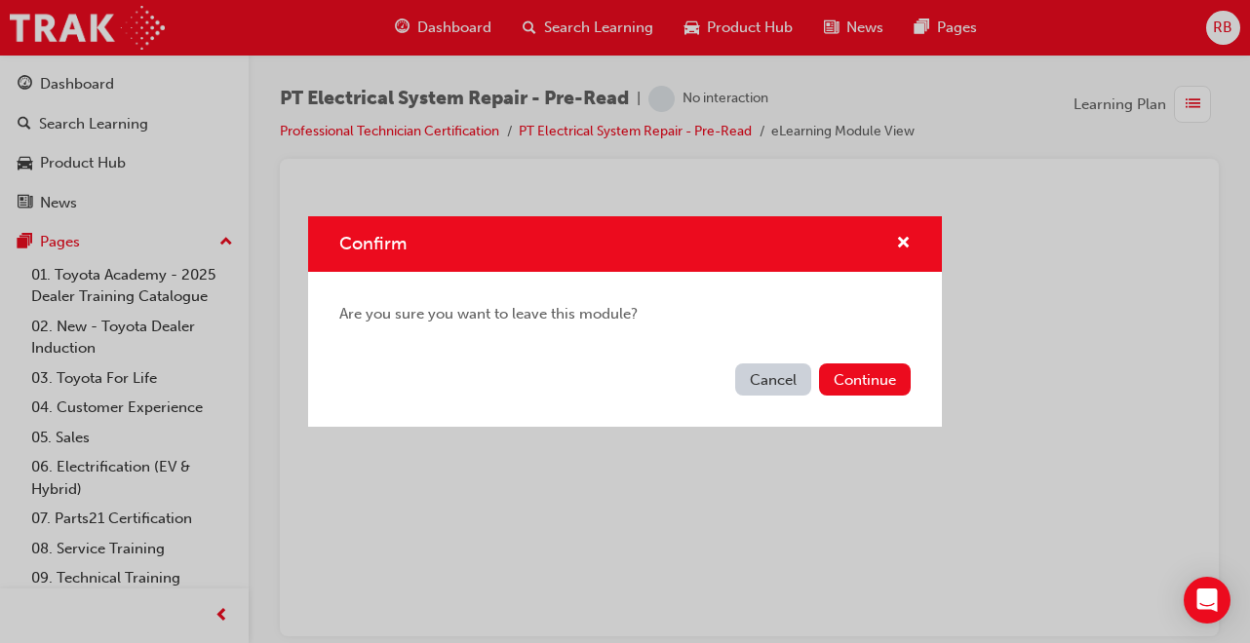
click at [865, 383] on button "Continue" at bounding box center [865, 380] width 92 height 32
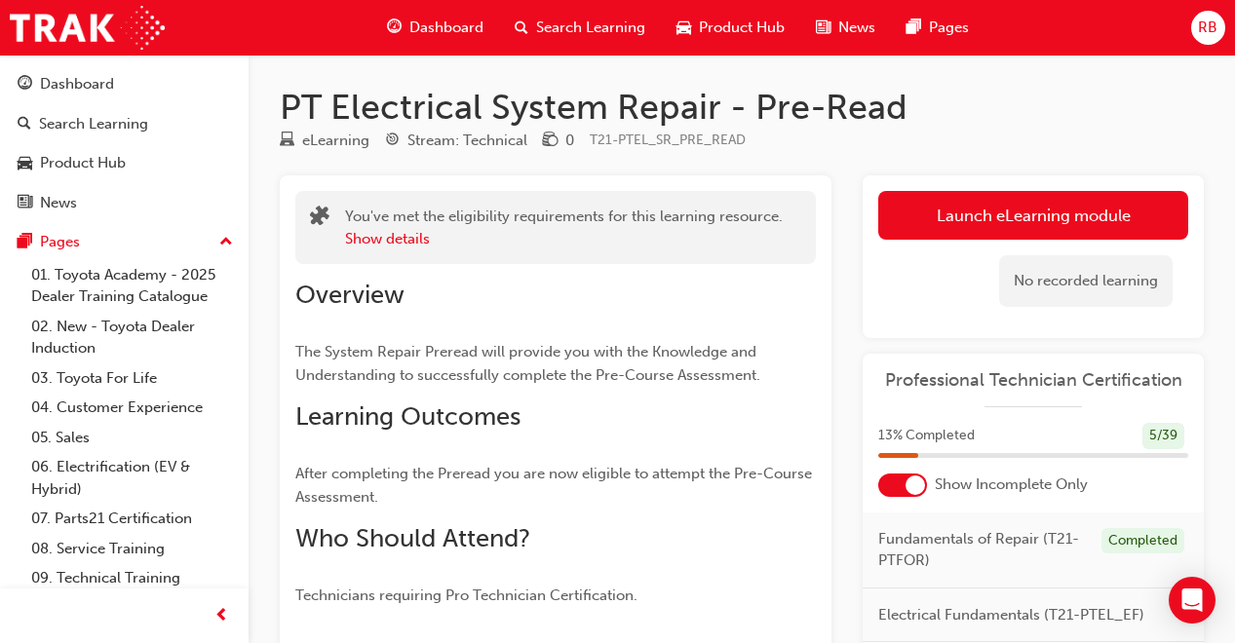
click at [968, 215] on link "Launch eLearning module" at bounding box center [1033, 215] width 310 height 49
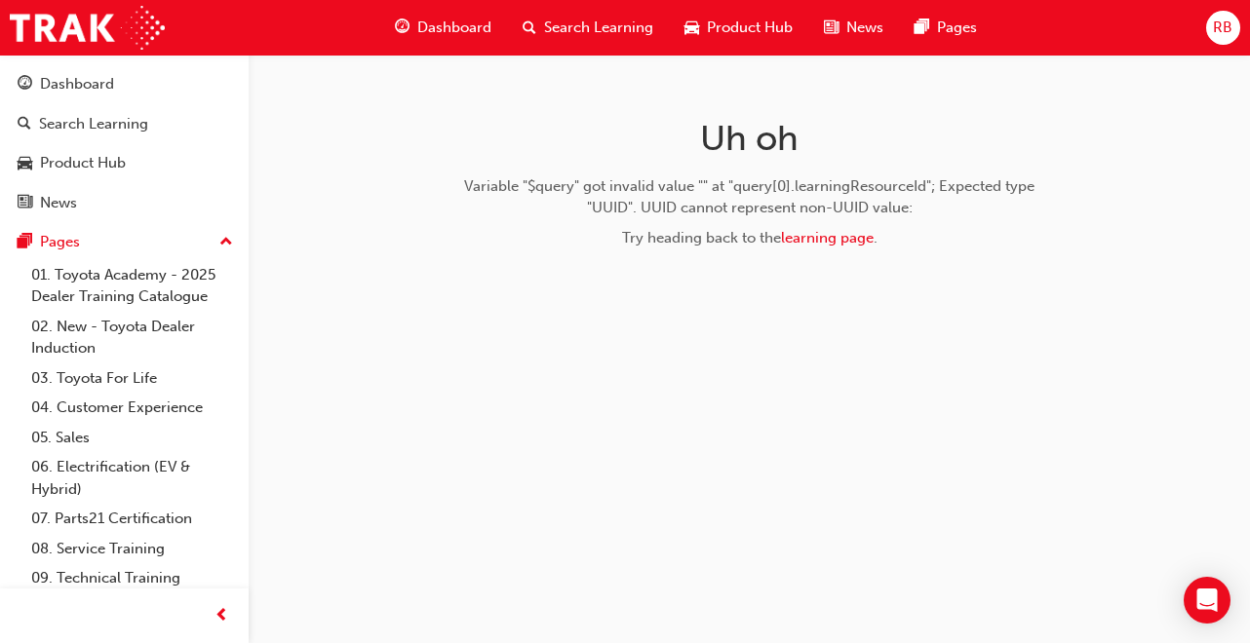
click at [585, 25] on span "Search Learning" at bounding box center [598, 28] width 109 height 22
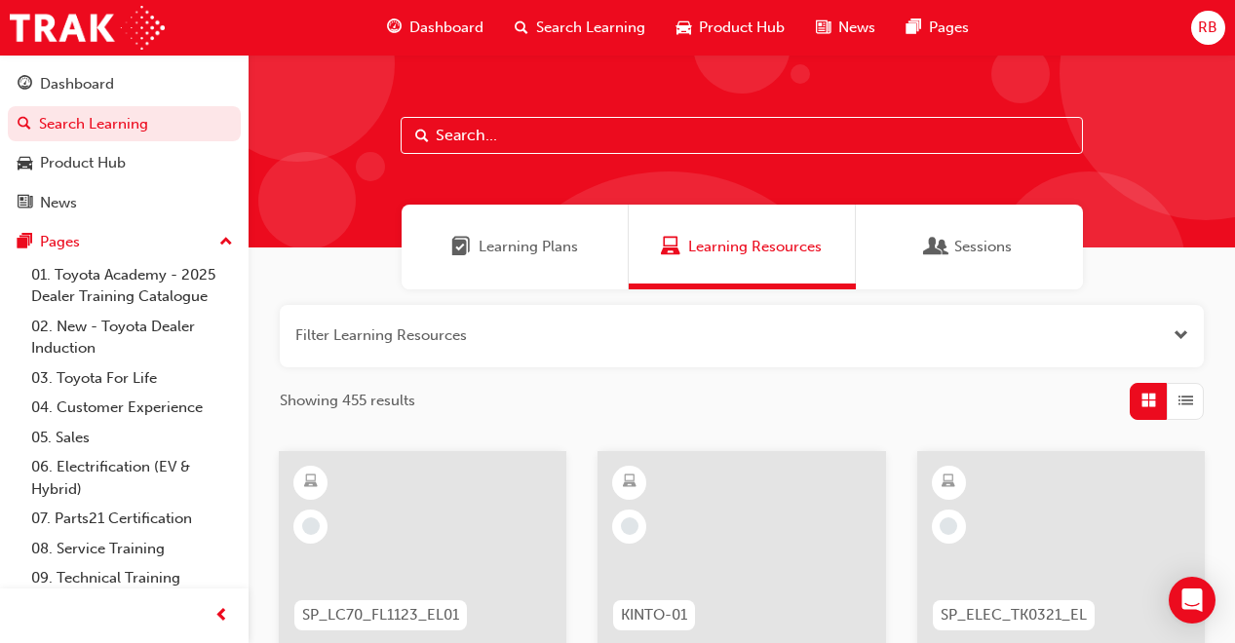
click at [459, 30] on span "Dashboard" at bounding box center [446, 28] width 74 height 22
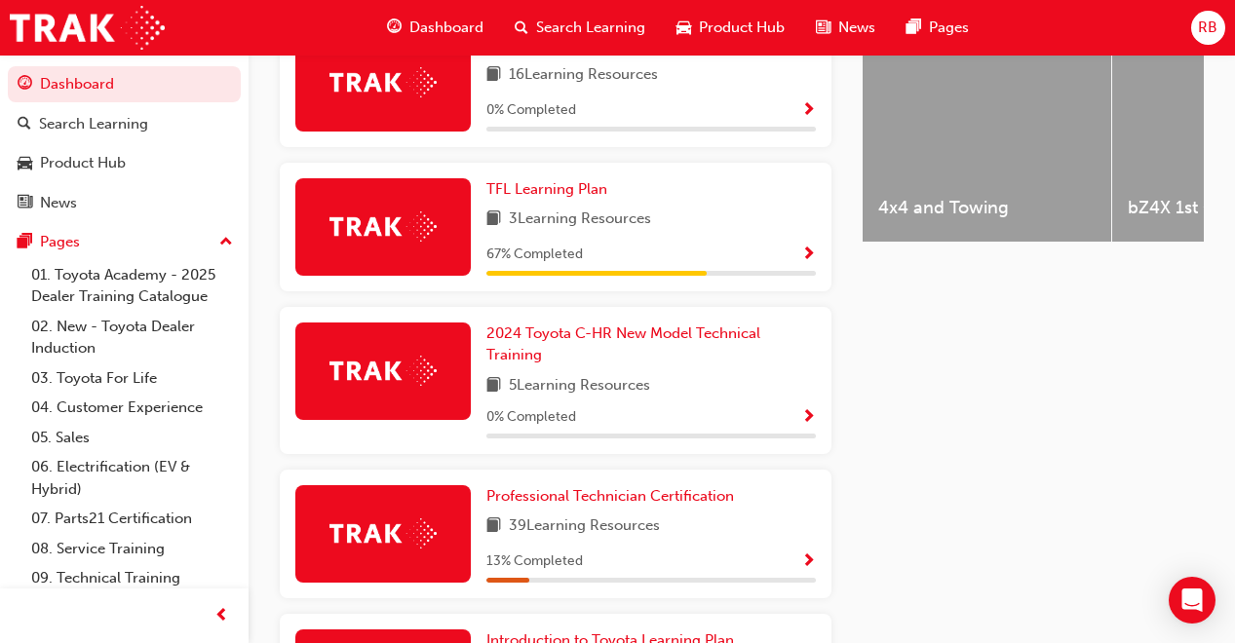
scroll to position [833, 0]
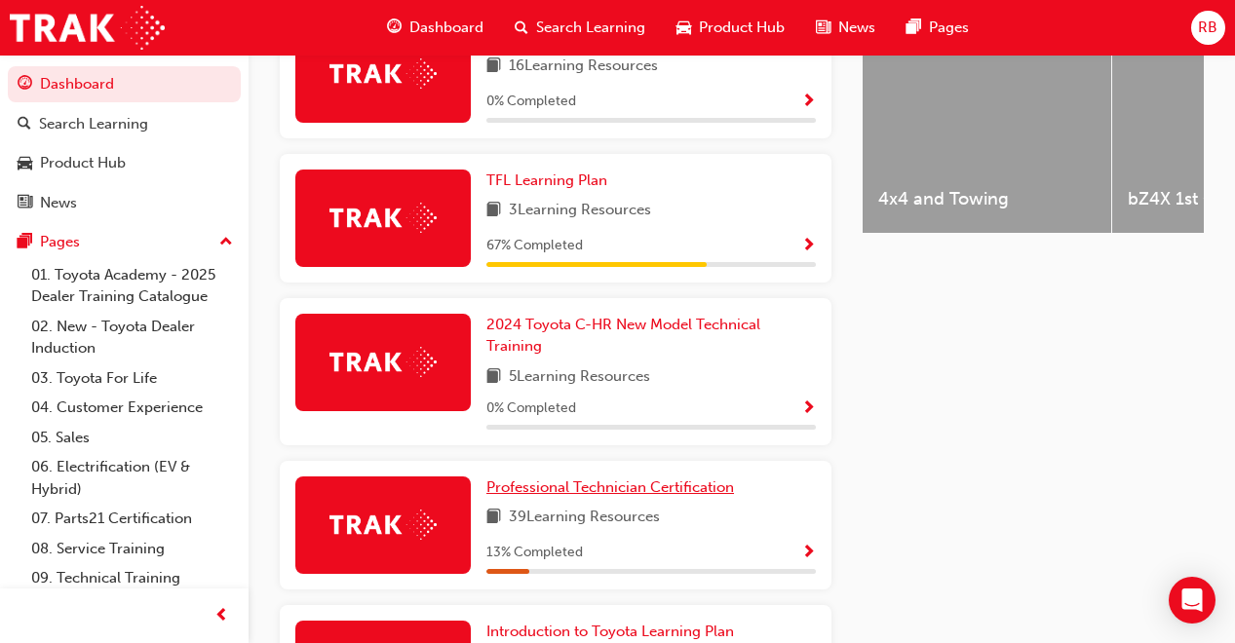
click at [664, 479] on span "Professional Technician Certification" at bounding box center [610, 488] width 248 height 18
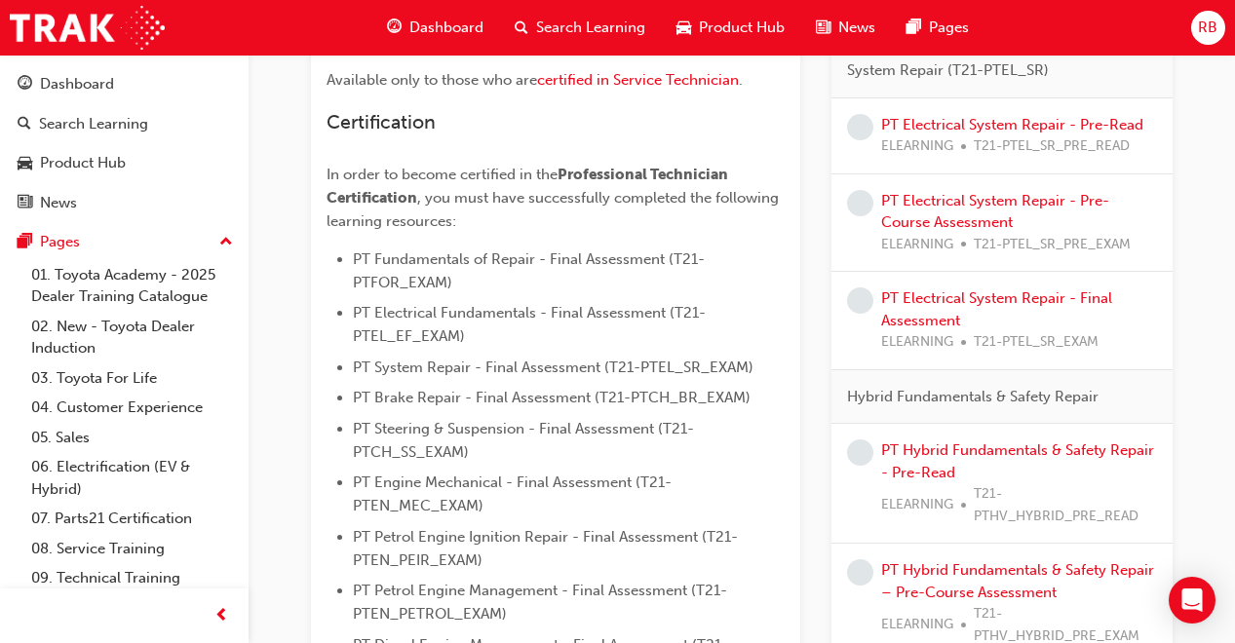
scroll to position [468, 0]
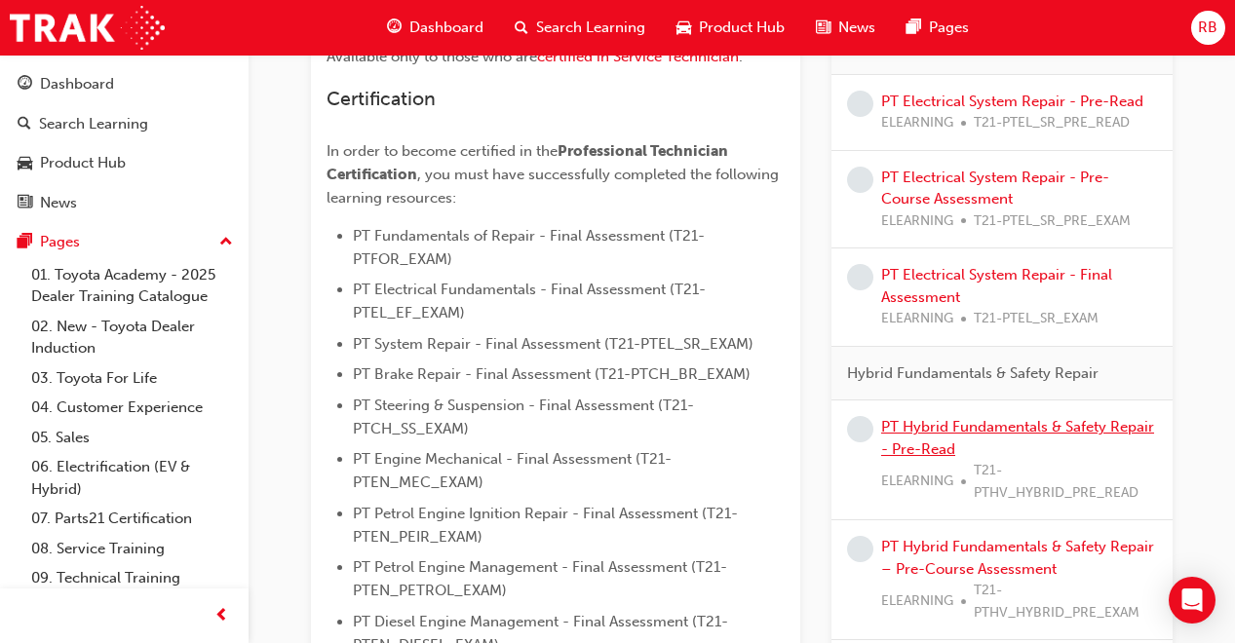
click at [1033, 428] on link "PT Hybrid Fundamentals & Safety Repair - Pre-Read" at bounding box center [1017, 438] width 273 height 40
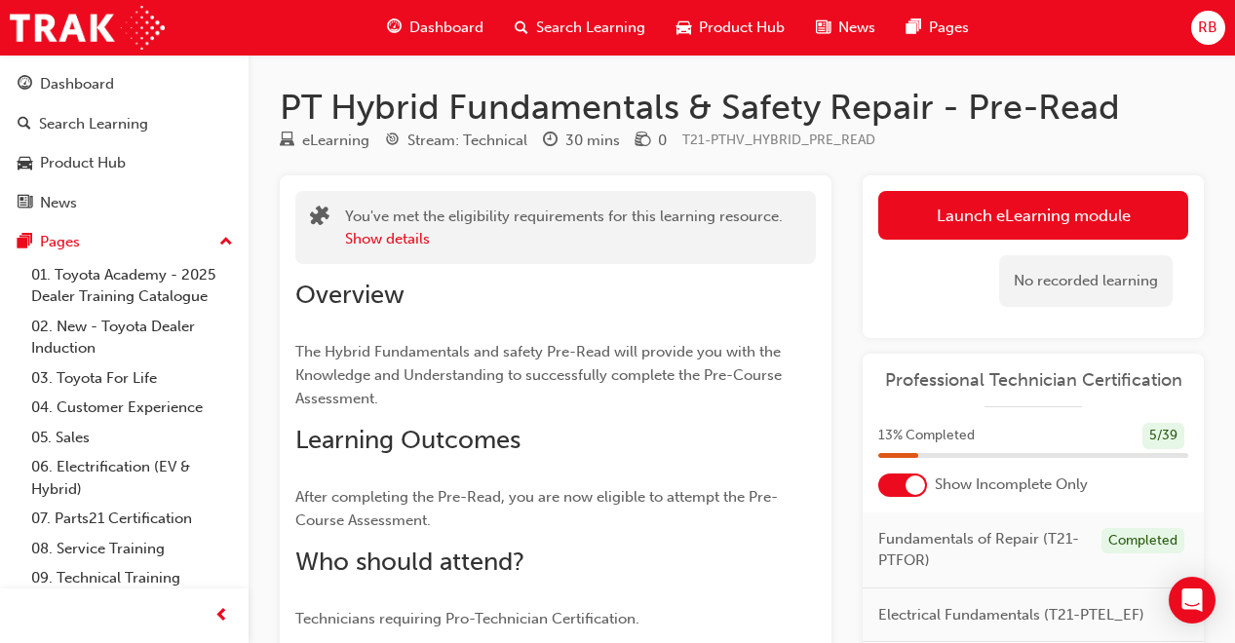
click at [1026, 204] on link "Launch eLearning module" at bounding box center [1033, 215] width 310 height 49
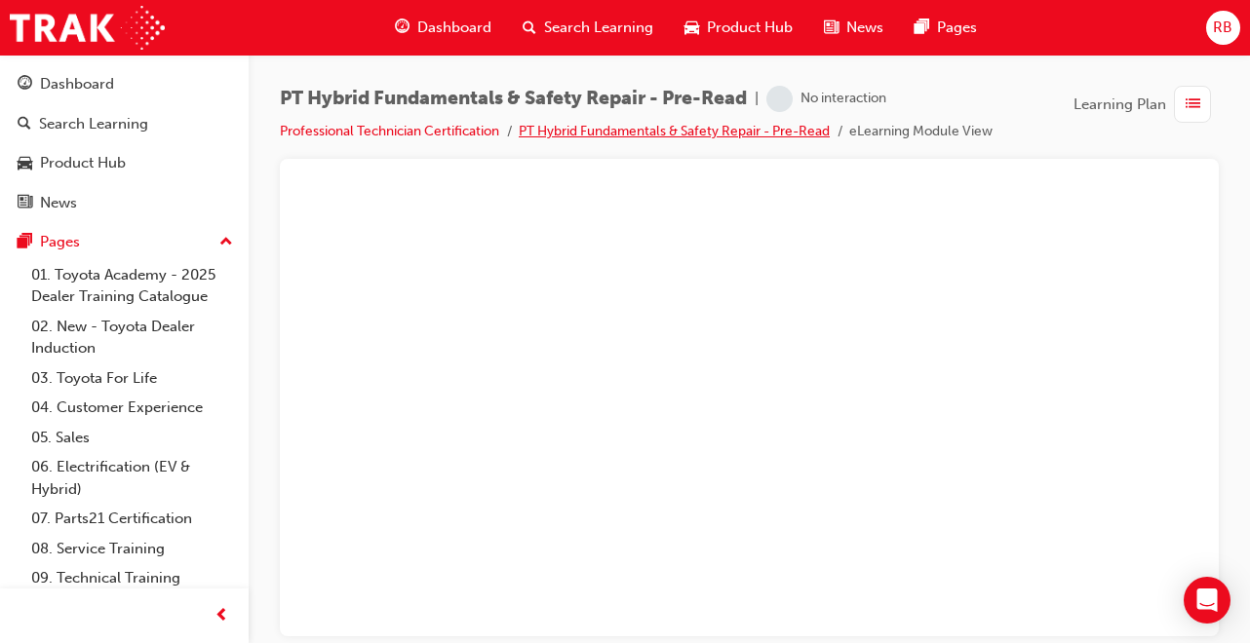
click at [636, 131] on link "PT Hybrid Fundamentals & Safety Repair - Pre-Read" at bounding box center [674, 131] width 311 height 17
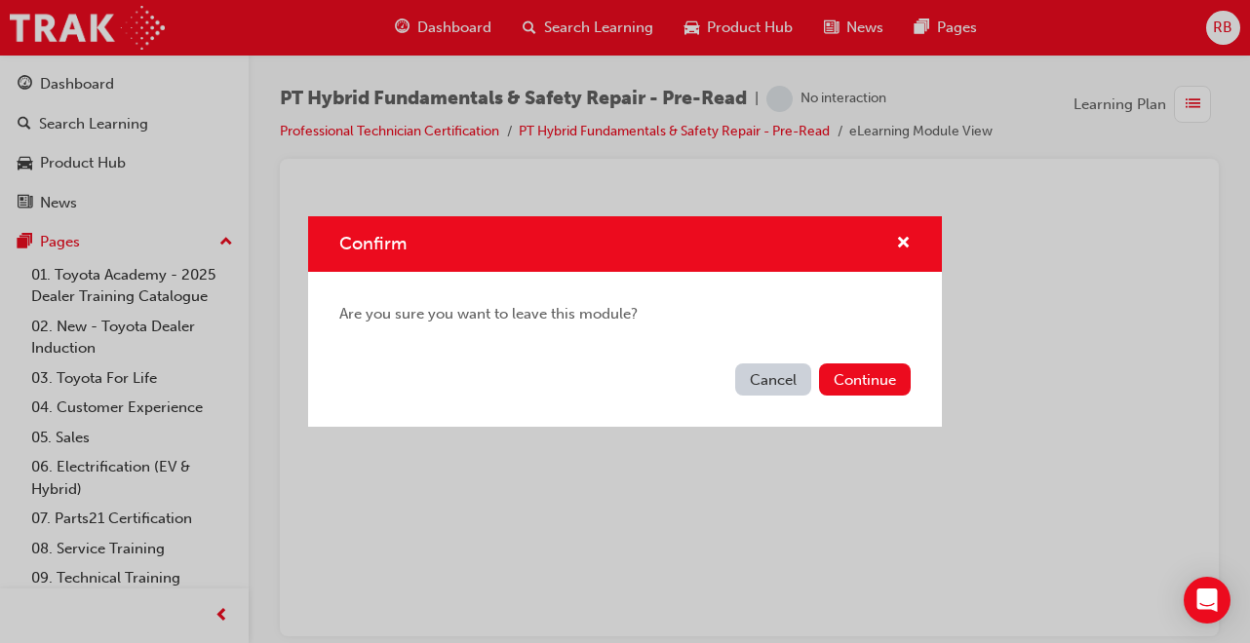
click at [774, 380] on button "Cancel" at bounding box center [773, 380] width 76 height 32
drag, startPoint x: 767, startPoint y: 373, endPoint x: 540, endPoint y: 135, distance: 329.6
click at [540, 135] on div "Confirm Are you sure you want to leave this module? Cancel Continue" at bounding box center [625, 321] width 1250 height 643
click at [776, 373] on button "Cancel" at bounding box center [773, 380] width 76 height 32
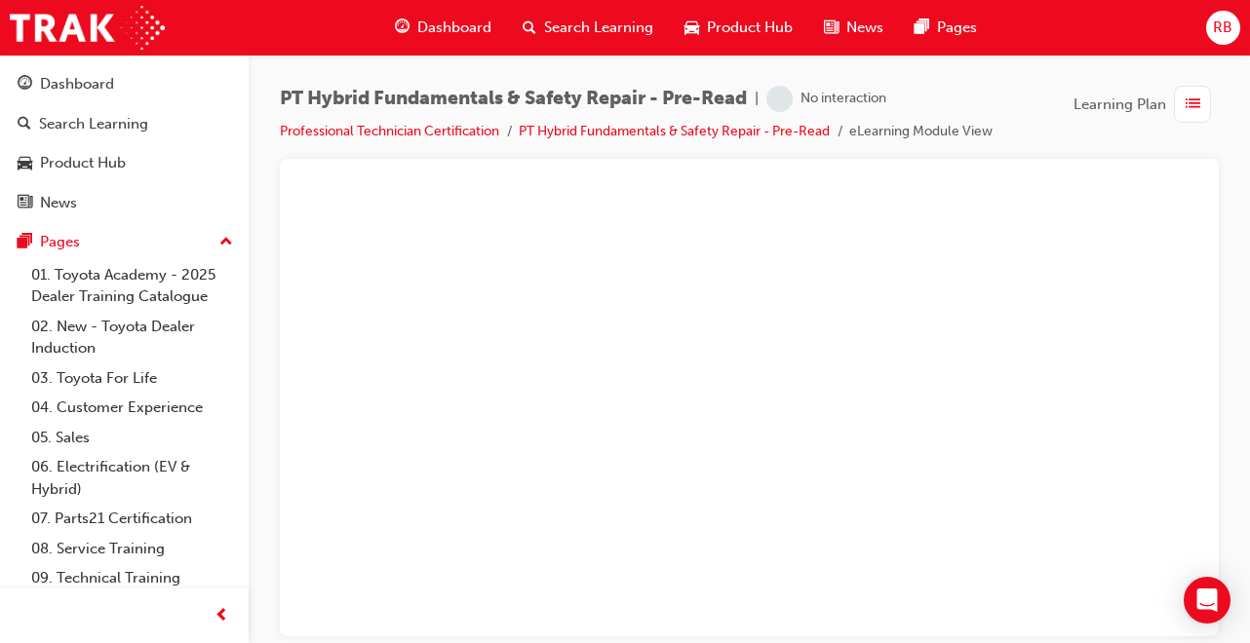
click at [451, 24] on span "Dashboard" at bounding box center [454, 28] width 74 height 22
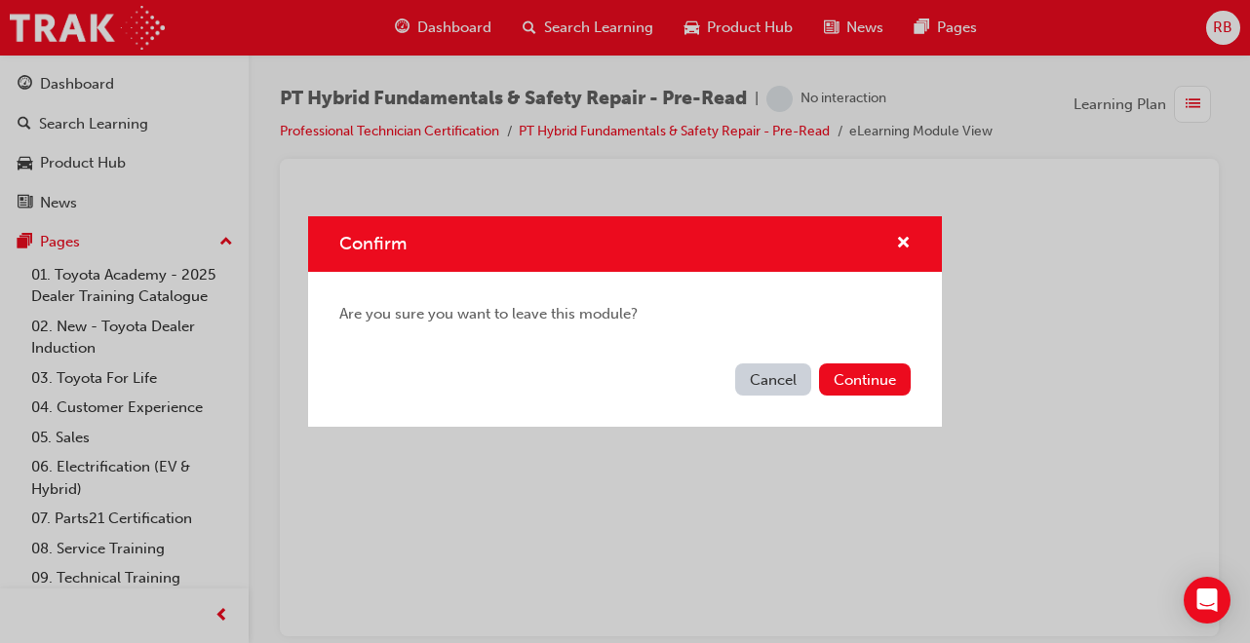
click at [848, 377] on button "Continue" at bounding box center [865, 380] width 92 height 32
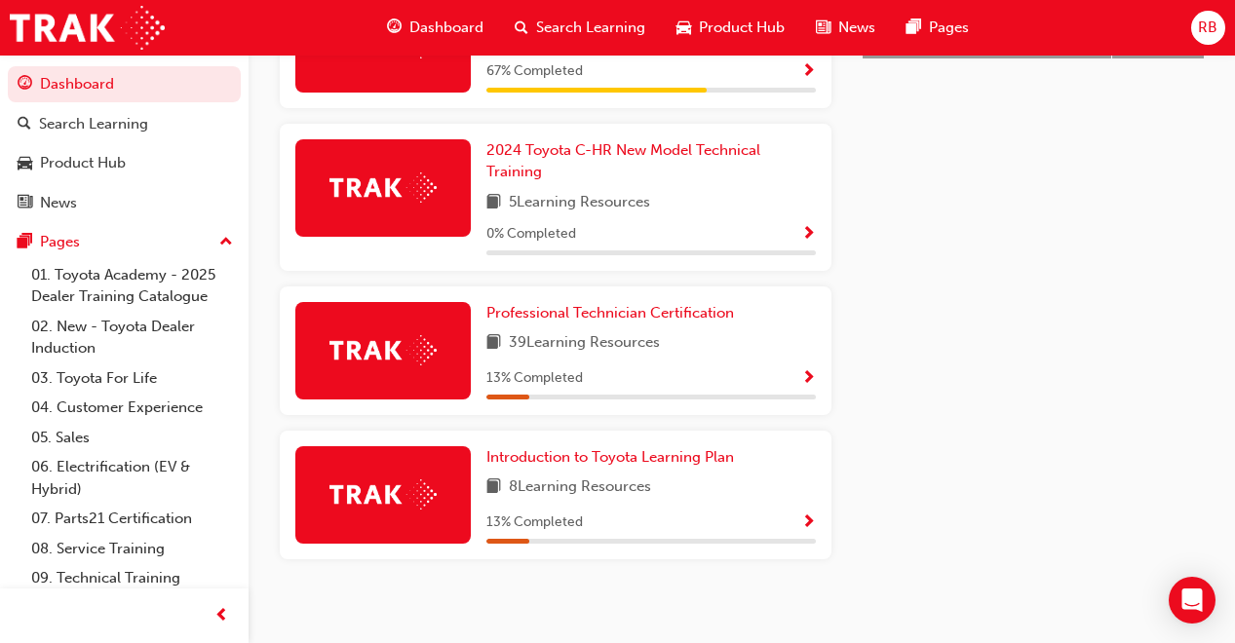
scroll to position [1008, 0]
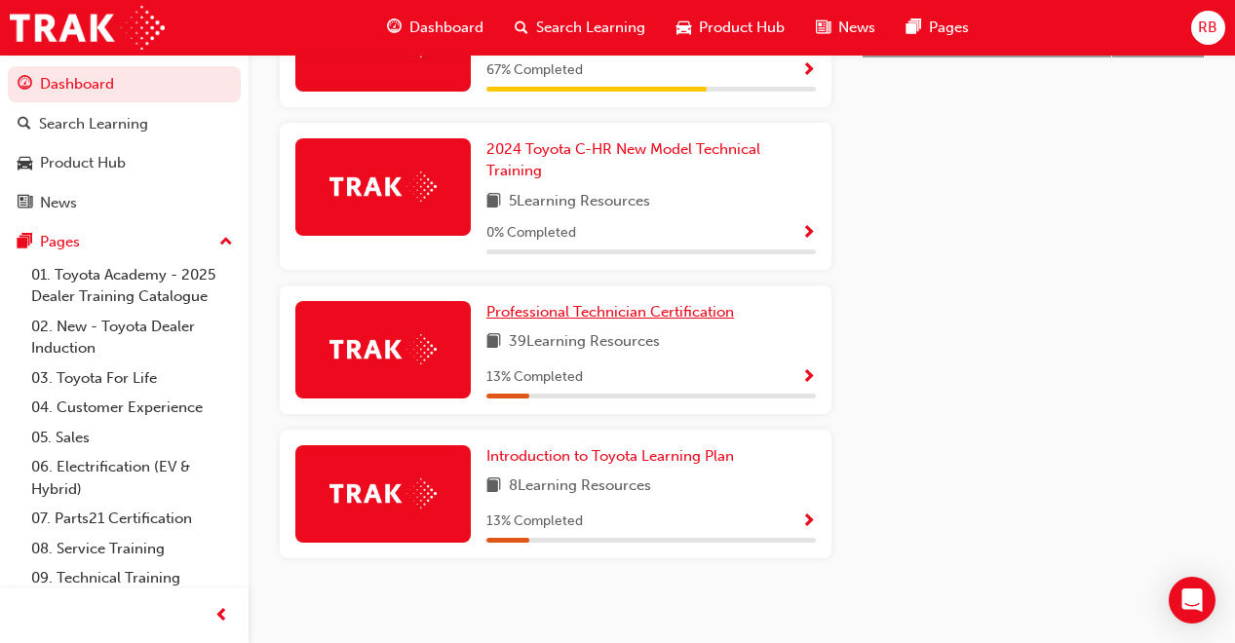
click at [596, 304] on span "Professional Technician Certification" at bounding box center [610, 312] width 248 height 18
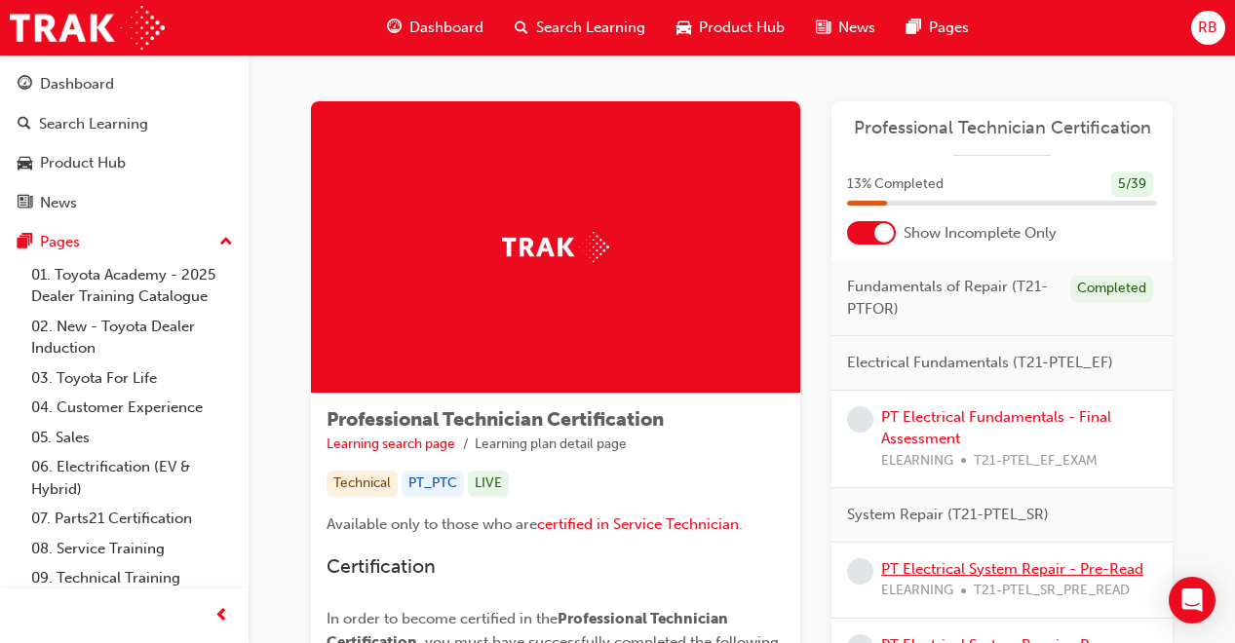
click at [1069, 575] on link "PT Electrical System Repair - Pre-Read" at bounding box center [1012, 570] width 262 height 18
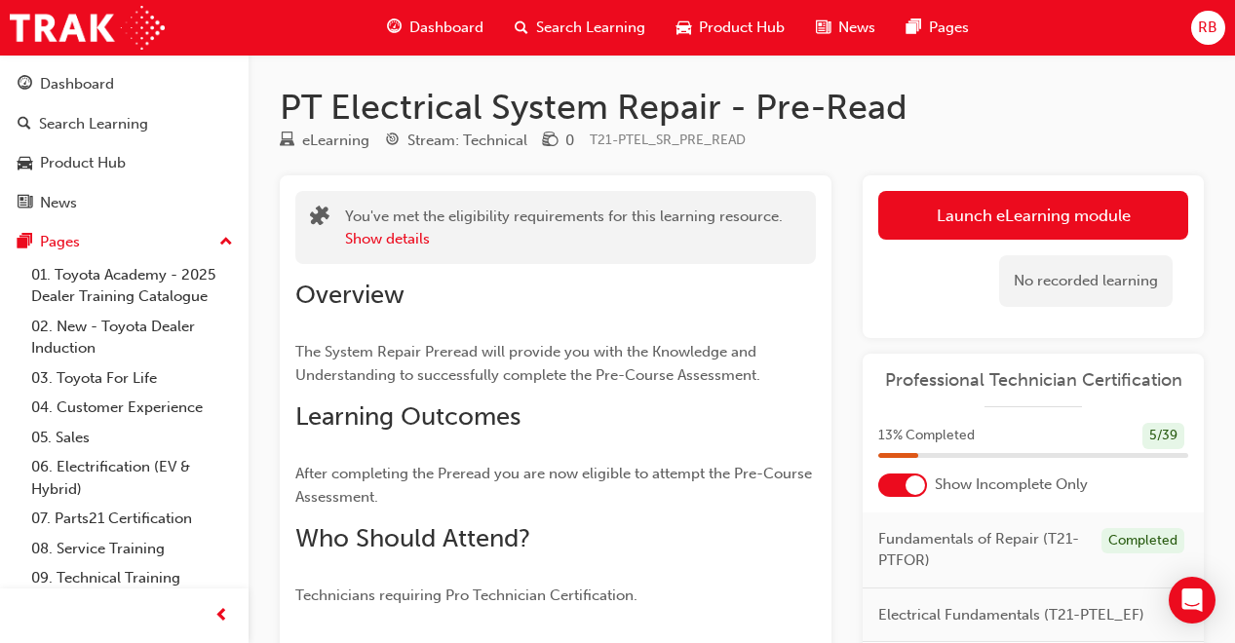
click at [1030, 228] on link "Launch eLearning module" at bounding box center [1033, 215] width 310 height 49
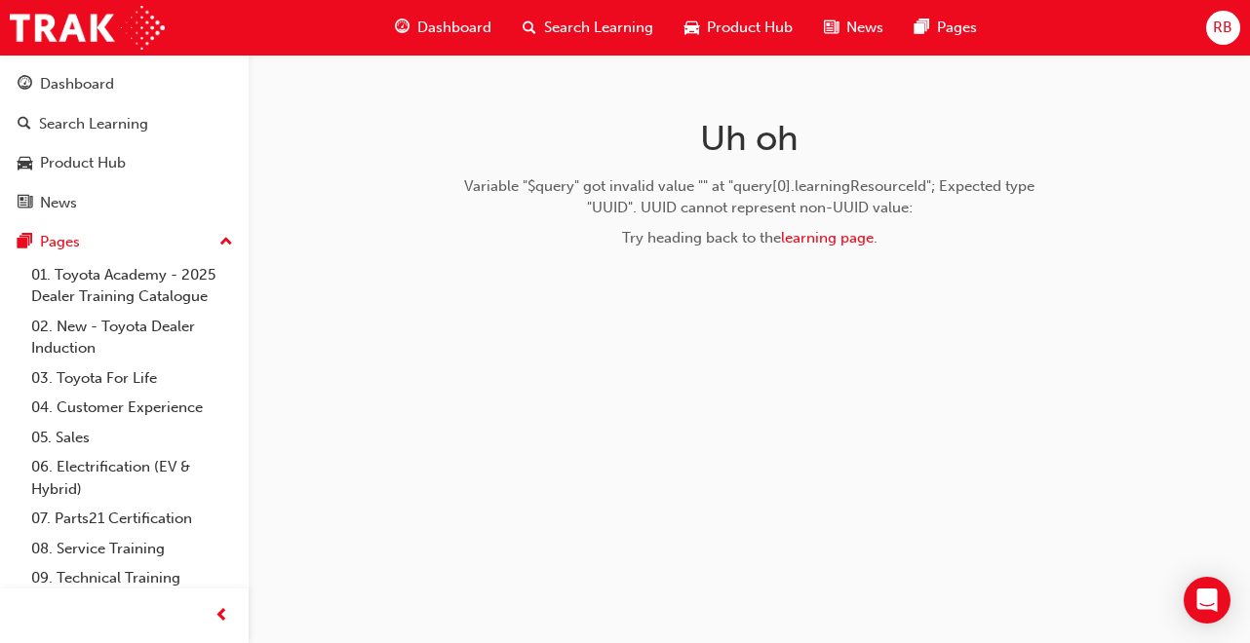
click at [466, 19] on span "Dashboard" at bounding box center [454, 28] width 74 height 22
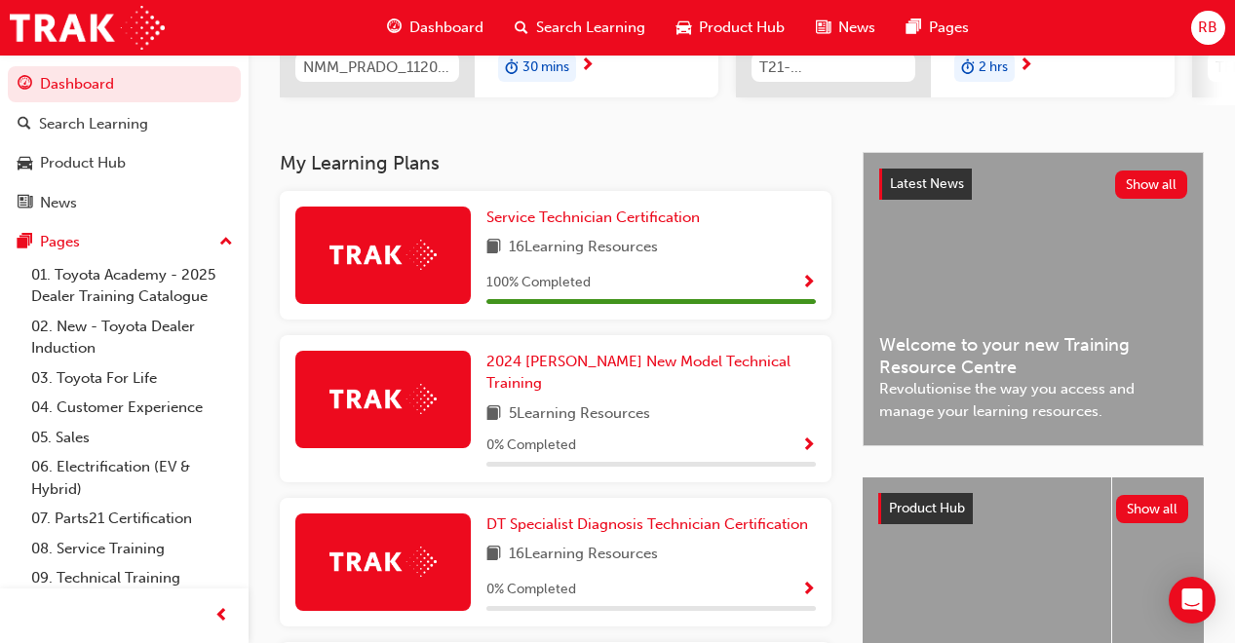
scroll to position [377, 0]
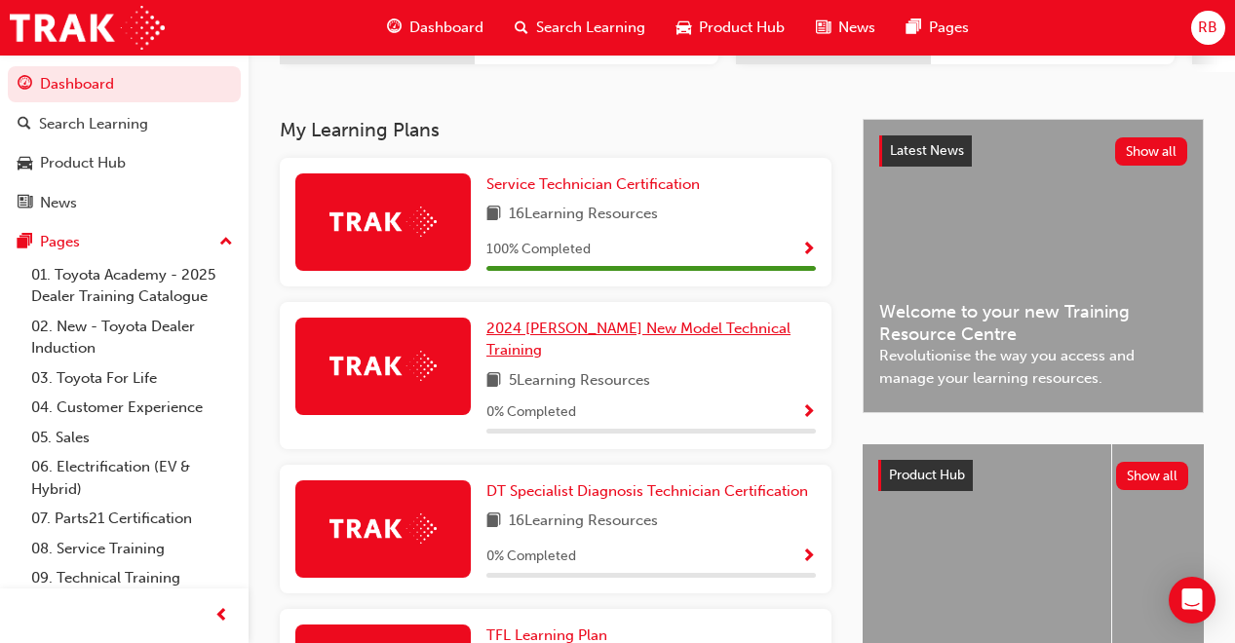
click at [688, 343] on span "2024 [PERSON_NAME] New Model Technical Training" at bounding box center [638, 340] width 304 height 40
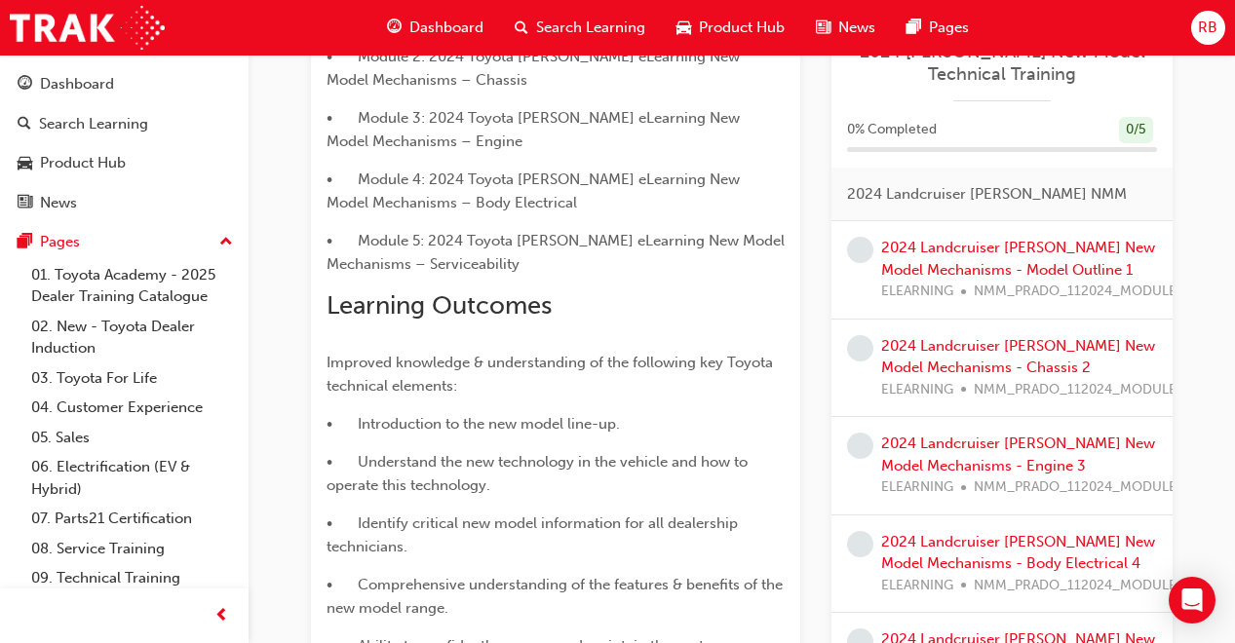
scroll to position [650, 0]
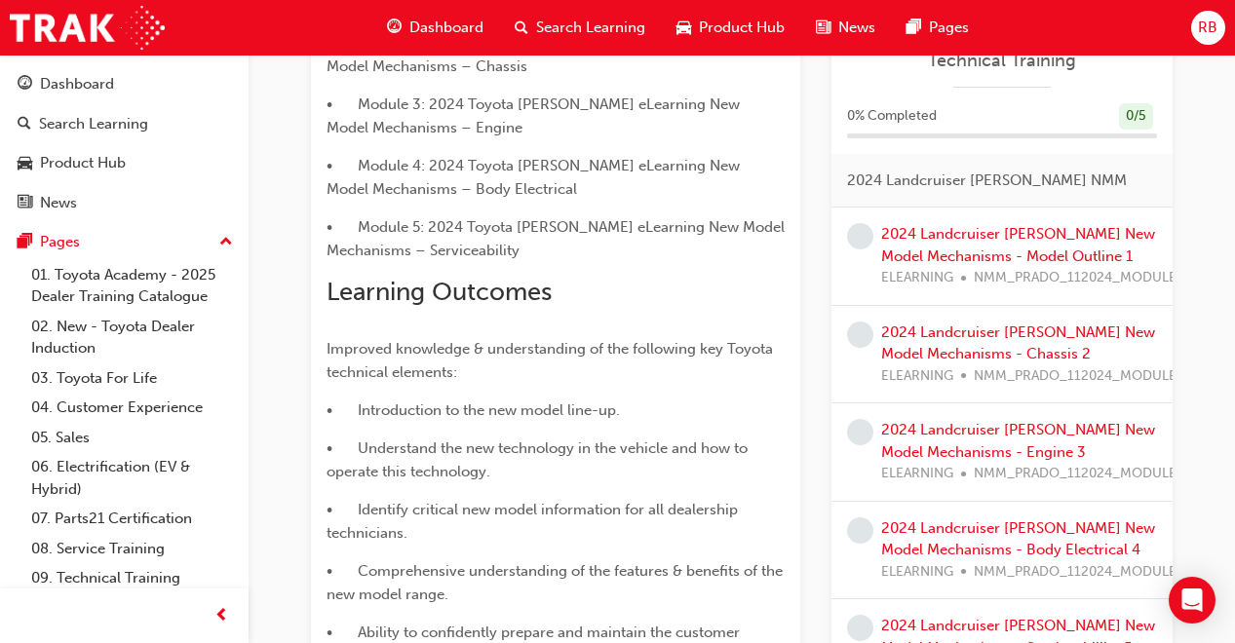
click at [443, 27] on span "Dashboard" at bounding box center [446, 28] width 74 height 22
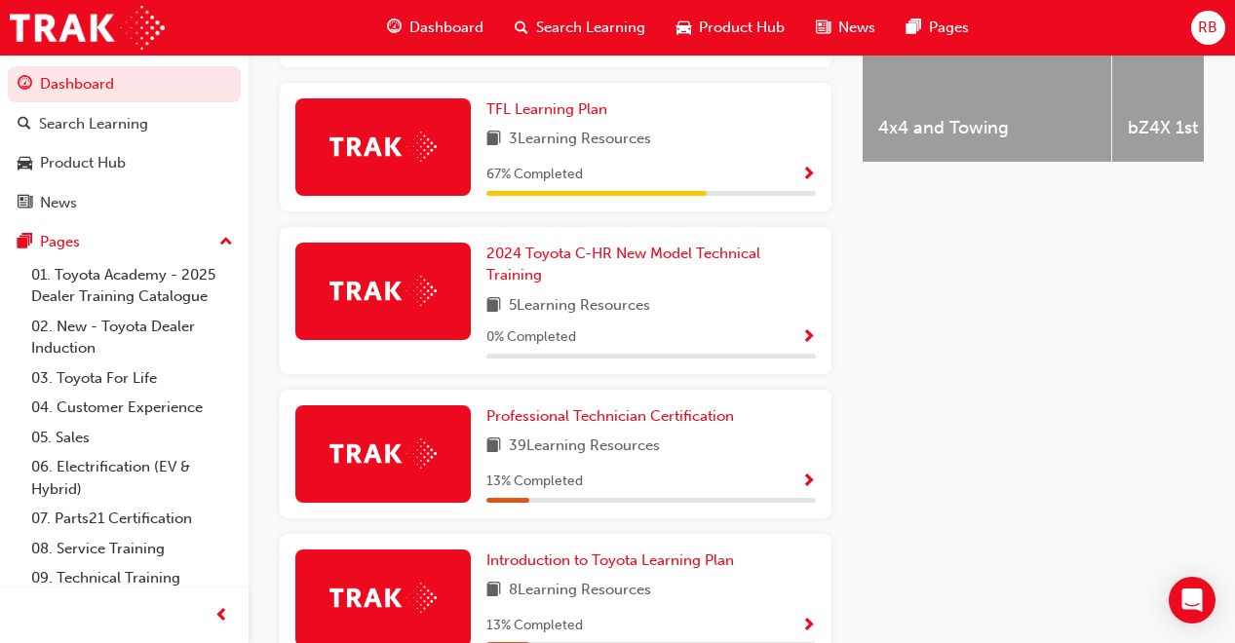
scroll to position [923, 0]
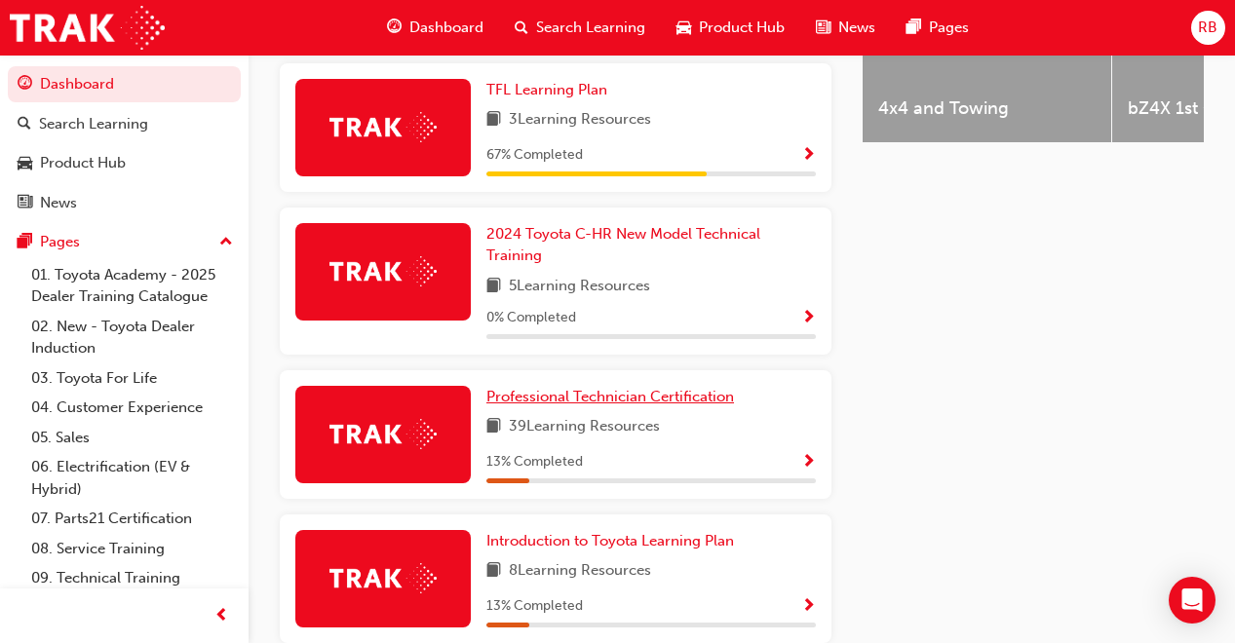
click at [599, 391] on span "Professional Technician Certification" at bounding box center [610, 397] width 248 height 18
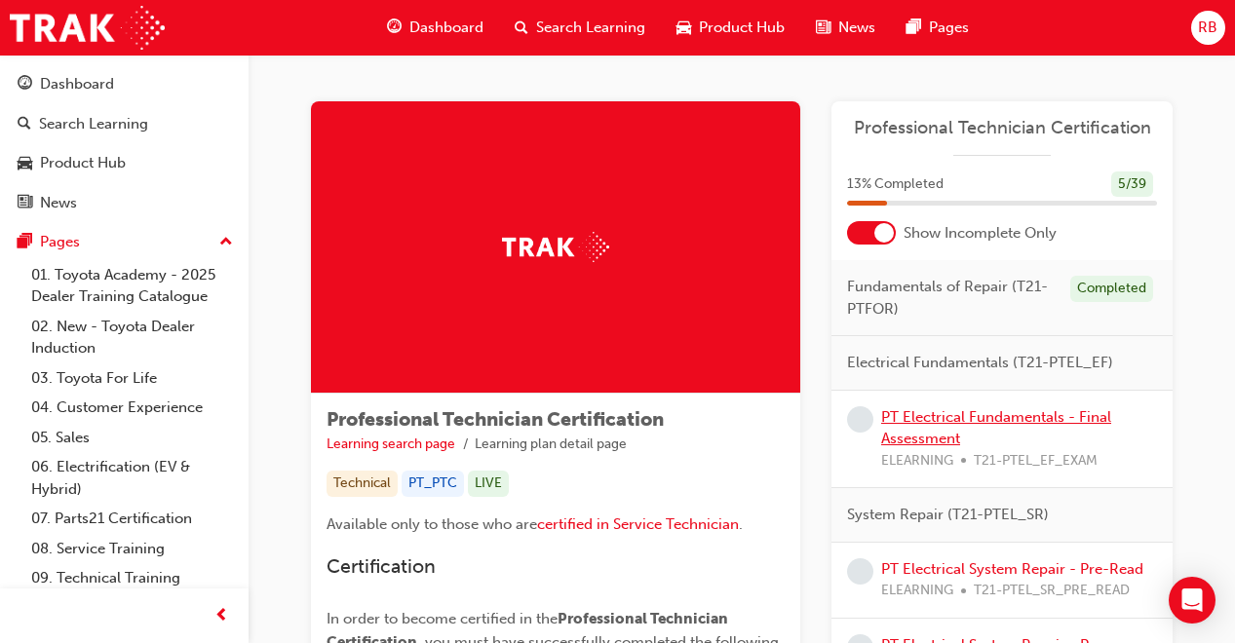
click at [906, 418] on link "PT Electrical Fundamentals - Final Assessment" at bounding box center [996, 428] width 230 height 40
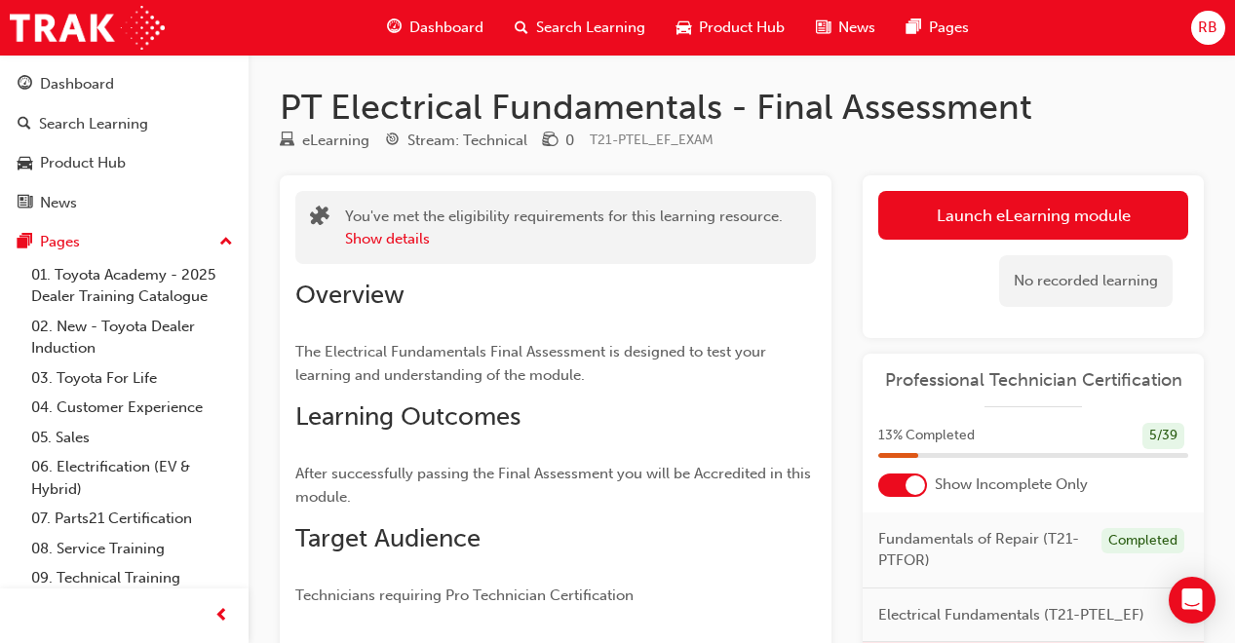
click at [971, 205] on link "Launch eLearning module" at bounding box center [1033, 215] width 310 height 49
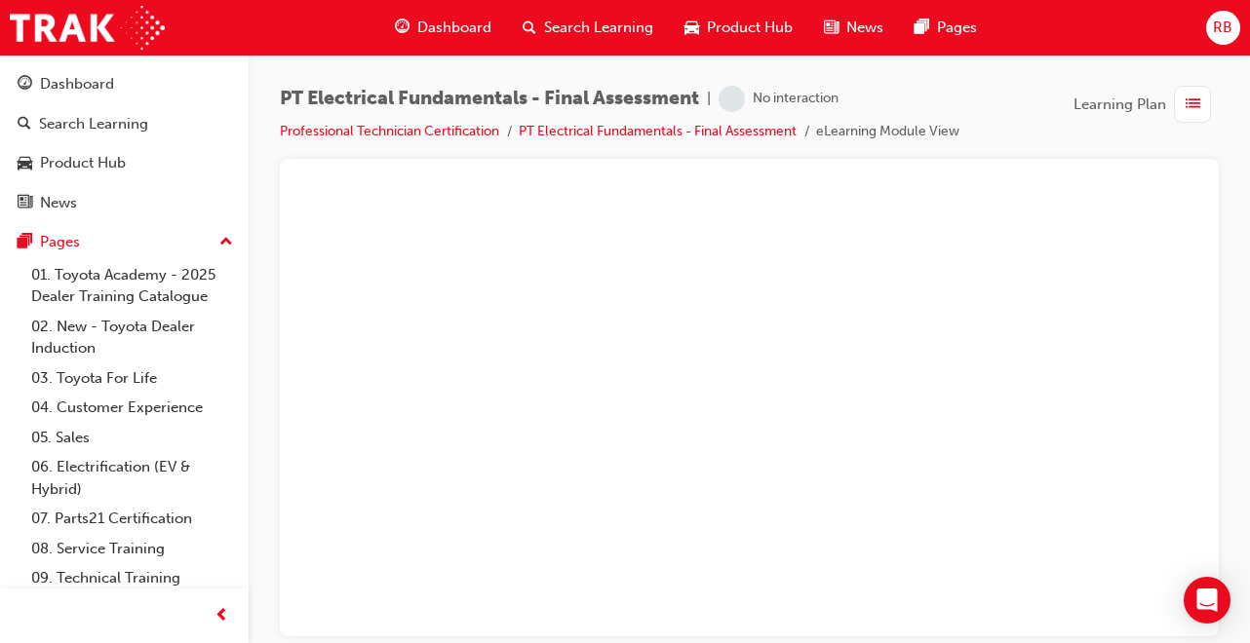
click at [479, 28] on span "Dashboard" at bounding box center [454, 28] width 74 height 22
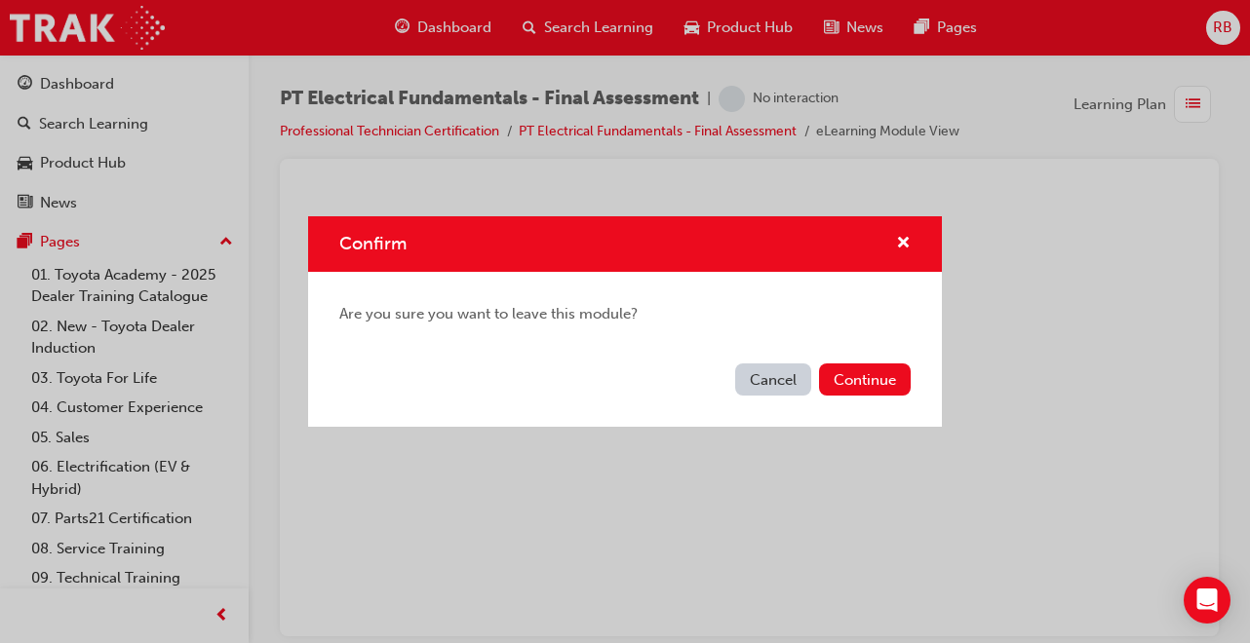
click at [850, 377] on button "Continue" at bounding box center [865, 380] width 92 height 32
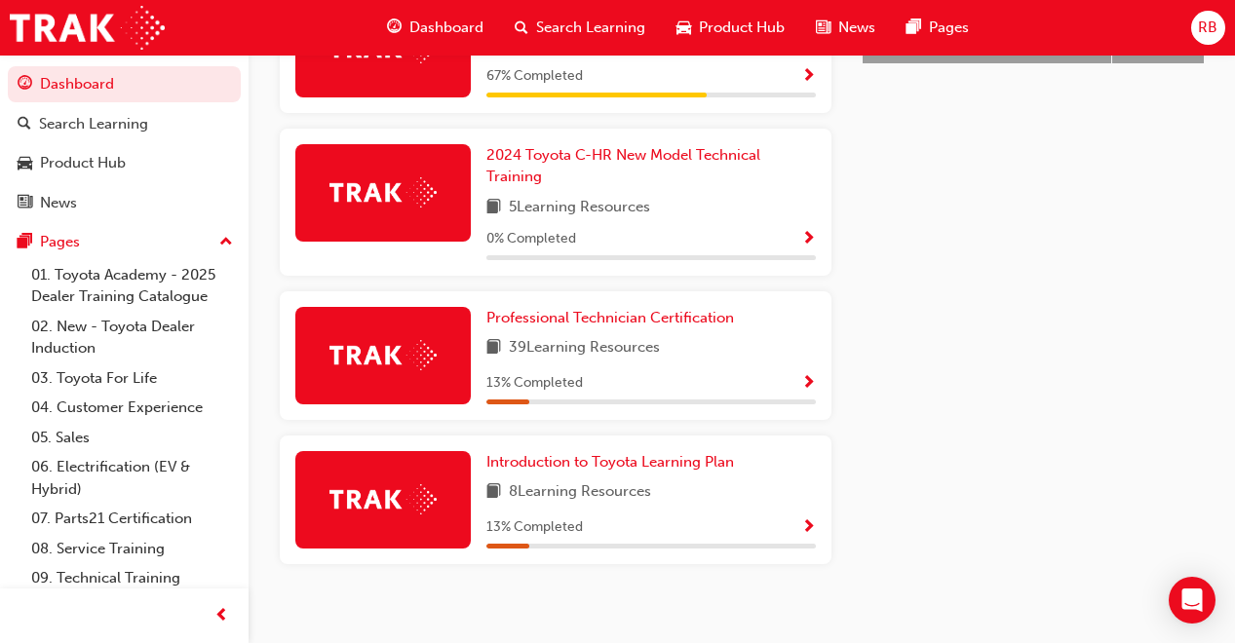
scroll to position [1008, 0]
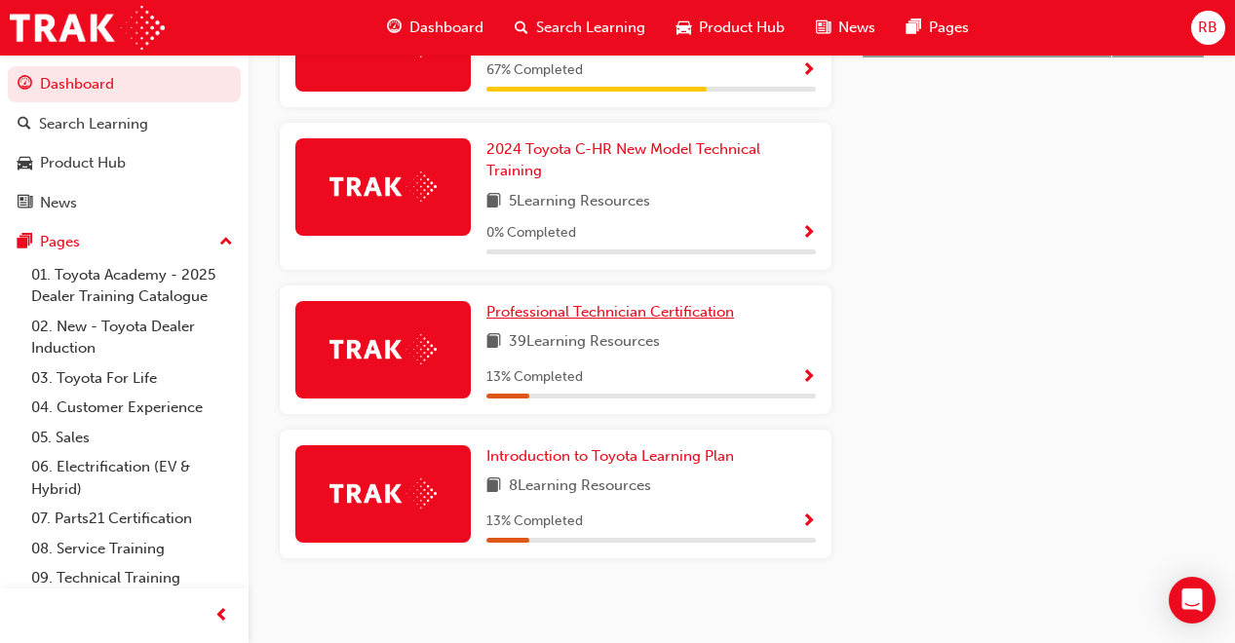
click at [572, 303] on span "Professional Technician Certification" at bounding box center [610, 312] width 248 height 18
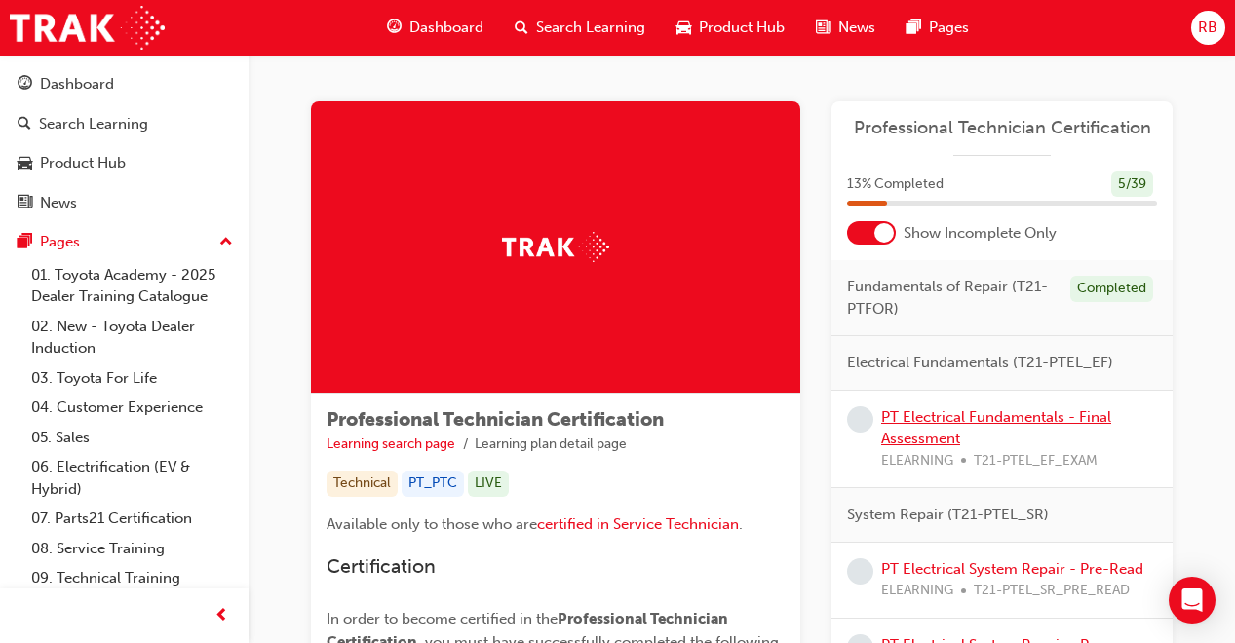
click at [962, 421] on link "PT Electrical Fundamentals - Final Assessment" at bounding box center [996, 428] width 230 height 40
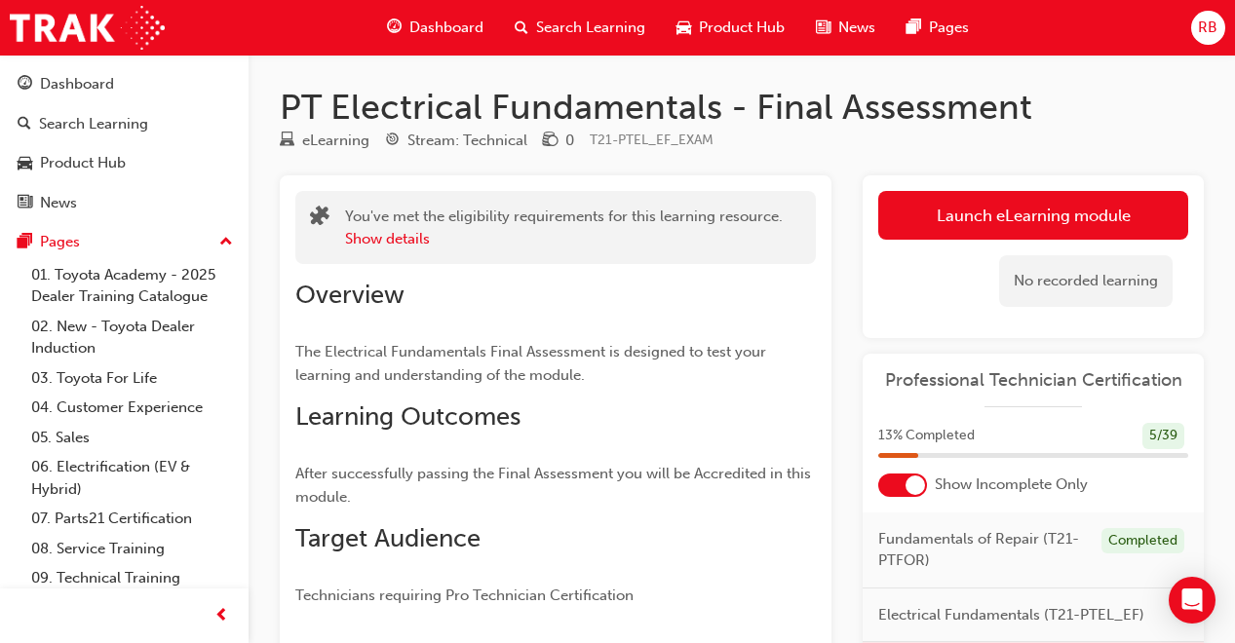
click at [1007, 205] on link "Launch eLearning module" at bounding box center [1033, 215] width 310 height 49
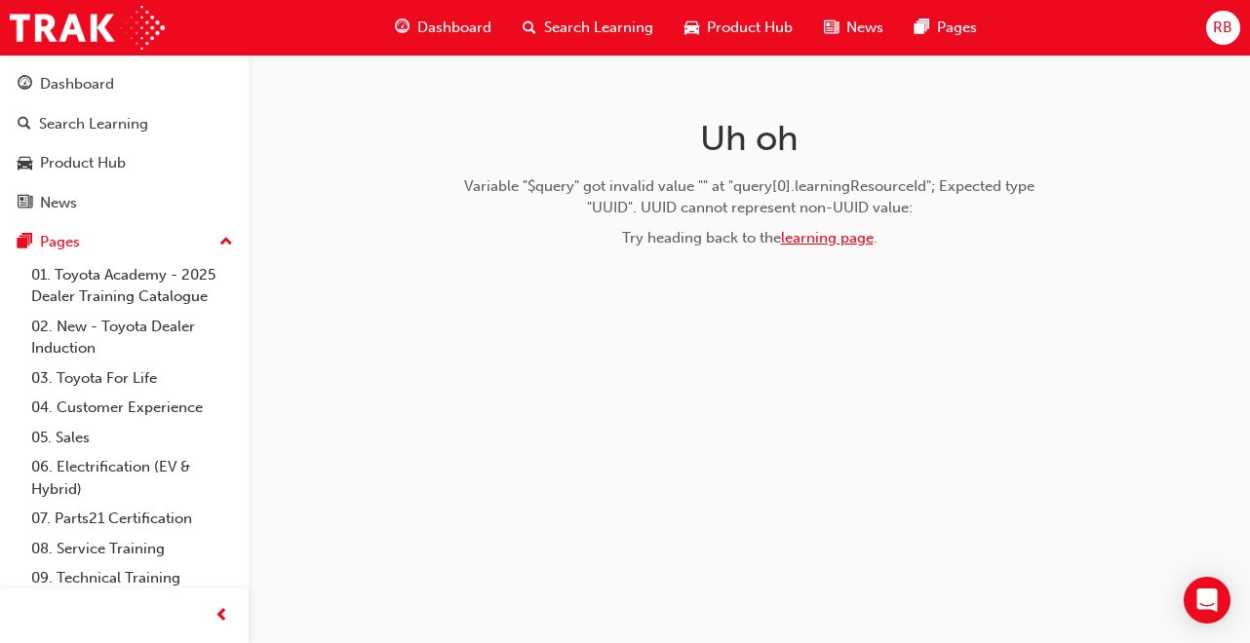
click at [840, 246] on link "learning page" at bounding box center [827, 238] width 93 height 18
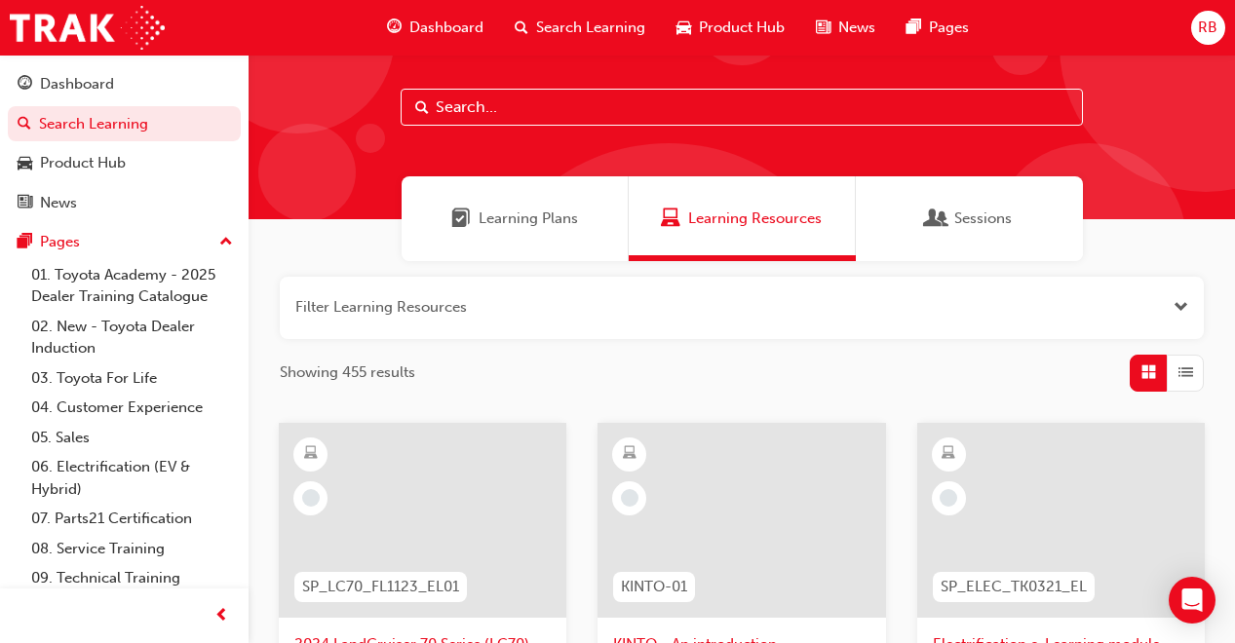
scroll to position [24, 0]
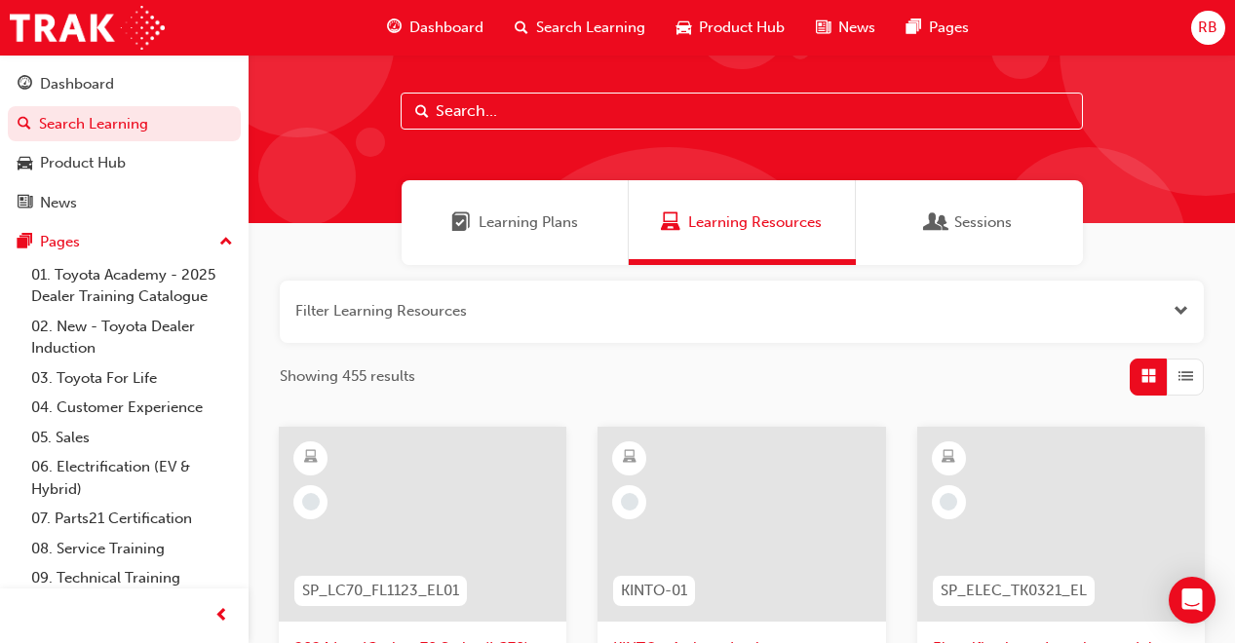
click at [392, 588] on span "SP_LC70_FL1123_EL01" at bounding box center [380, 591] width 157 height 22
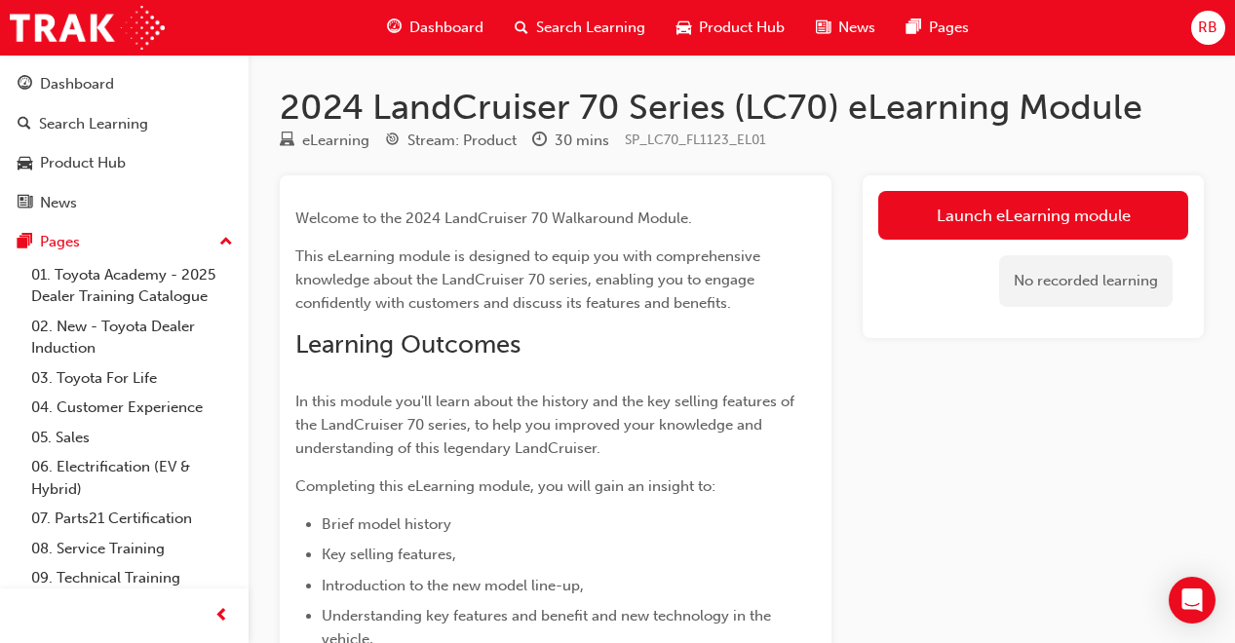
click at [959, 227] on link "Launch eLearning module" at bounding box center [1033, 215] width 310 height 49
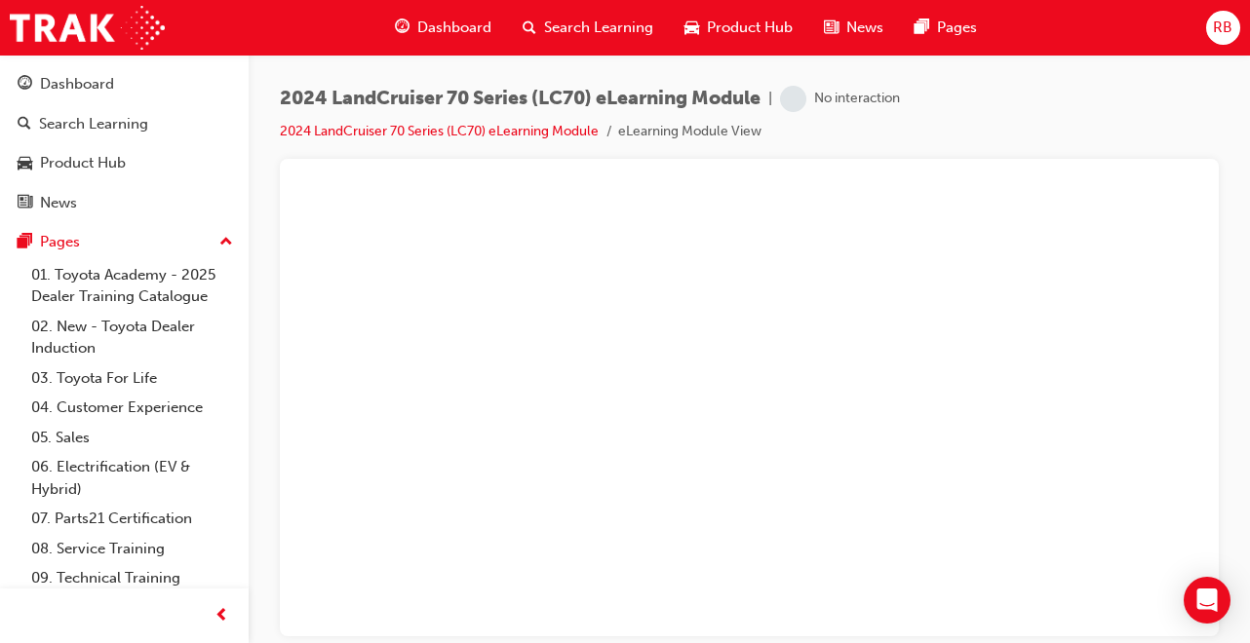
click at [466, 32] on span "Dashboard" at bounding box center [454, 28] width 74 height 22
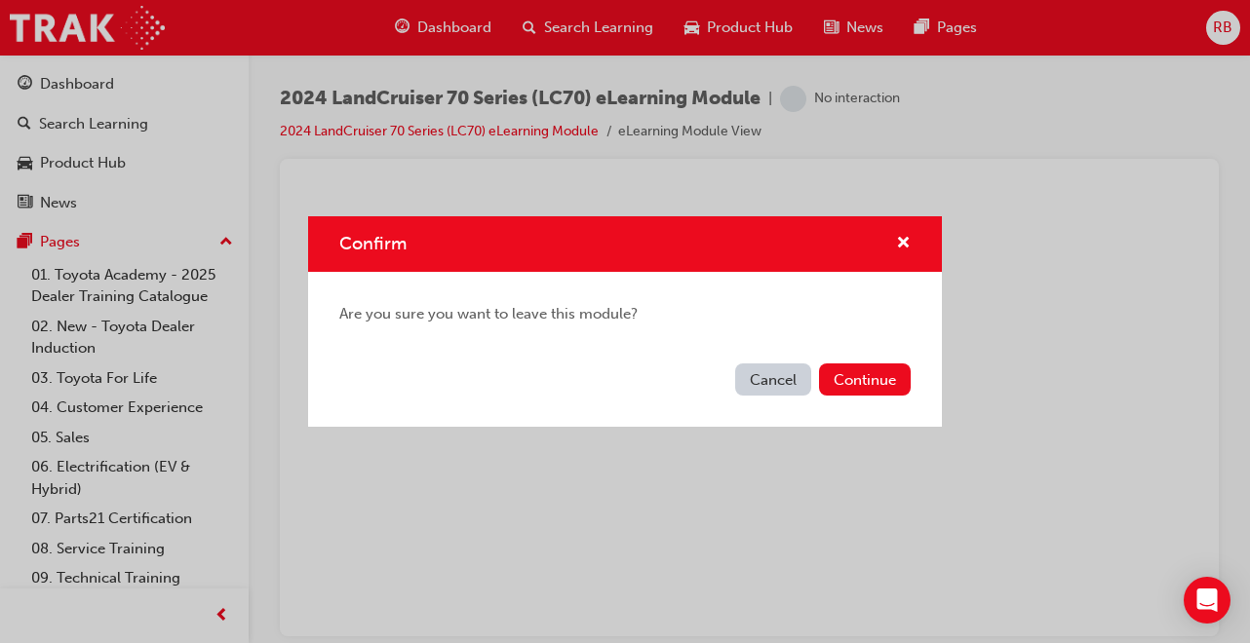
click at [856, 369] on button "Continue" at bounding box center [865, 380] width 92 height 32
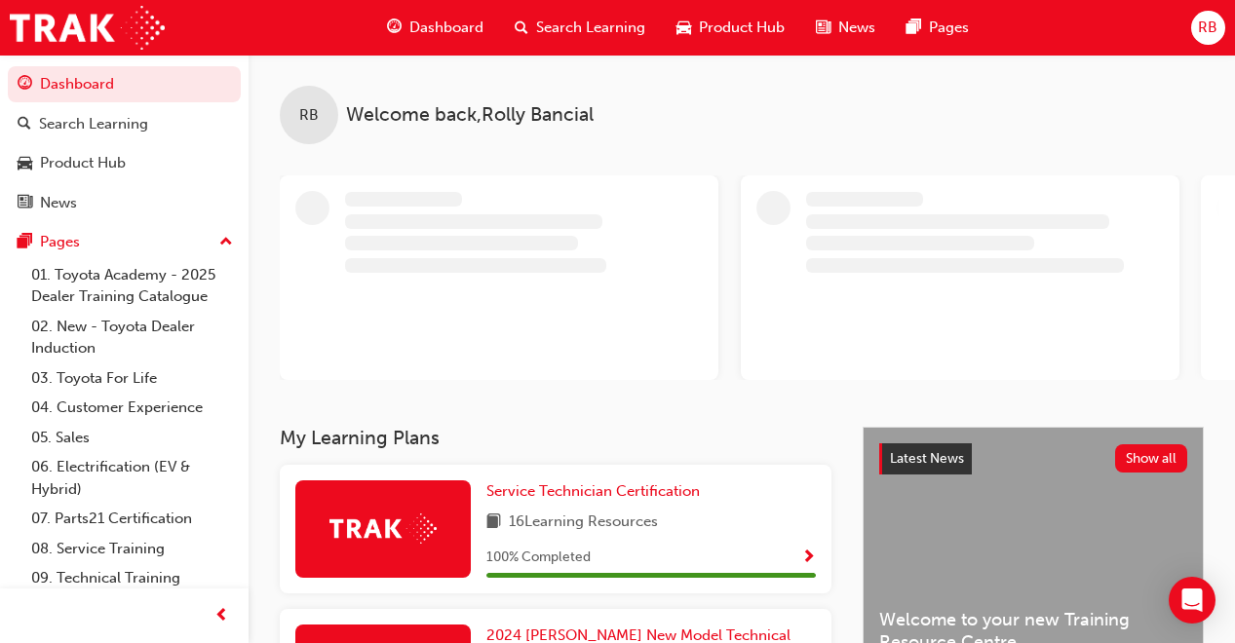
click at [471, 30] on span "Dashboard" at bounding box center [446, 28] width 74 height 22
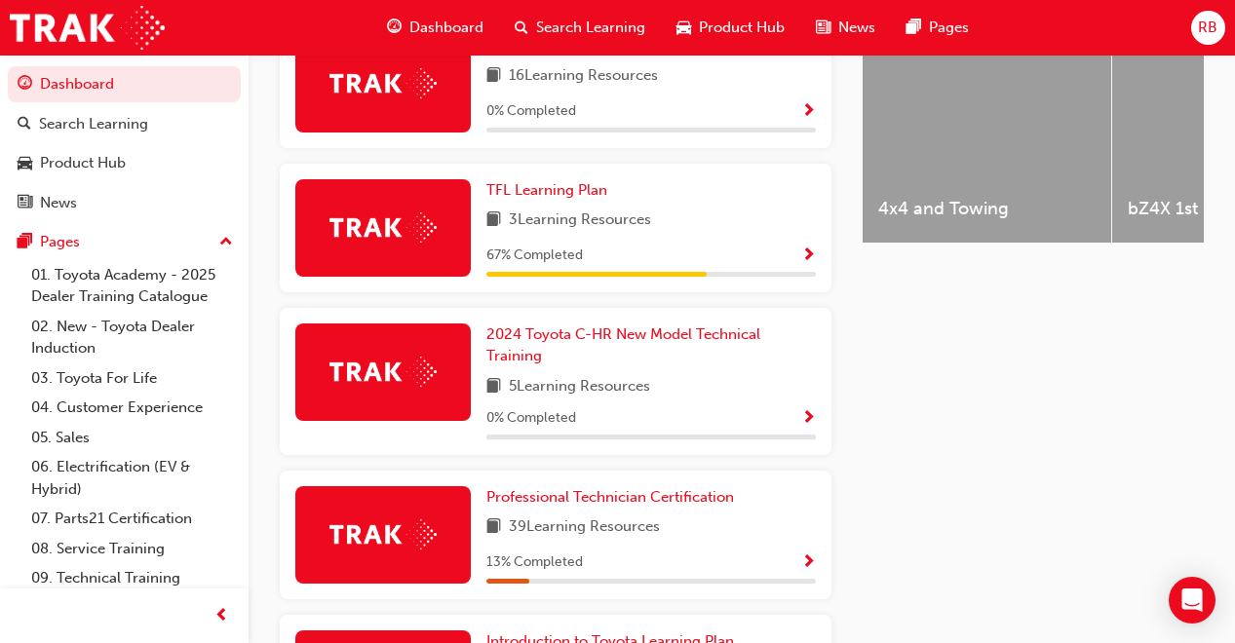
scroll to position [832, 0]
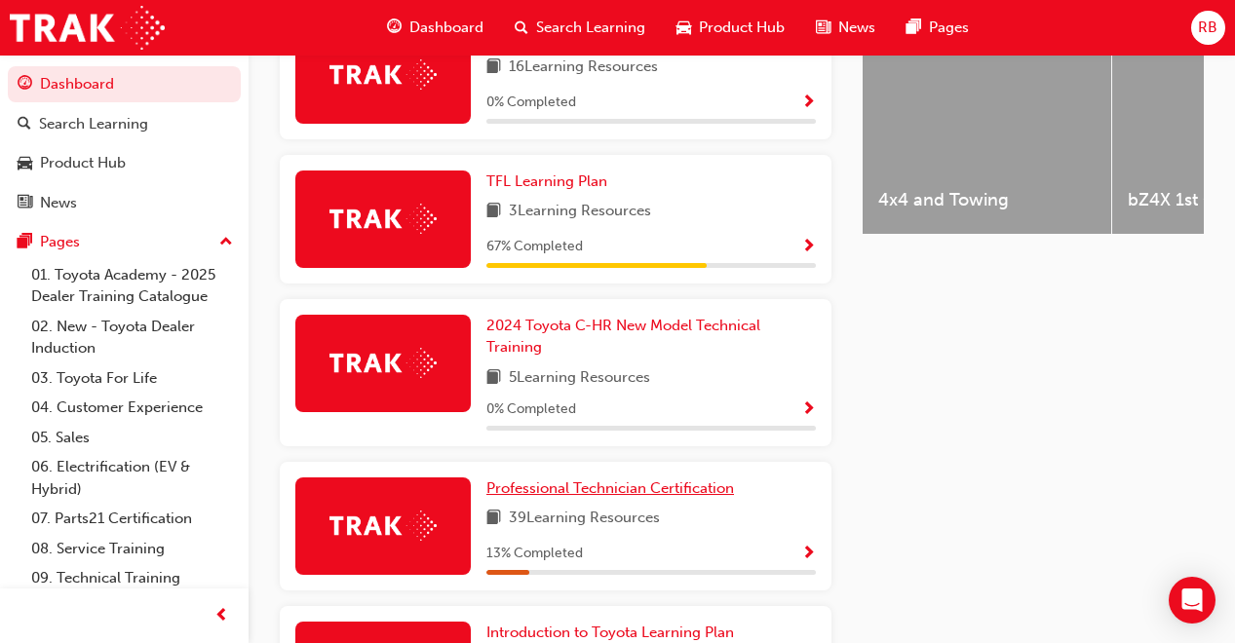
click at [665, 480] on span "Professional Technician Certification" at bounding box center [610, 489] width 248 height 18
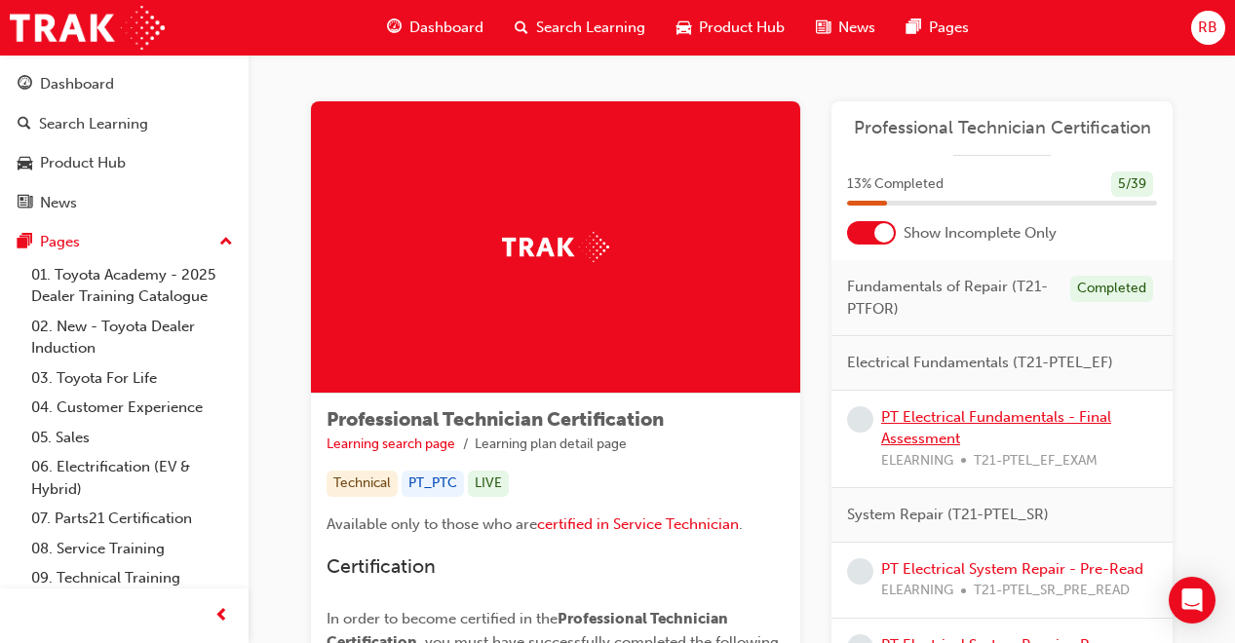
click at [1011, 420] on link "PT Electrical Fundamentals - Final Assessment" at bounding box center [996, 428] width 230 height 40
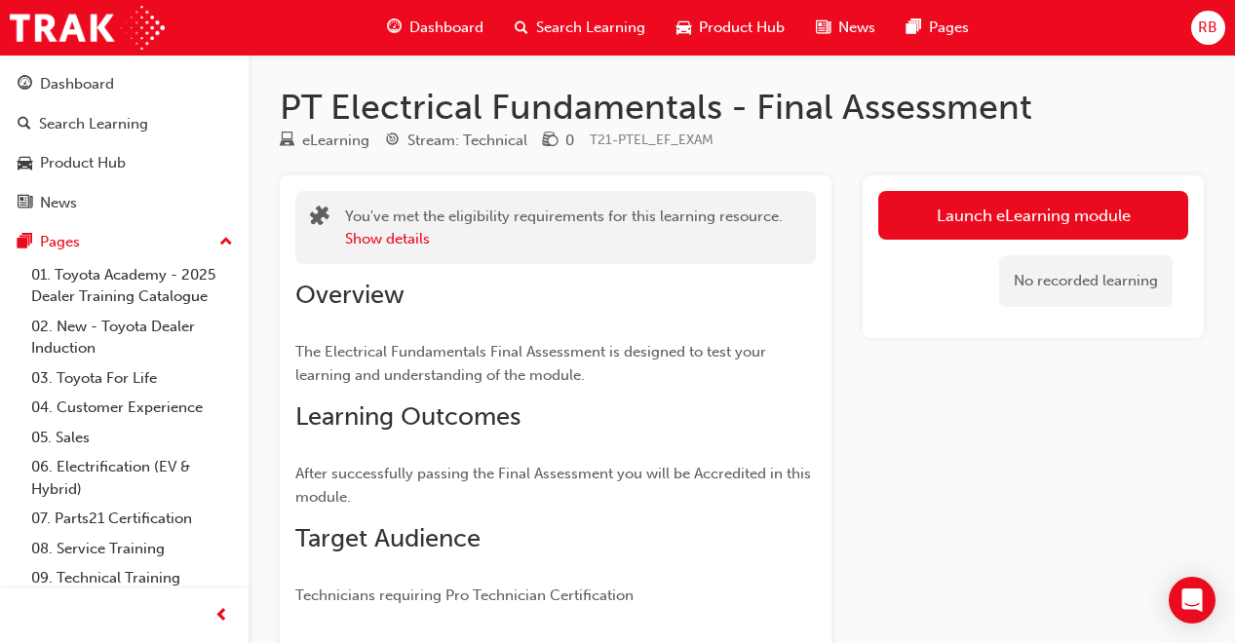
click at [1052, 193] on link "Launch eLearning module" at bounding box center [1033, 215] width 310 height 49
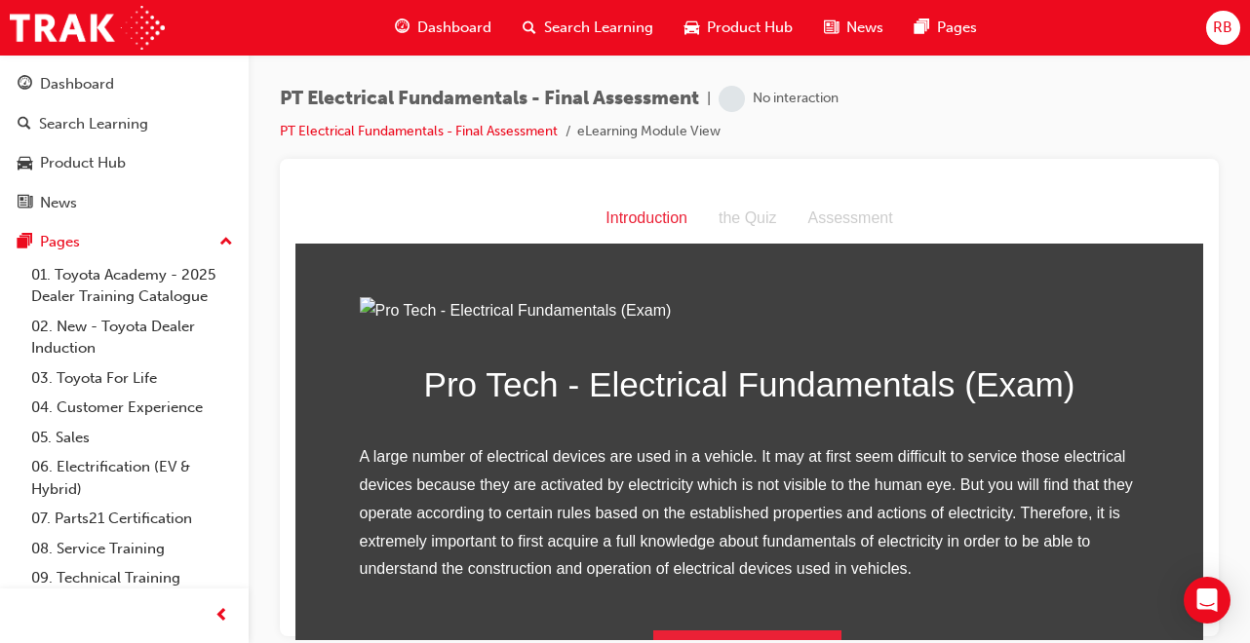
click at [1052, 193] on div at bounding box center [749, 398] width 939 height 478
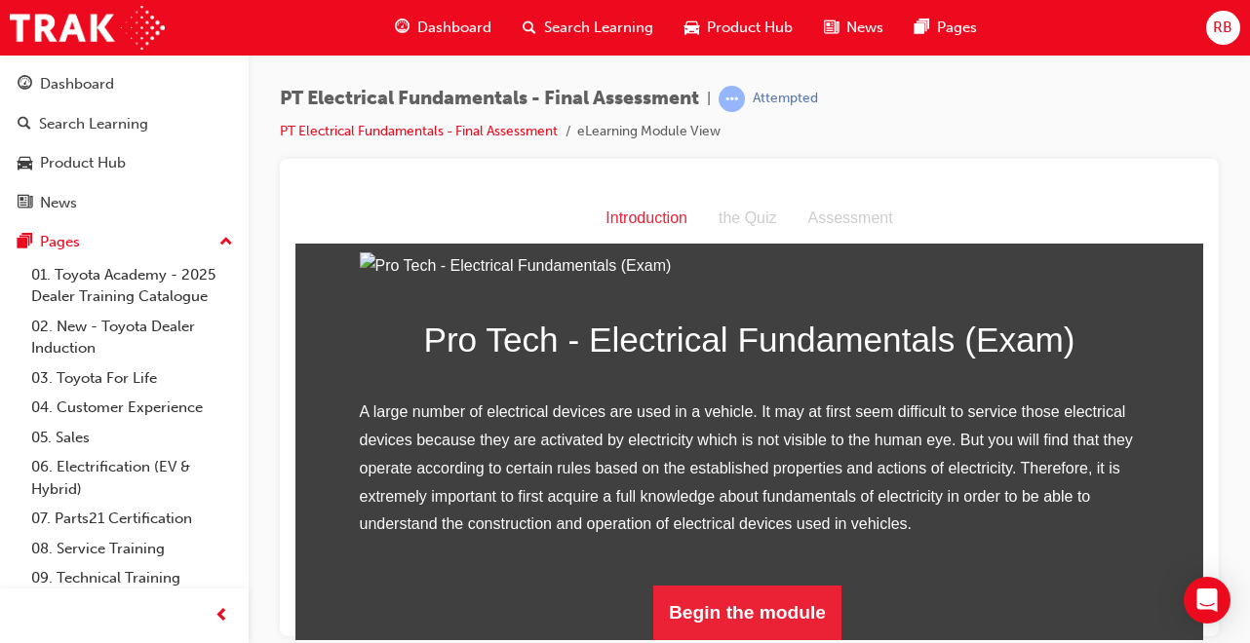
scroll to position [259, 0]
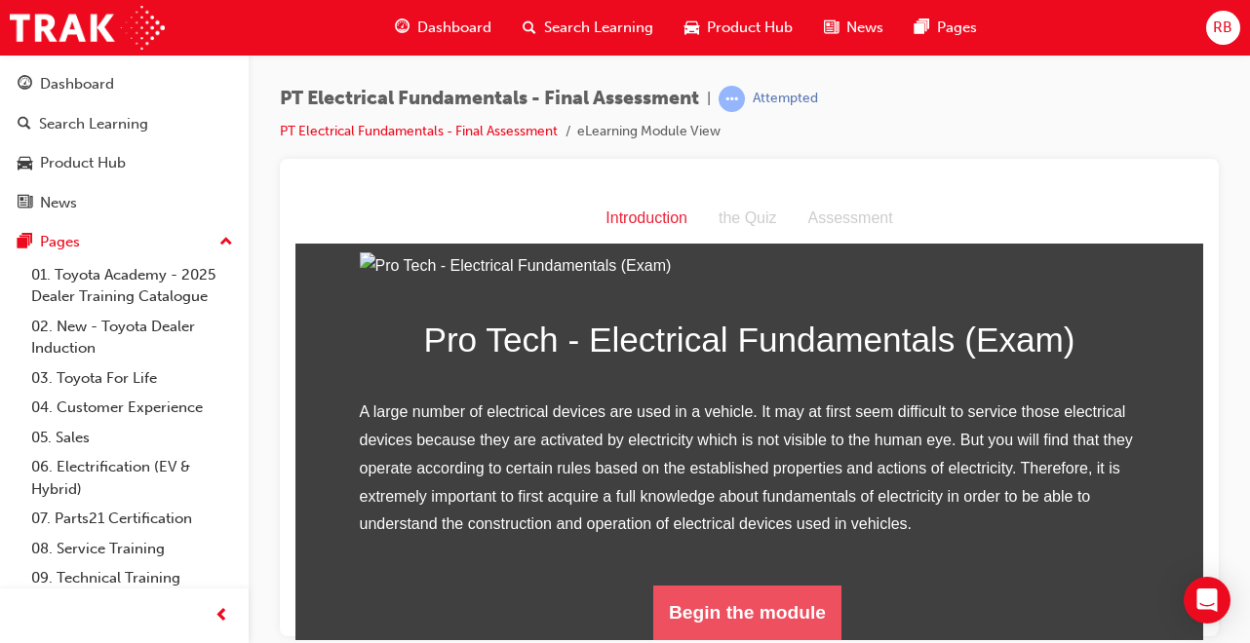
click at [768, 610] on button "Begin the module" at bounding box center [747, 612] width 188 height 55
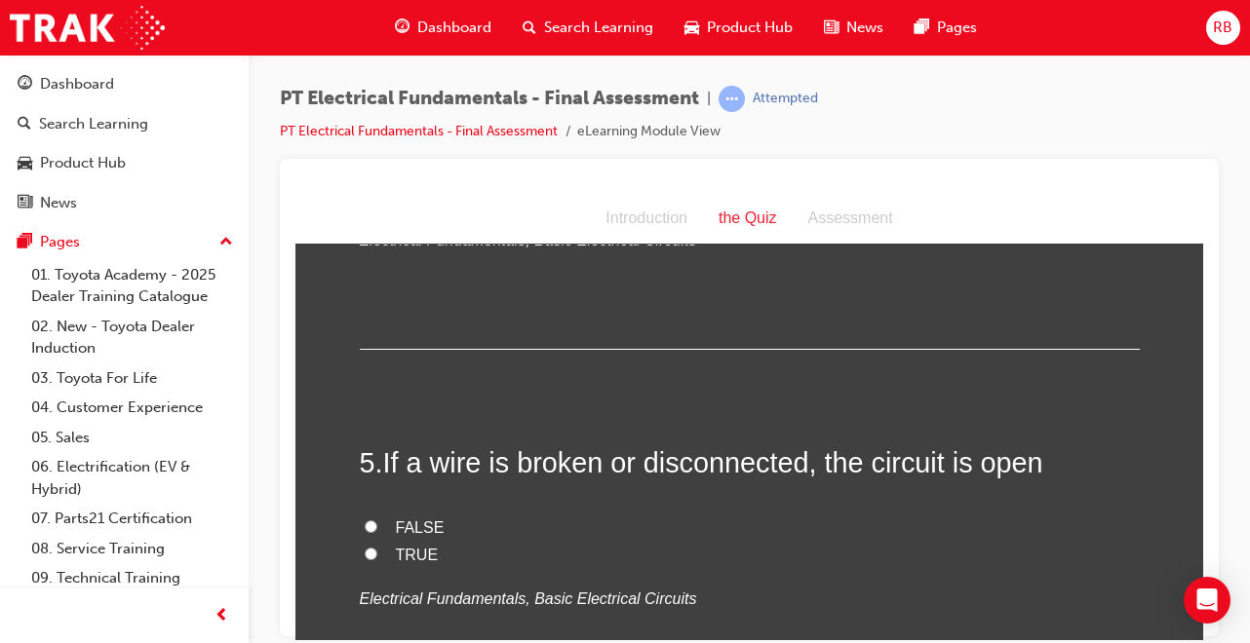
scroll to position [1716, 0]
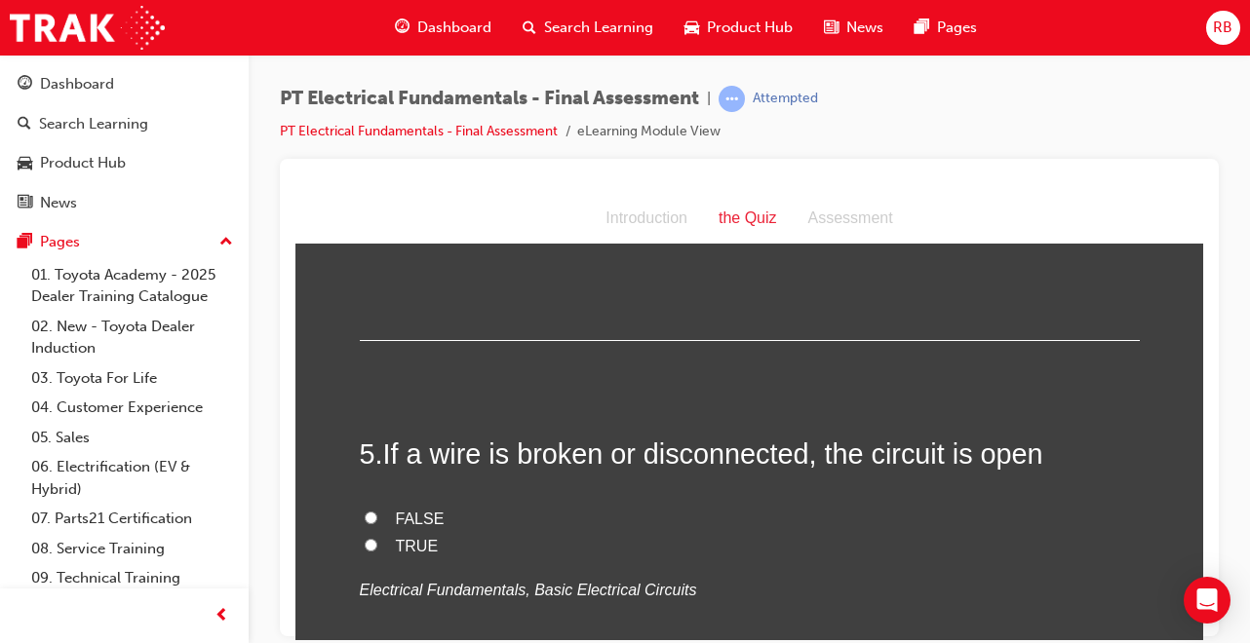
click at [367, 538] on input "TRUE" at bounding box center [371, 544] width 13 height 13
radio input "true"
click at [367, 538] on input "TRUE" at bounding box center [371, 544] width 13 height 13
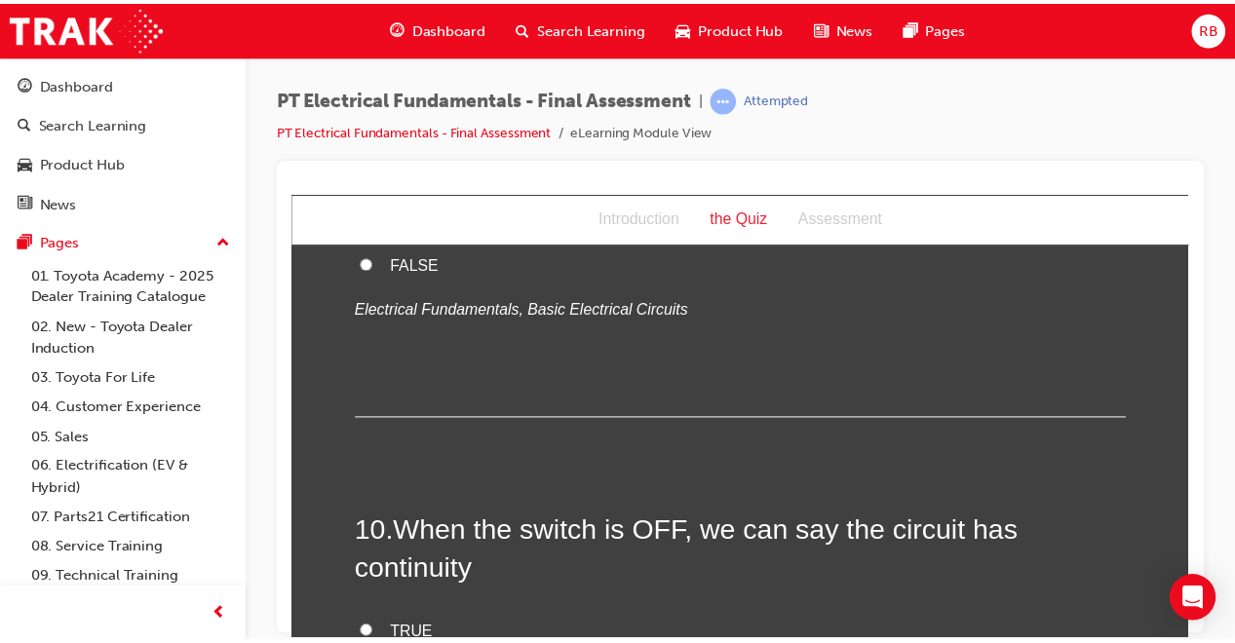
scroll to position [3743, 0]
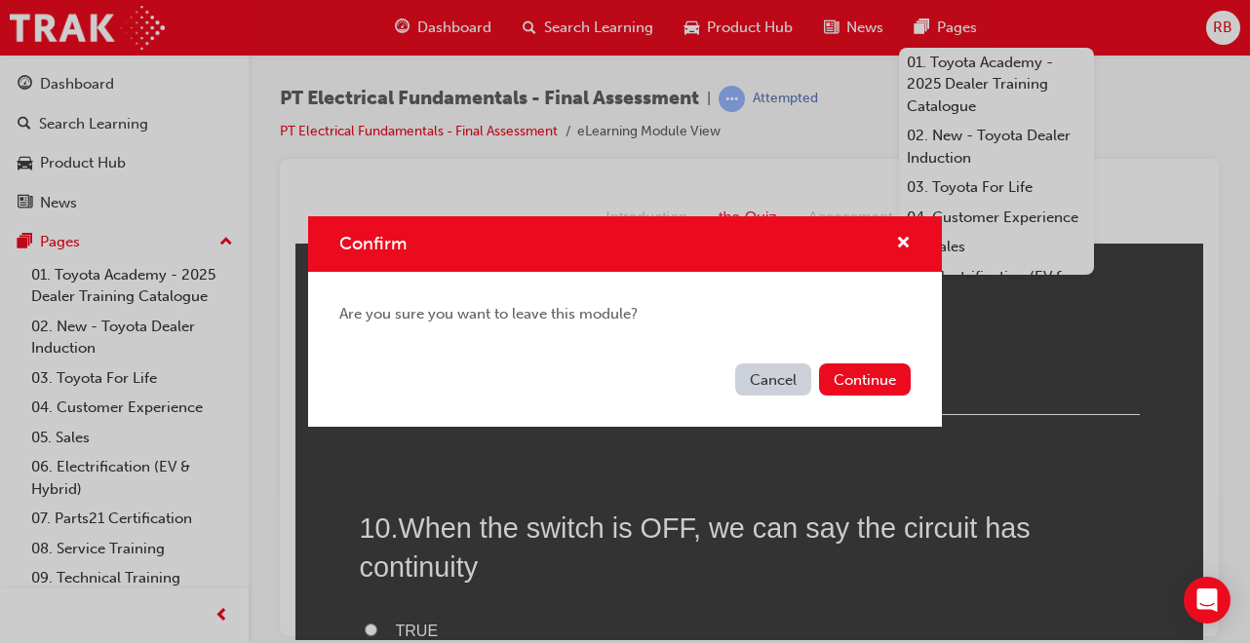
click at [838, 377] on button "Continue" at bounding box center [865, 380] width 92 height 32
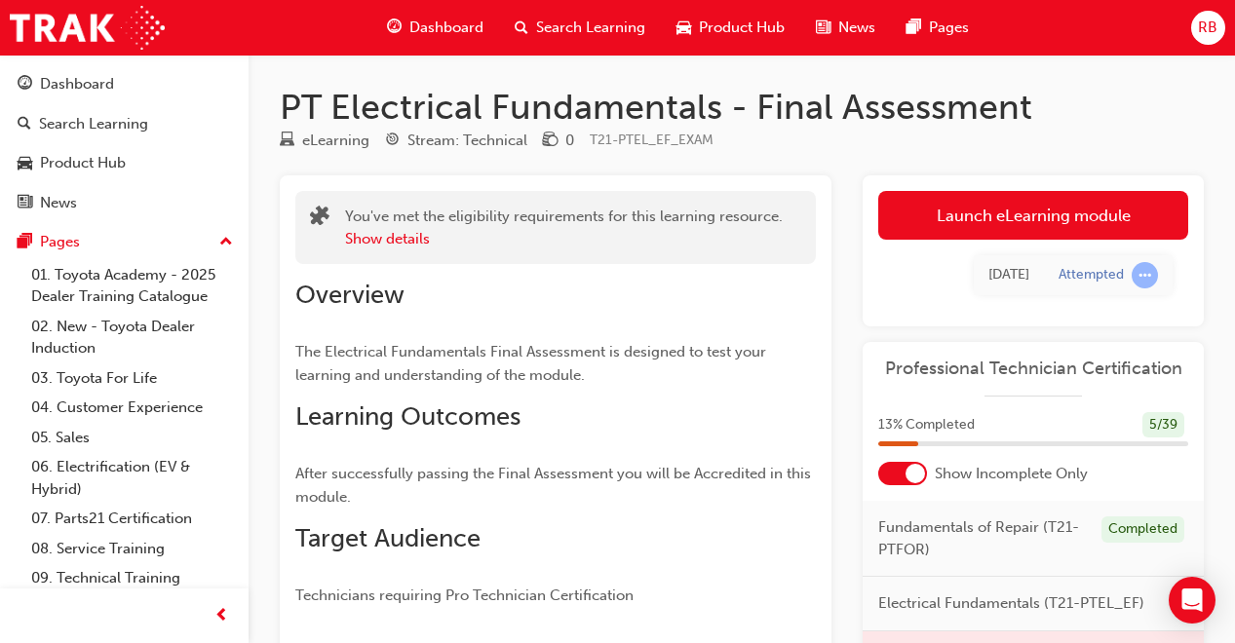
click at [445, 31] on span "Dashboard" at bounding box center [446, 28] width 74 height 22
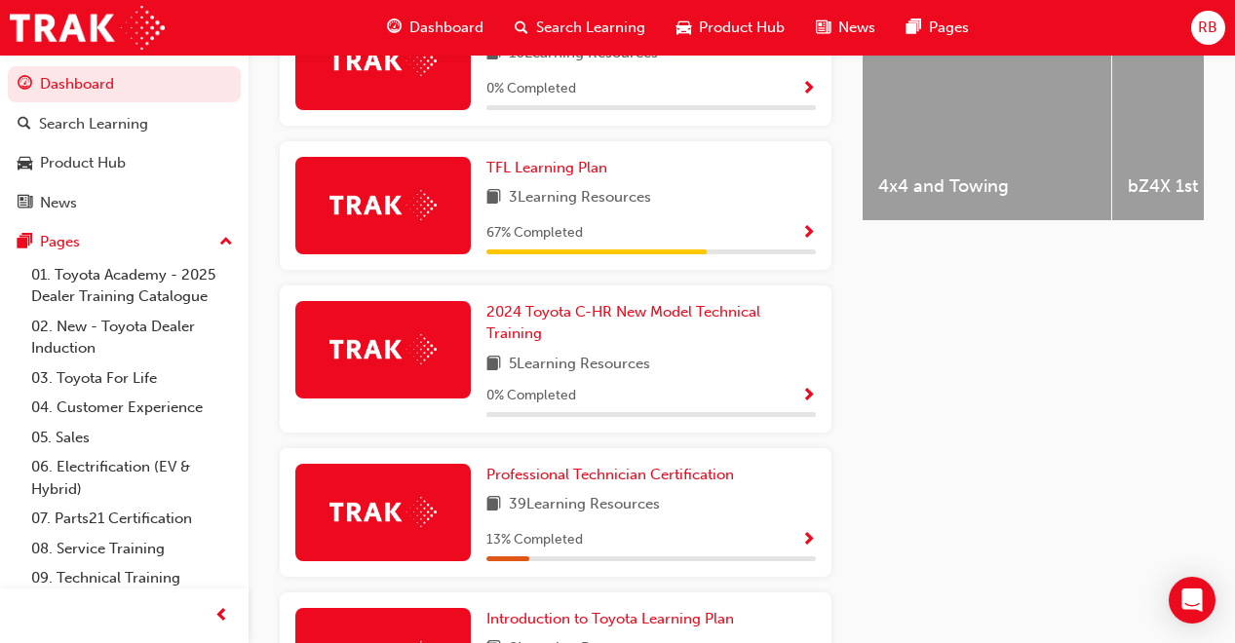
scroll to position [871, 0]
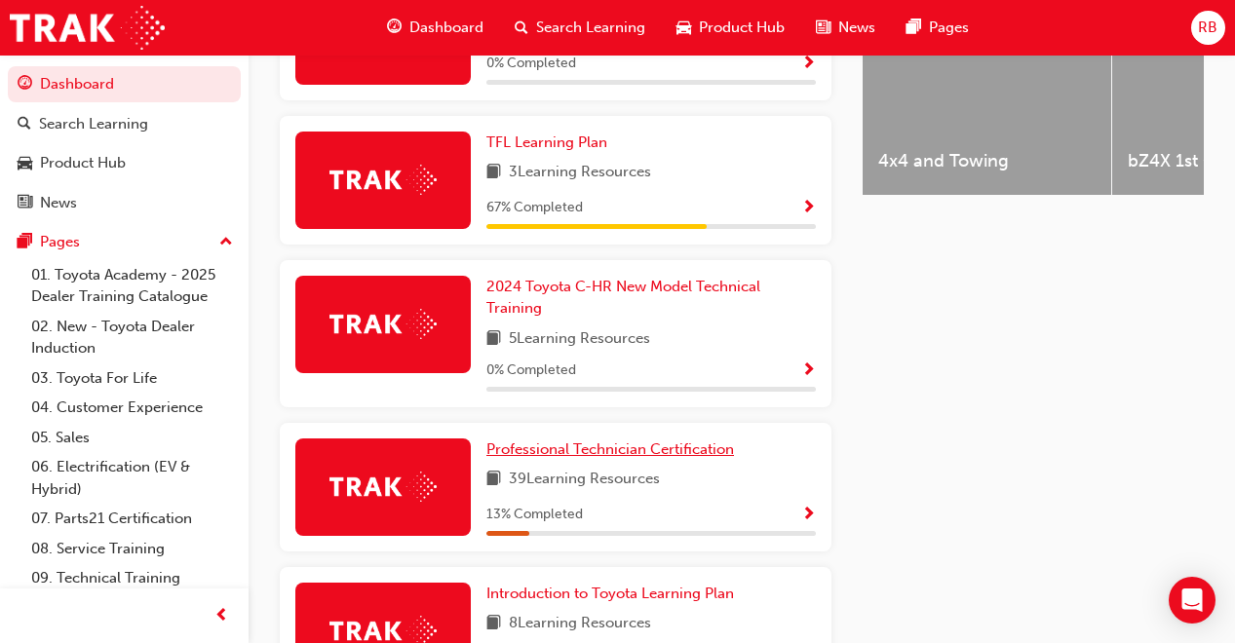
click at [575, 444] on span "Professional Technician Certification" at bounding box center [610, 450] width 248 height 18
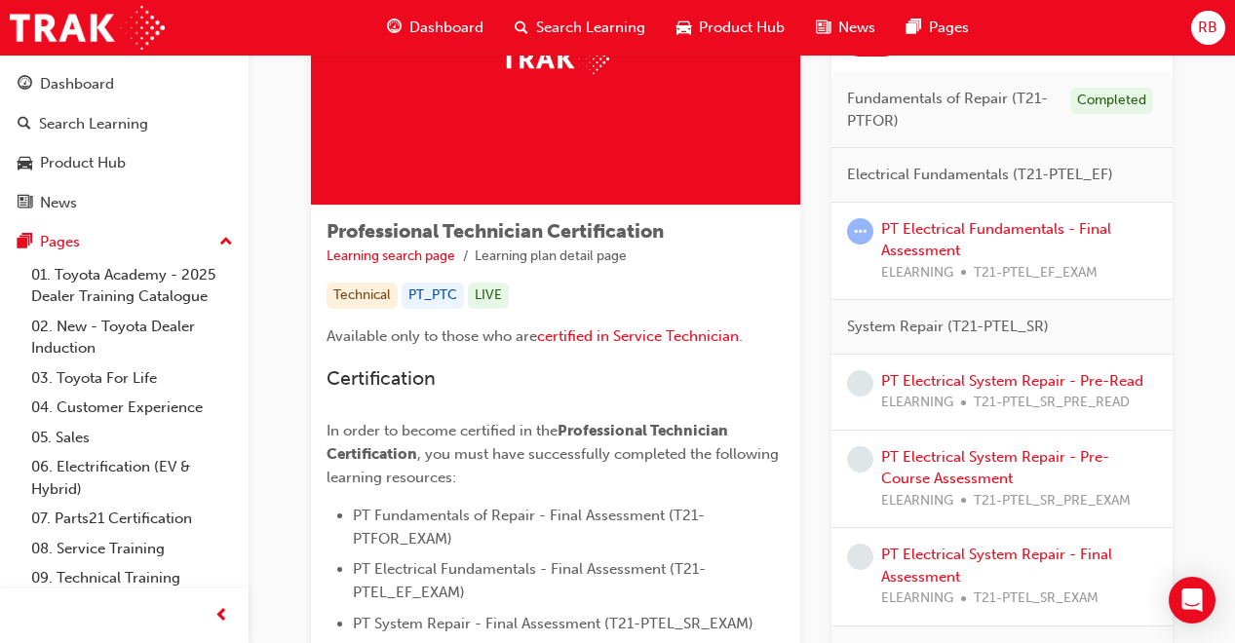
scroll to position [195, 0]
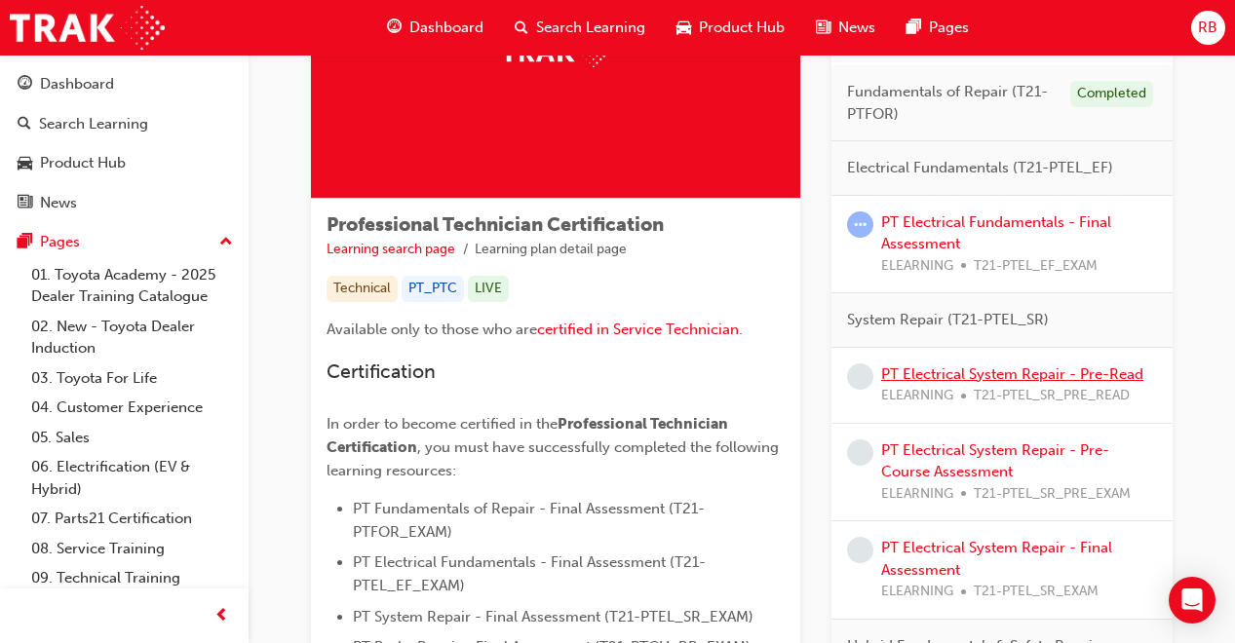
click at [929, 377] on link "PT Electrical System Repair - Pre-Read" at bounding box center [1012, 375] width 262 height 18
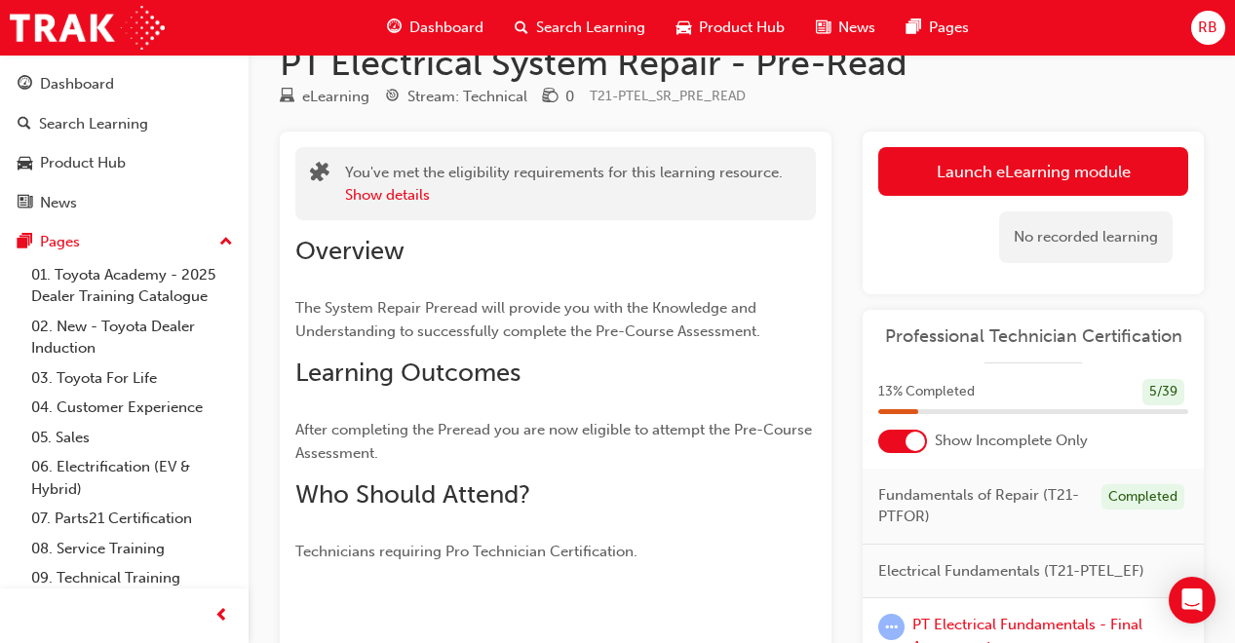
scroll to position [39, 0]
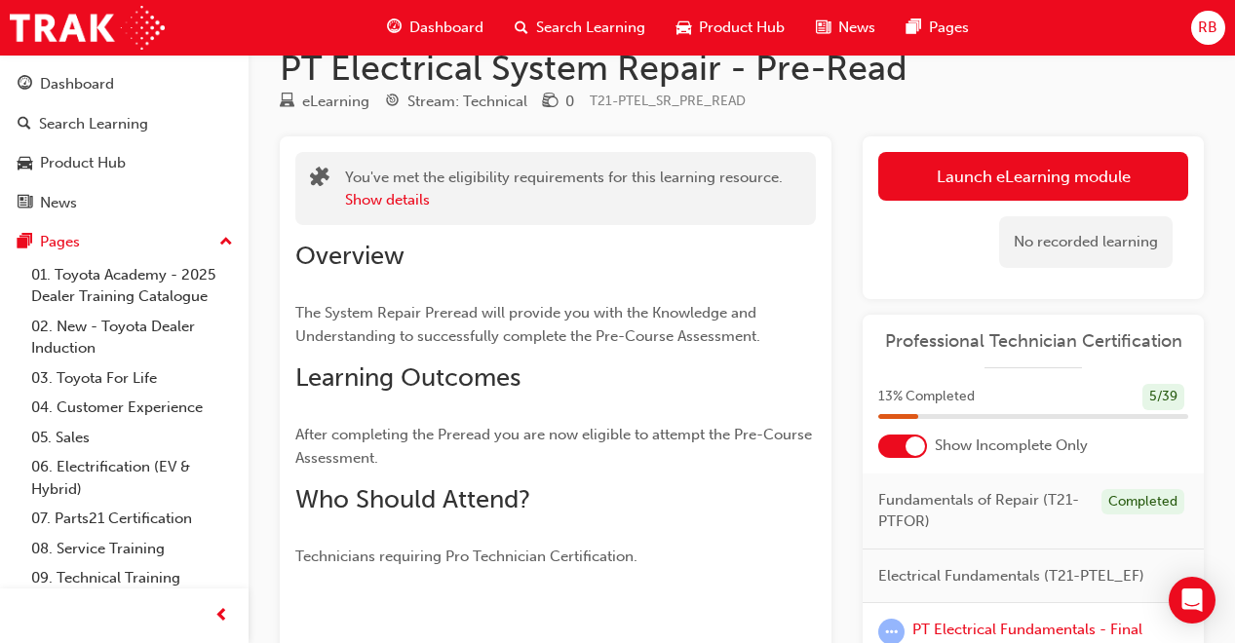
click at [1049, 174] on link "Launch eLearning module" at bounding box center [1033, 176] width 310 height 49
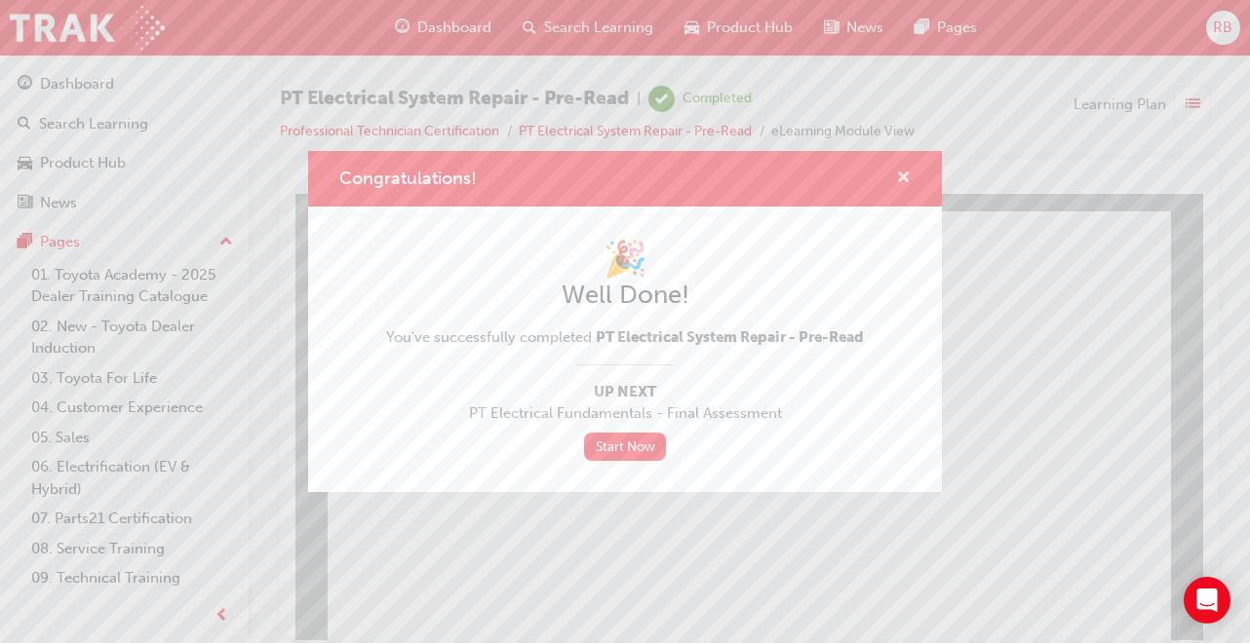
click at [901, 176] on span "cross-icon" at bounding box center [903, 180] width 15 height 18
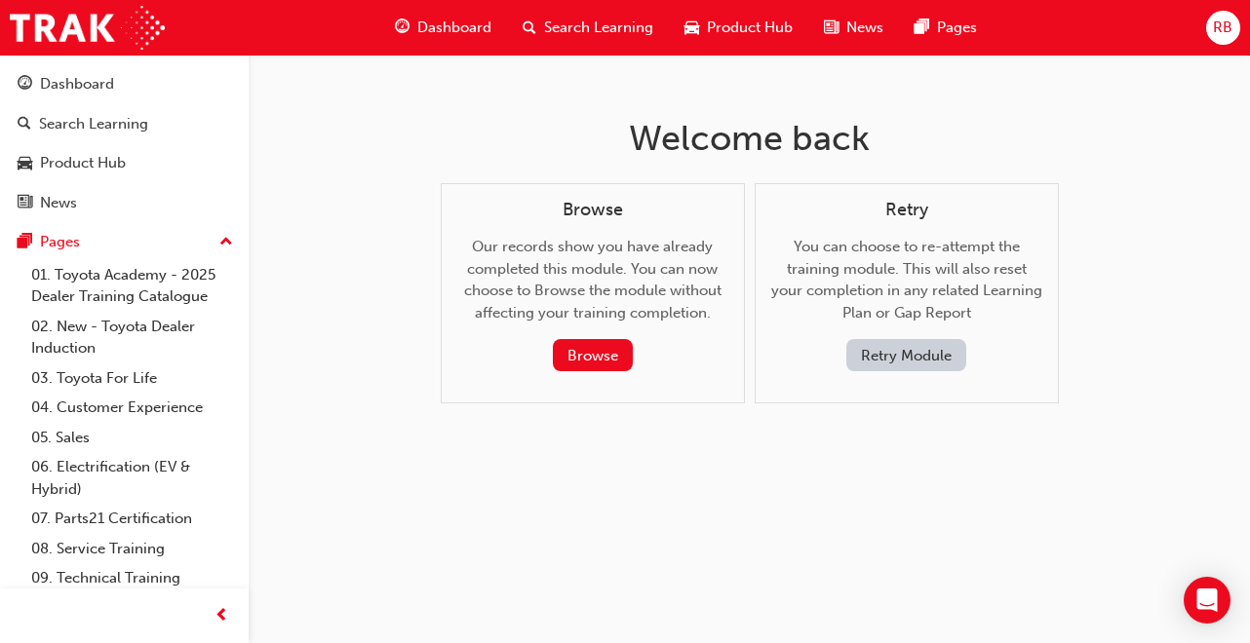
click at [475, 30] on span "Dashboard" at bounding box center [454, 28] width 74 height 22
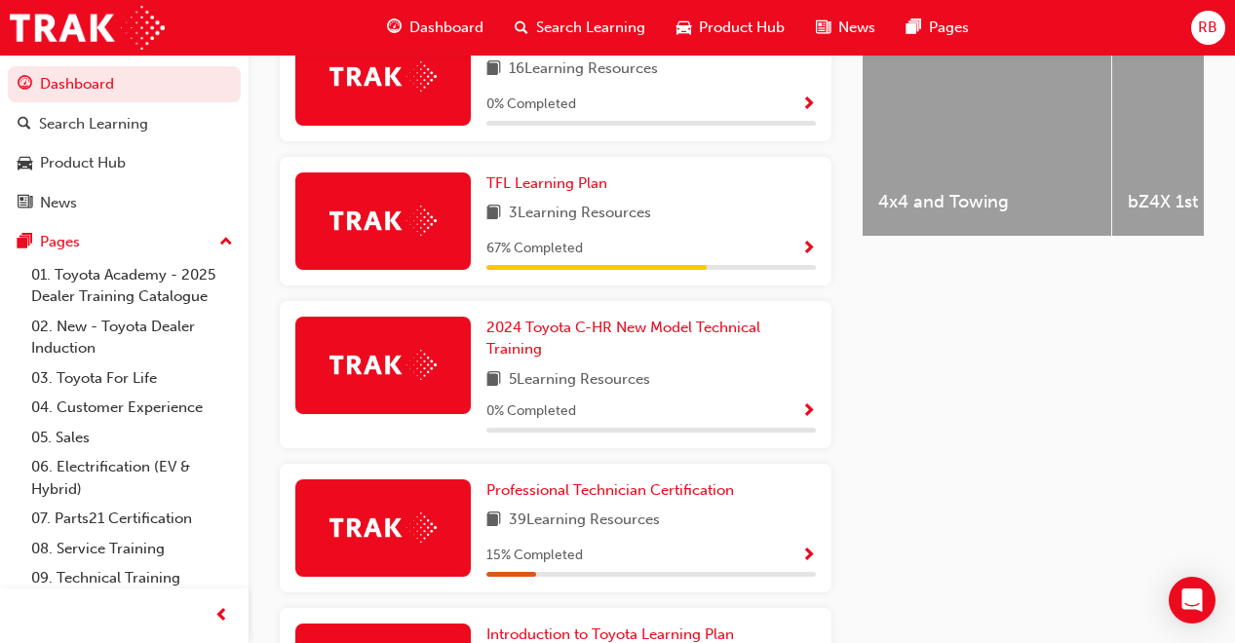
scroll to position [832, 0]
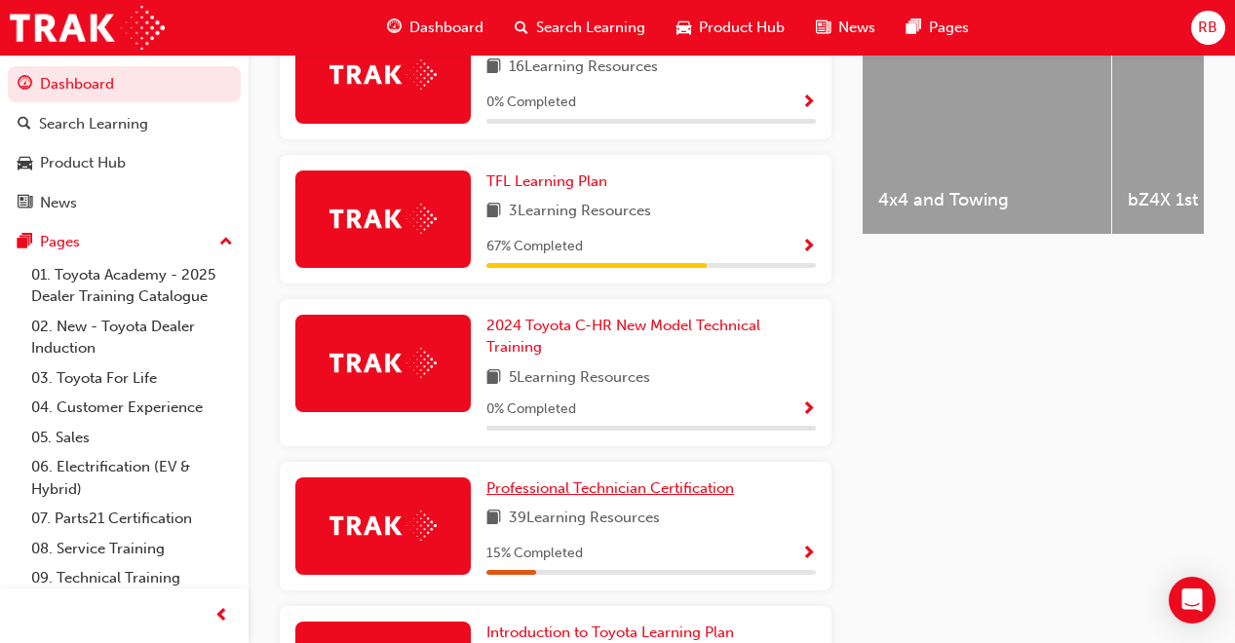
click at [624, 480] on span "Professional Technician Certification" at bounding box center [610, 489] width 248 height 18
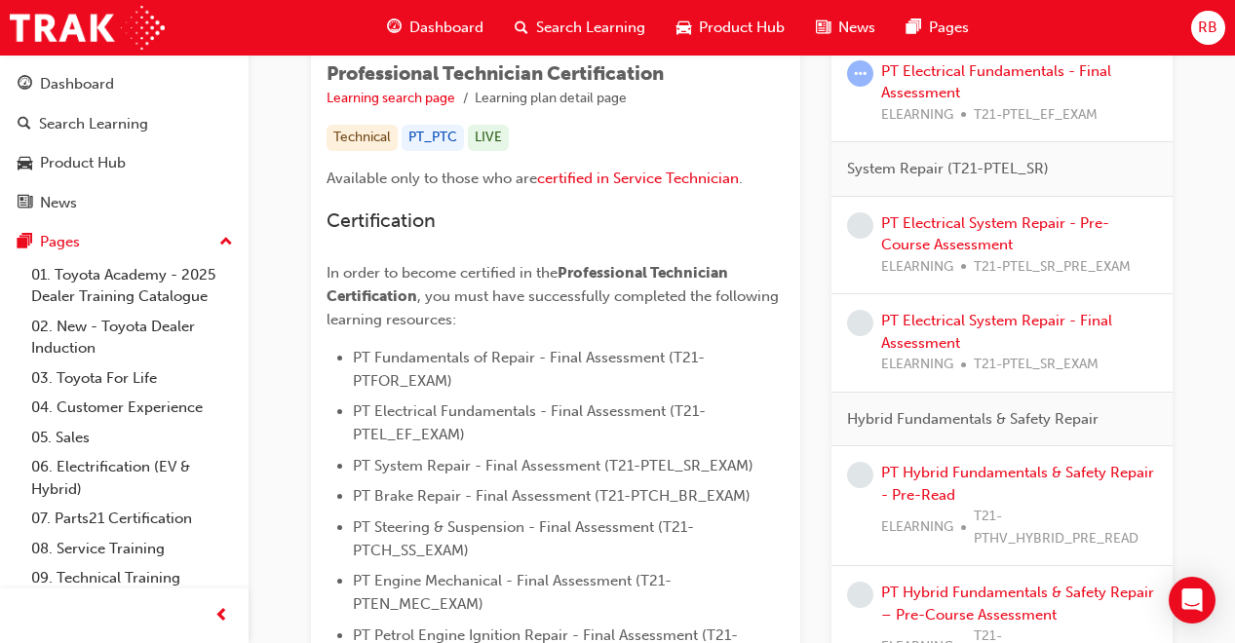
scroll to position [364, 0]
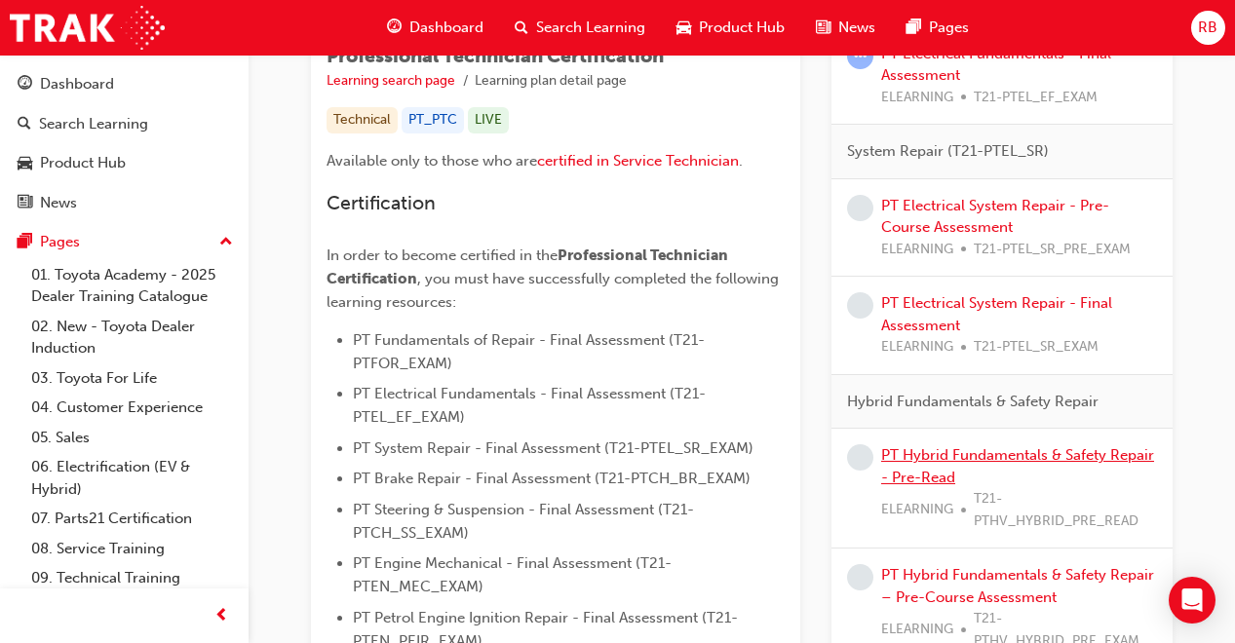
click at [962, 456] on link "PT Hybrid Fundamentals & Safety Repair - Pre-Read" at bounding box center [1017, 466] width 273 height 40
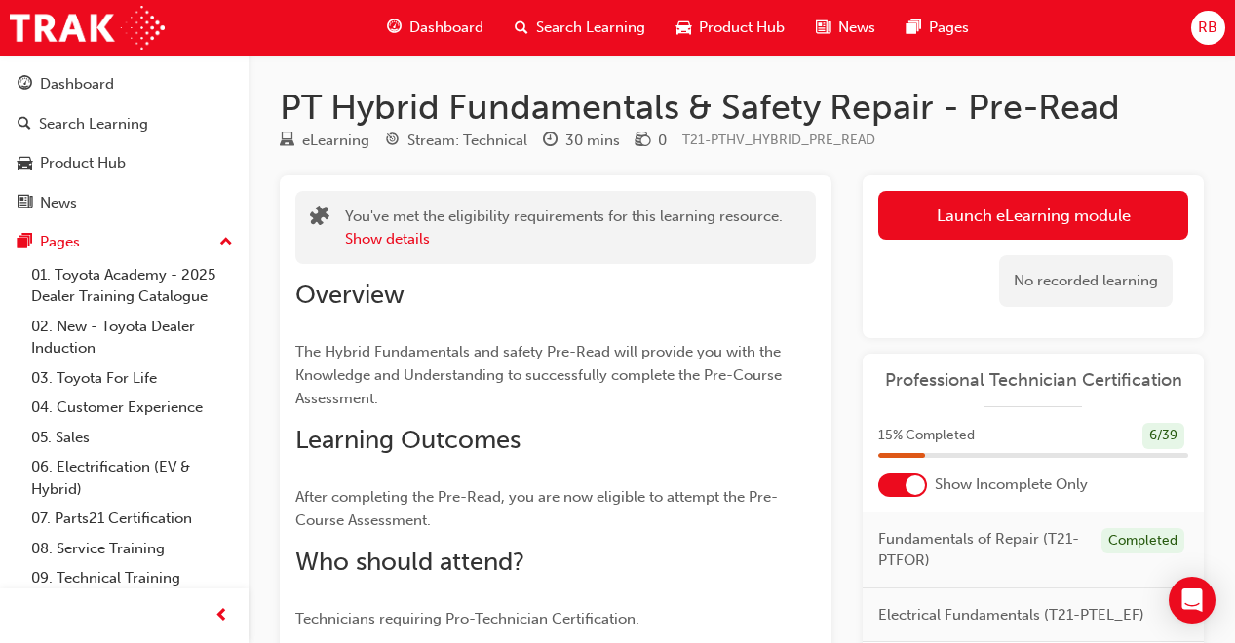
click at [1009, 229] on link "Launch eLearning module" at bounding box center [1033, 215] width 310 height 49
